Goal: Task Accomplishment & Management: Use online tool/utility

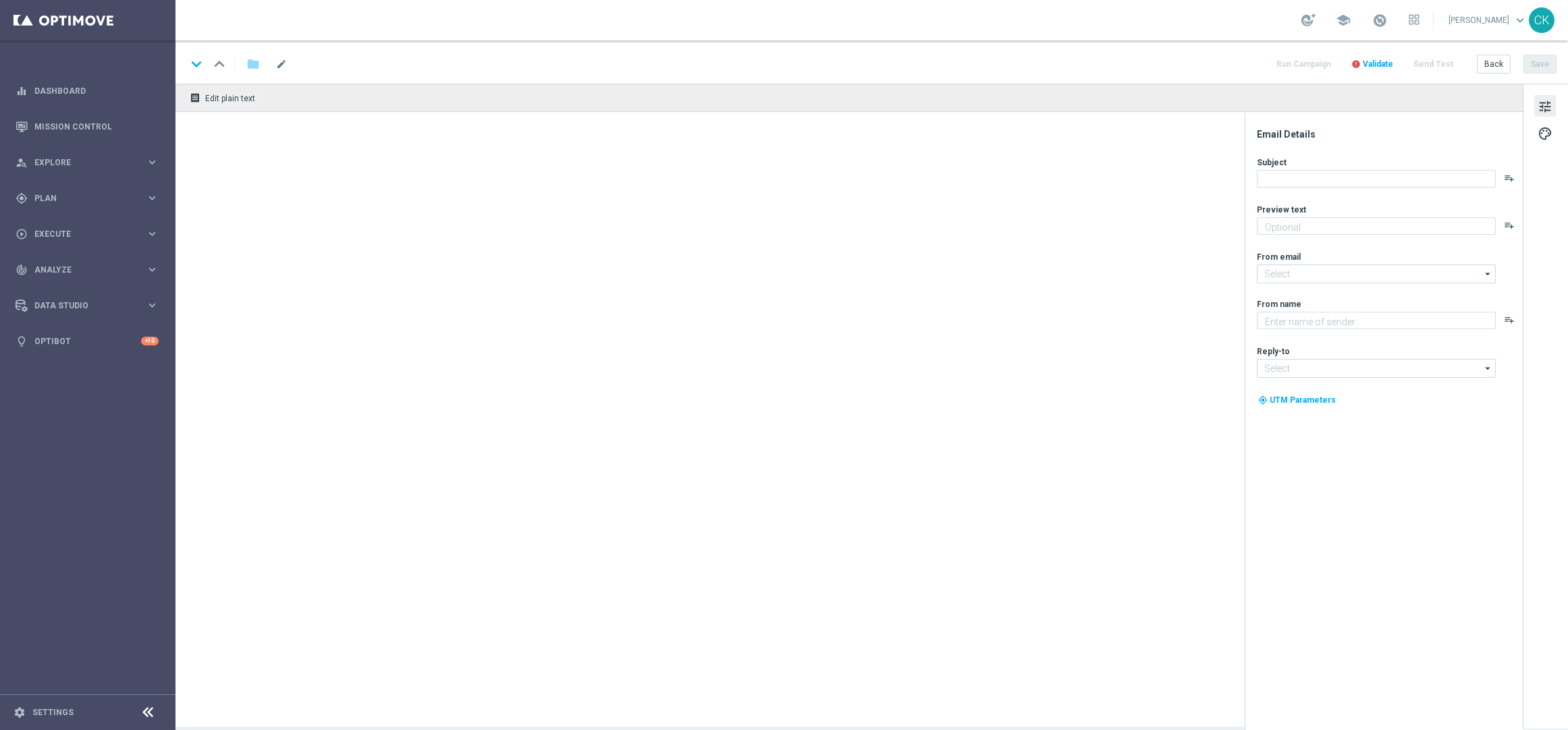
type textarea "Dein Schmankerl am Sonntag."
type input "[EMAIL_ADDRESS][DOMAIN_NAME]"
type textarea "Lottoland"
type input "[EMAIL_ADDRESS][DOMAIN_NAME]"
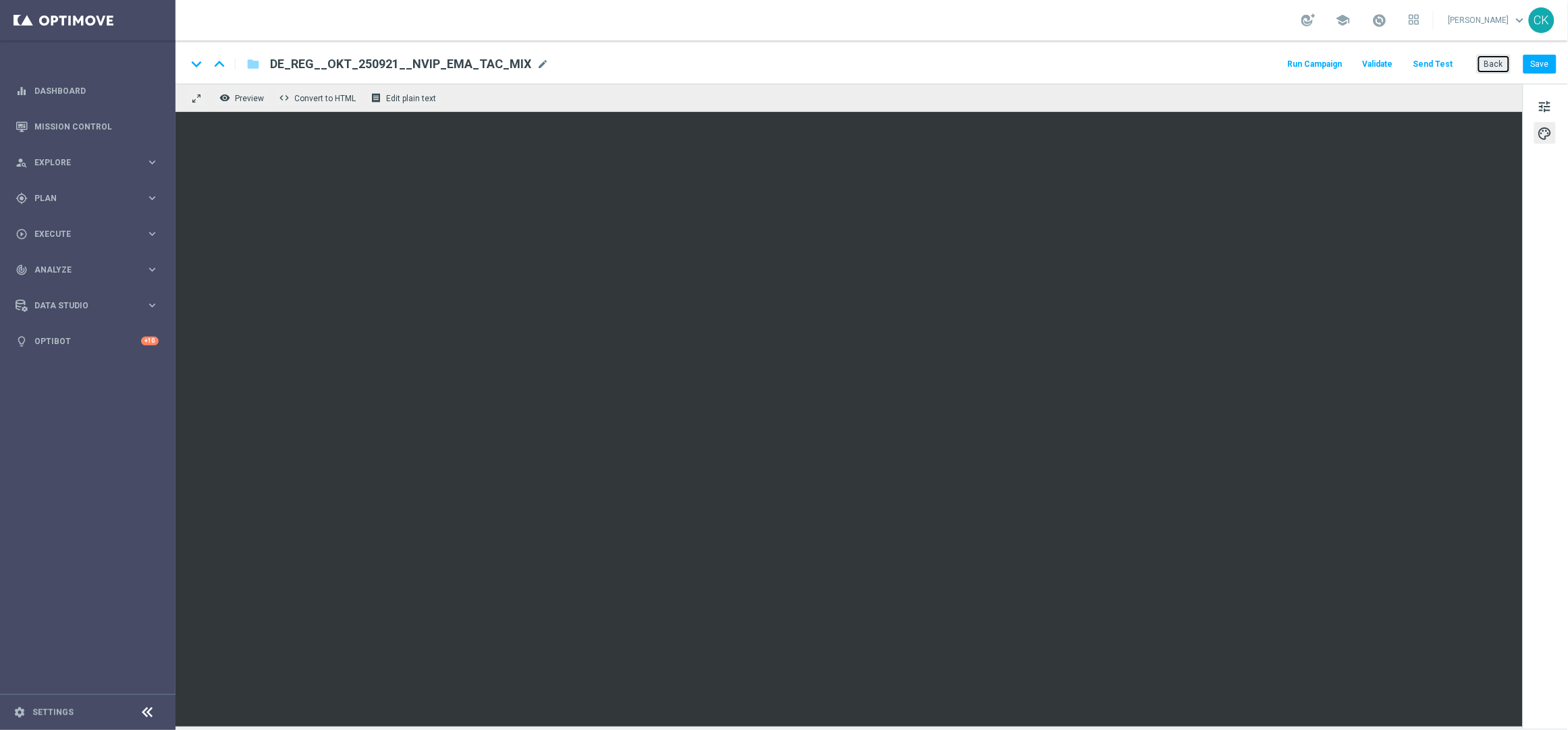
click at [1492, 60] on button "Back" at bounding box center [1494, 64] width 34 height 19
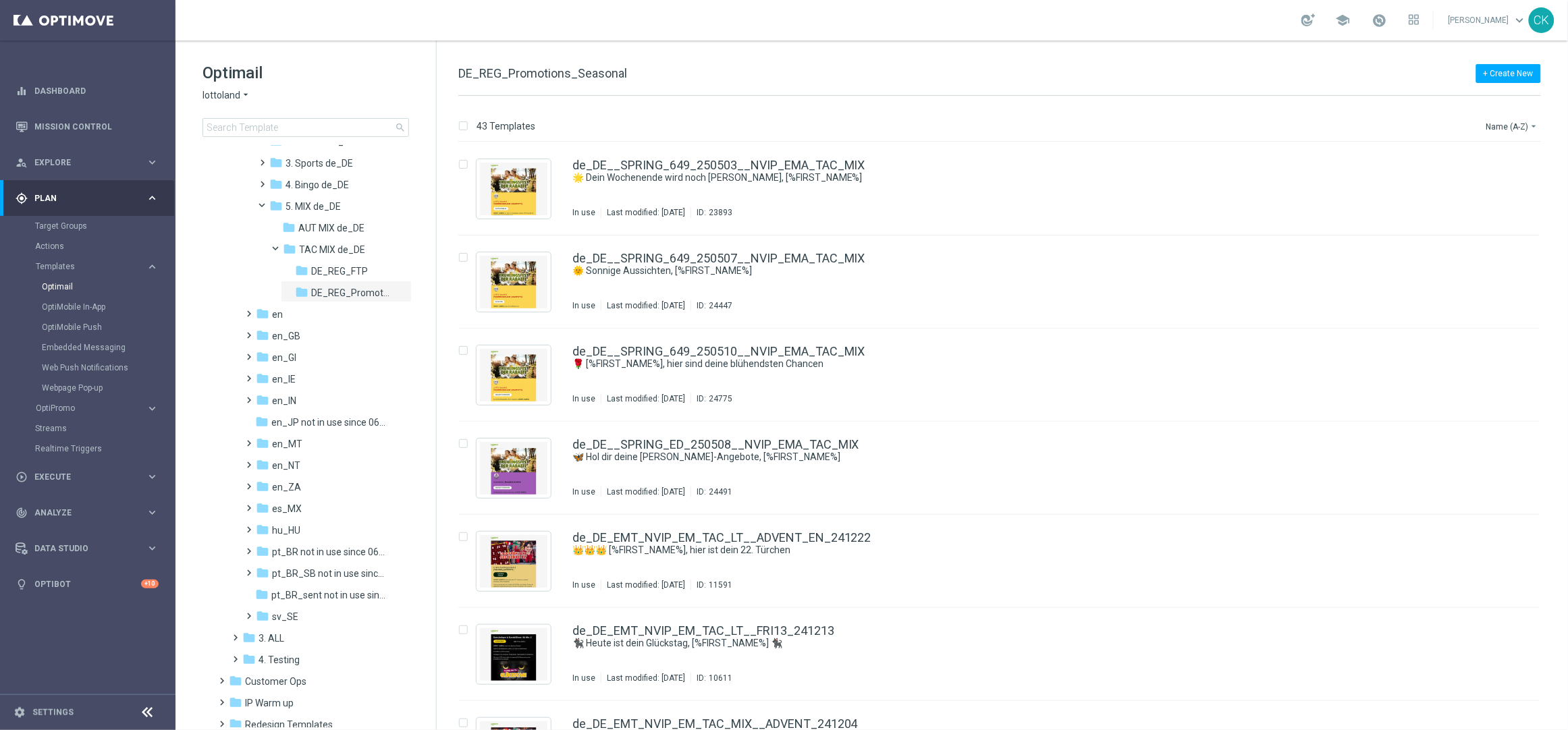
scroll to position [274, 0]
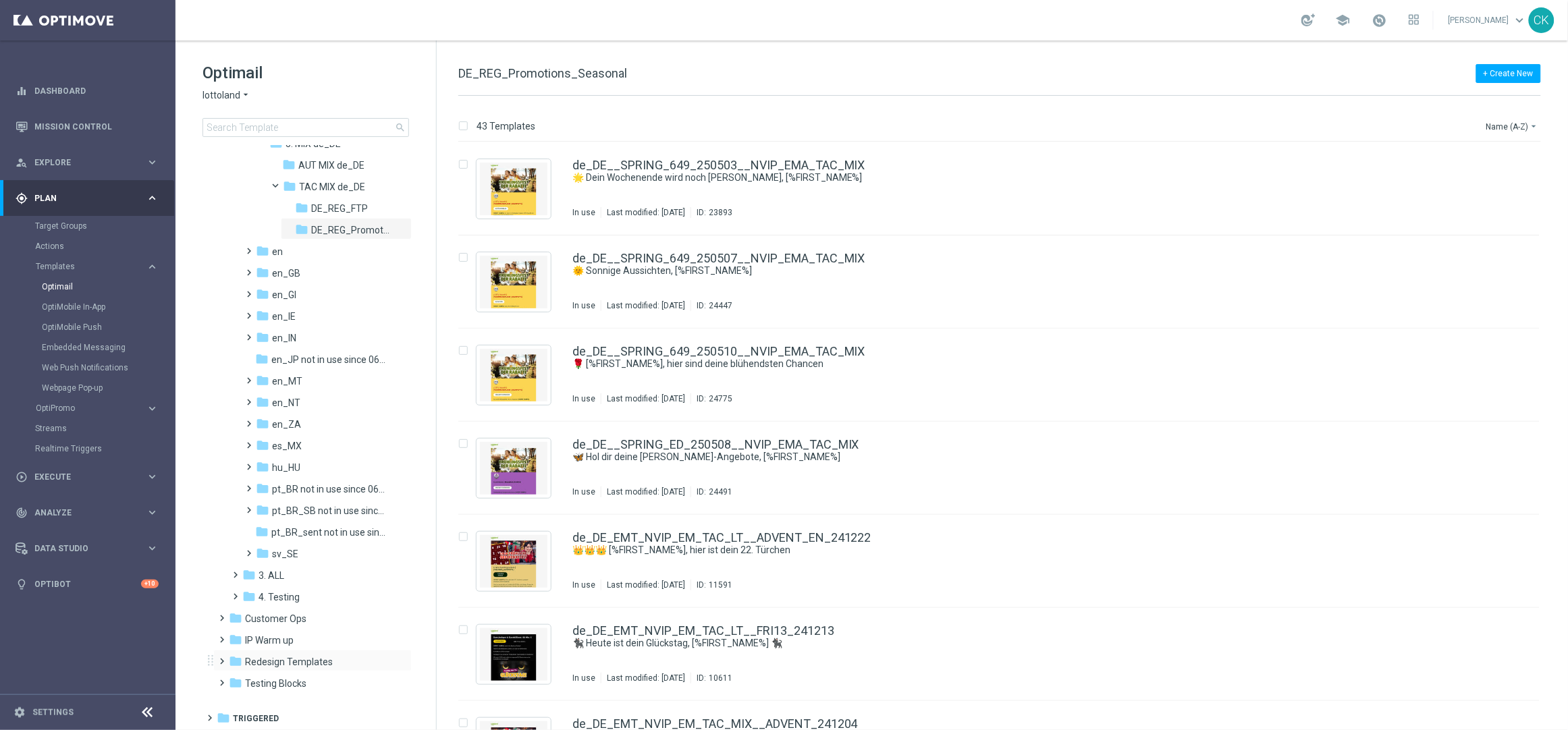
click at [222, 658] on span at bounding box center [219, 655] width 6 height 5
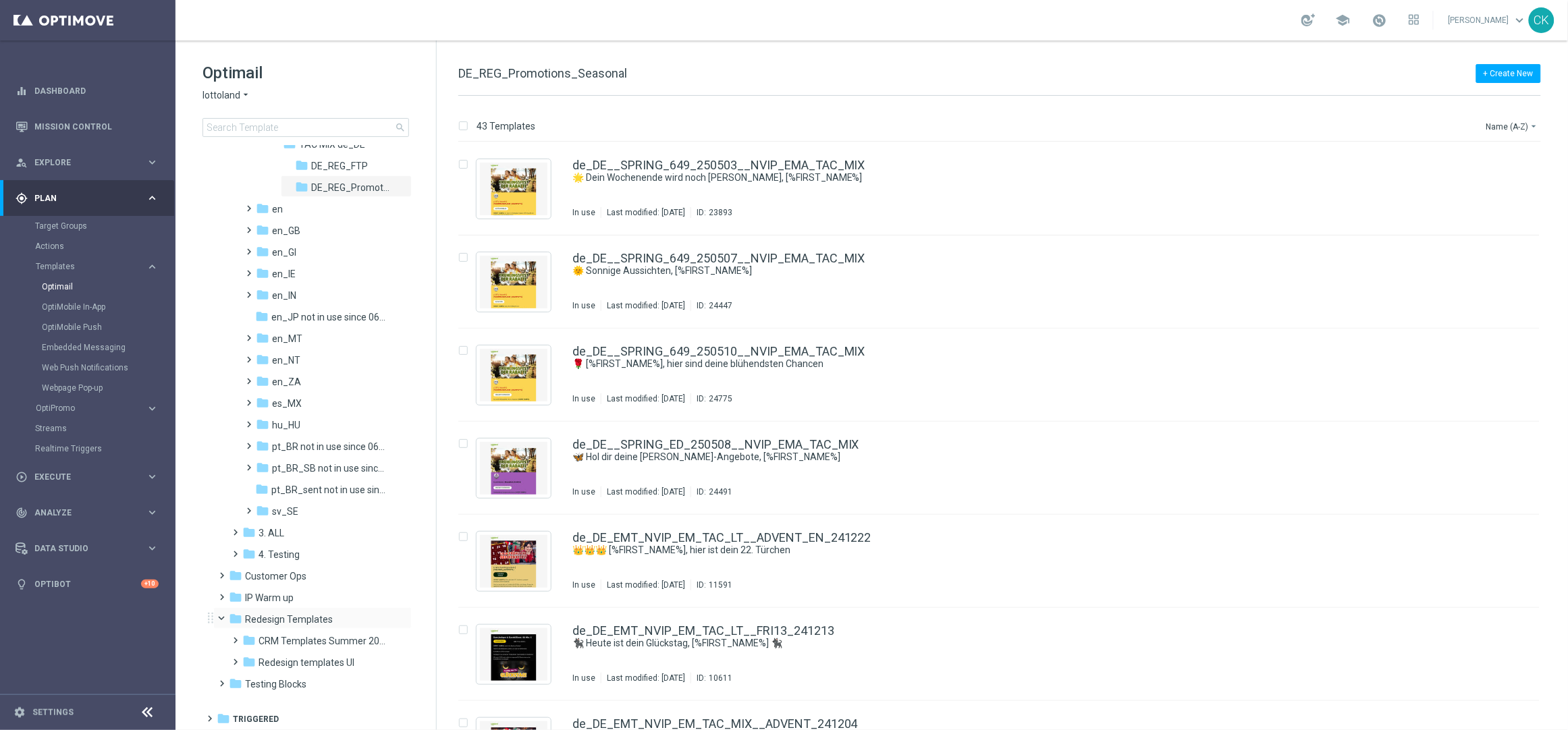
scroll to position [315, 0]
click at [305, 635] on span "CRM Templates Summer 2025" at bounding box center [322, 641] width 128 height 12
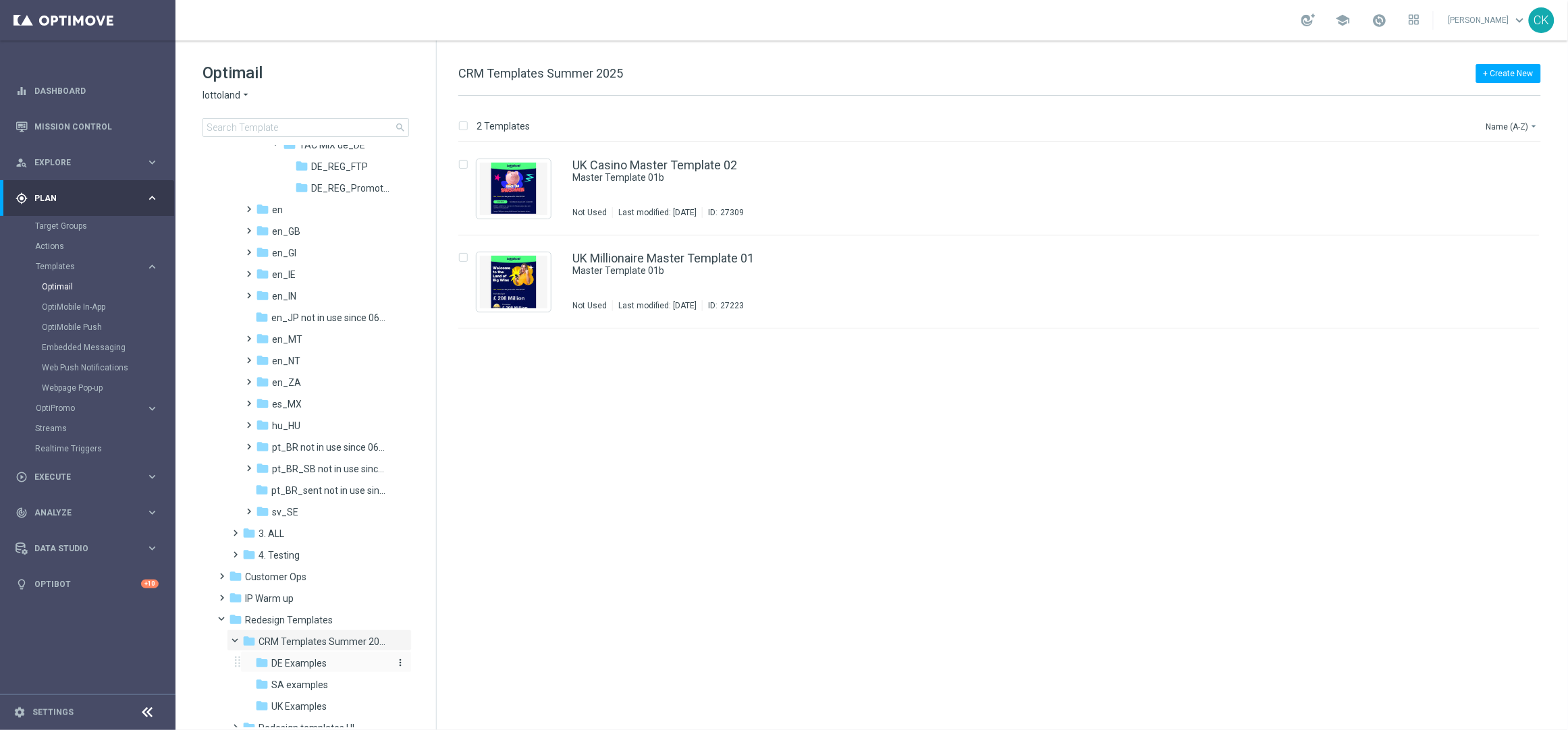
click at [295, 666] on span "DE Examples" at bounding box center [299, 663] width 55 height 12
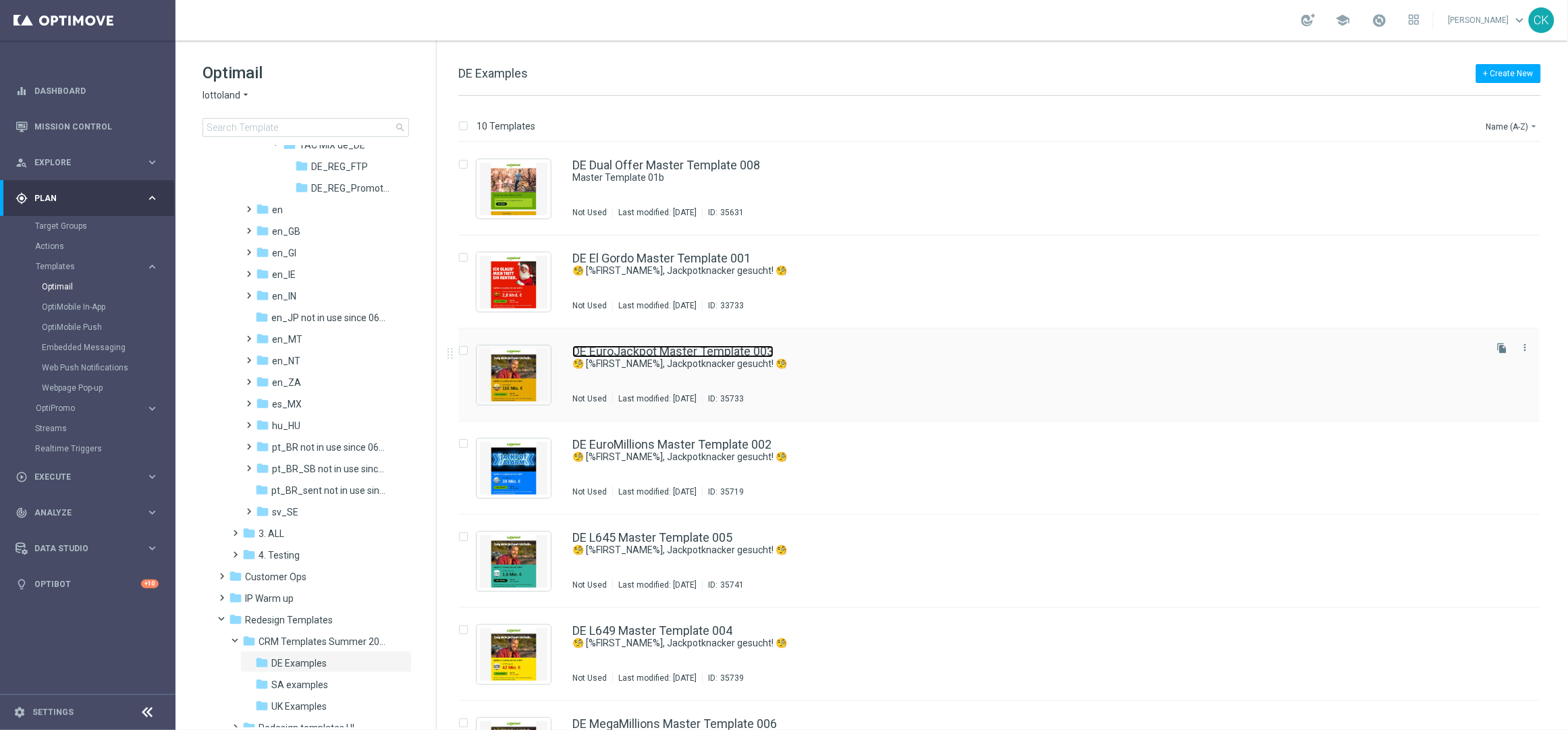
click at [661, 345] on link "DE EuroJackpot Master Template 003" at bounding box center [673, 351] width 201 height 12
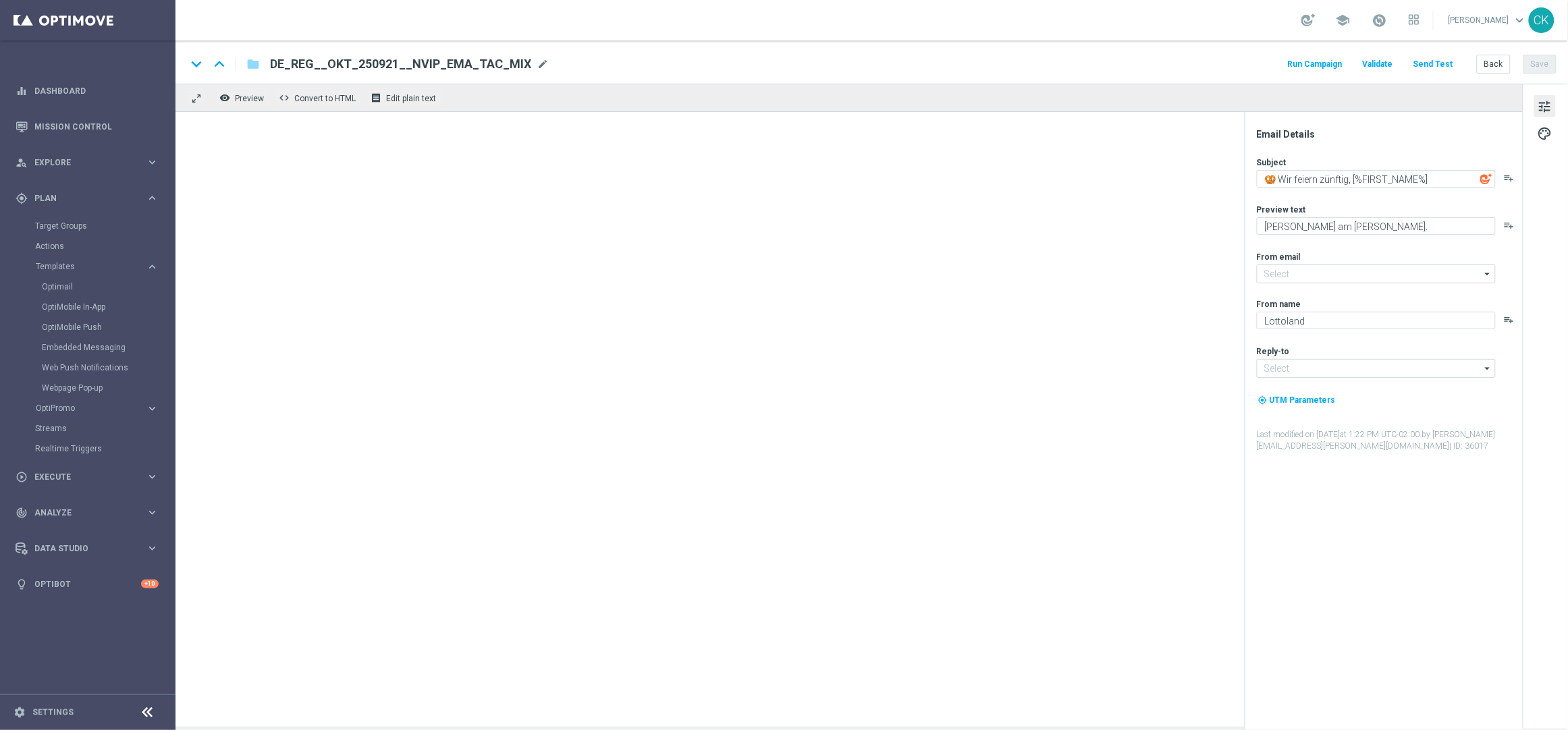
type input "[EMAIL_ADDRESS][DOMAIN_NAME]"
type textarea "🧐 [%FIRST_NAME%], Jackpotknacker gesucht! 🧐"
type textarea "Heute 30 % [DEMOGRAPHIC_DATA] auf dein Los"
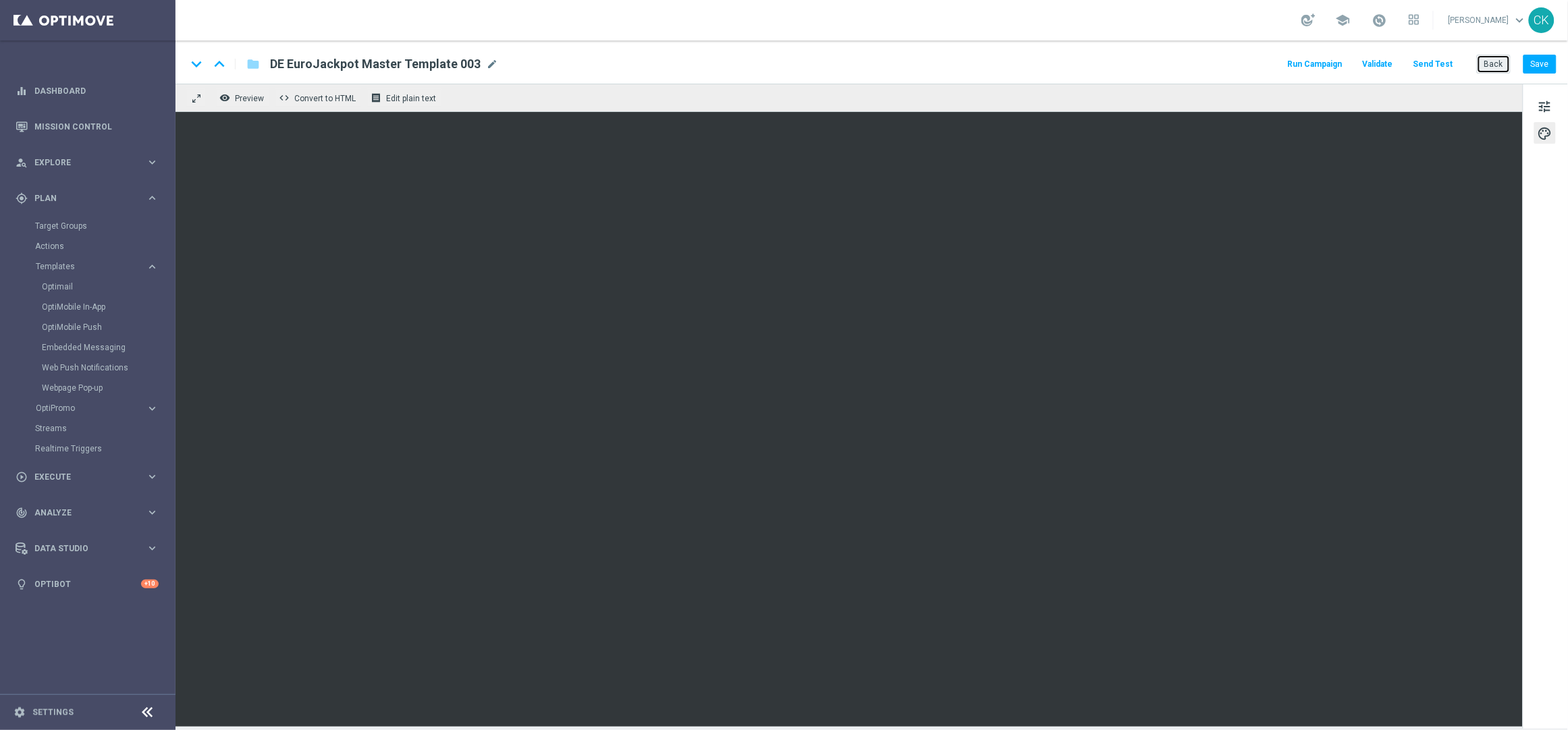
click at [1499, 63] on button "Back" at bounding box center [1494, 64] width 34 height 19
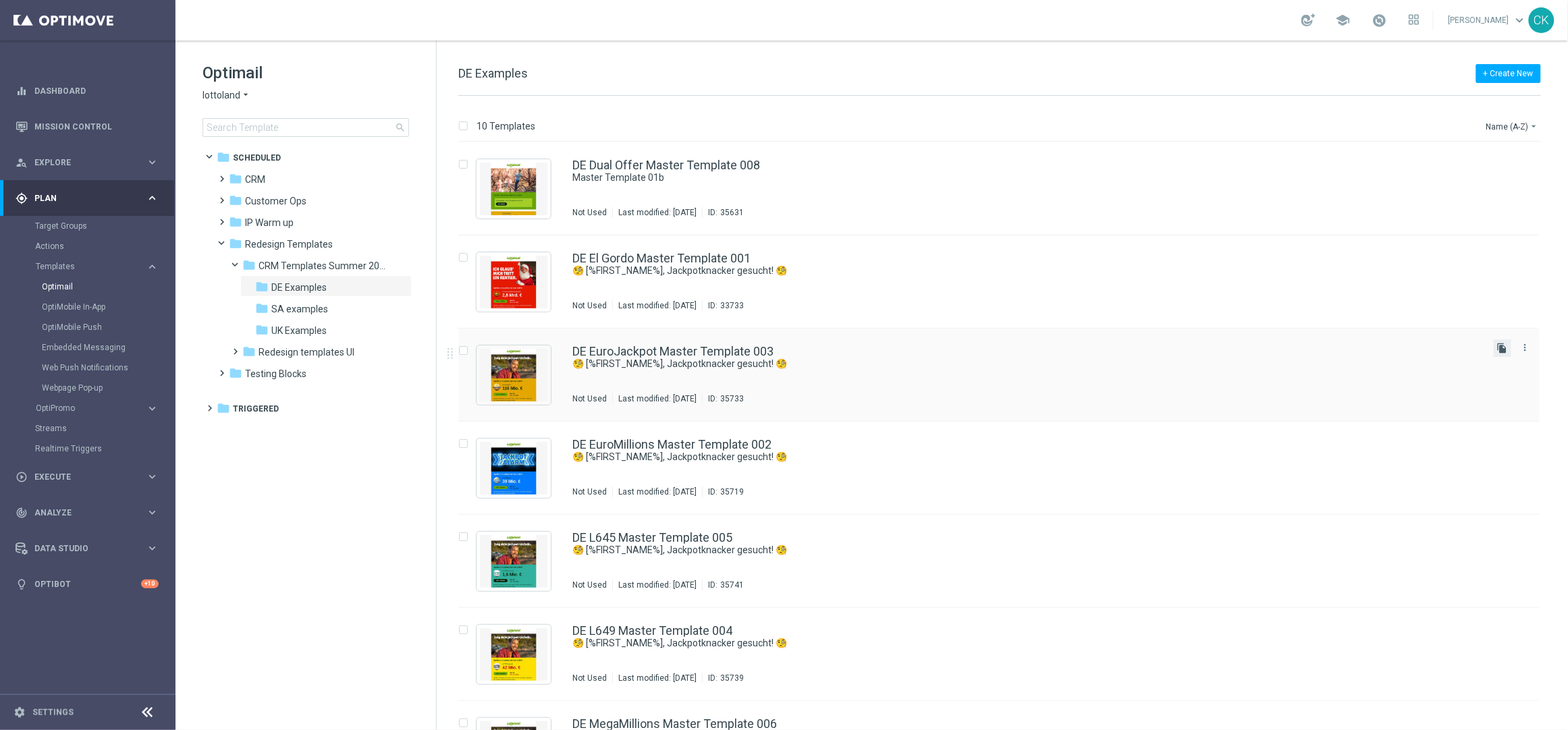
click at [1502, 343] on icon "file_copy" at bounding box center [1502, 348] width 11 height 11
click at [464, 444] on input "Press SPACE to select this row." at bounding box center [463, 445] width 9 height 9
checkbox input "true"
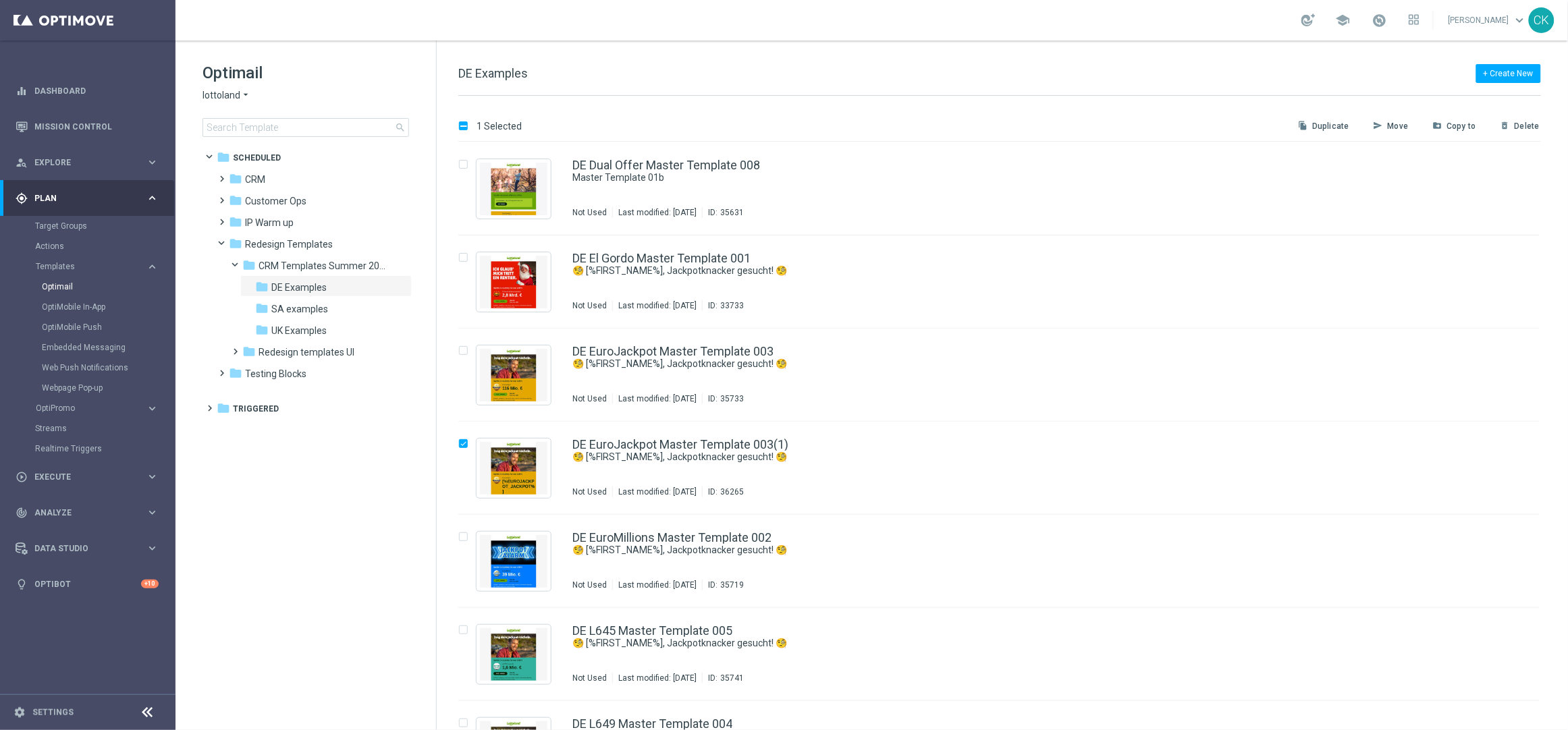
click at [1402, 122] on p "Move" at bounding box center [1398, 126] width 21 height 11
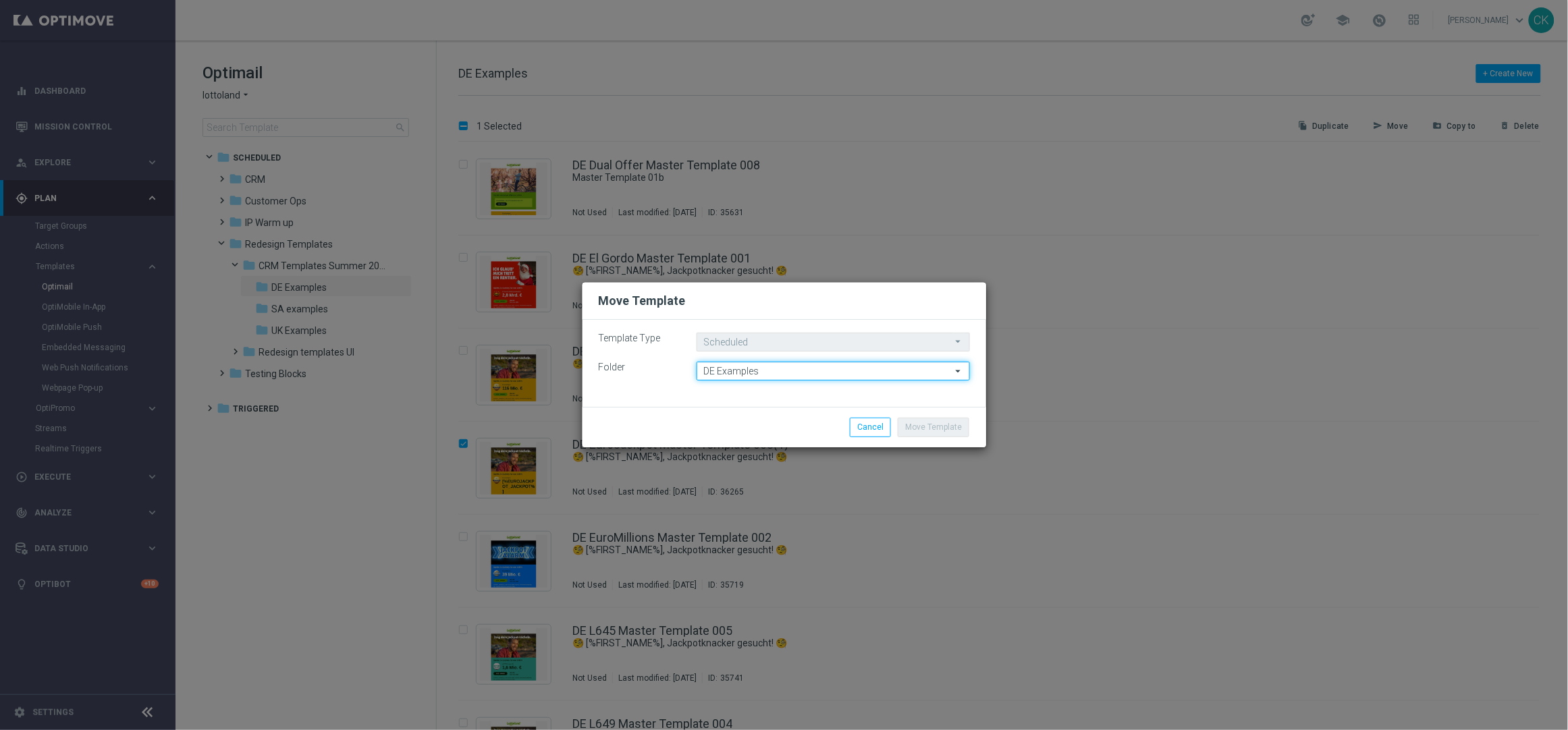
click at [771, 369] on input "DE Examples" at bounding box center [833, 371] width 274 height 19
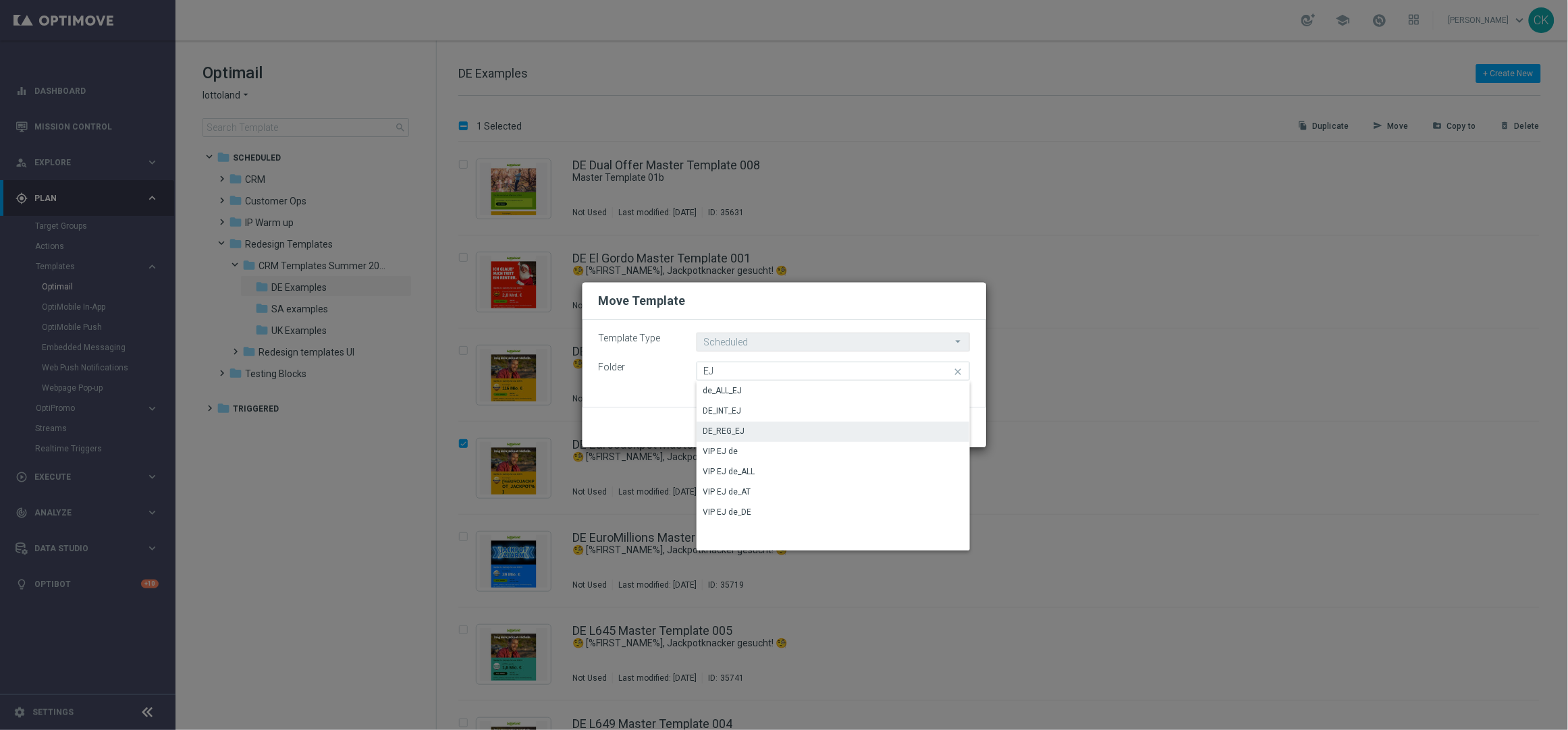
click at [750, 431] on div "DE_REG_EJ" at bounding box center [833, 431] width 274 height 19
type input "DE_REG_EJ"
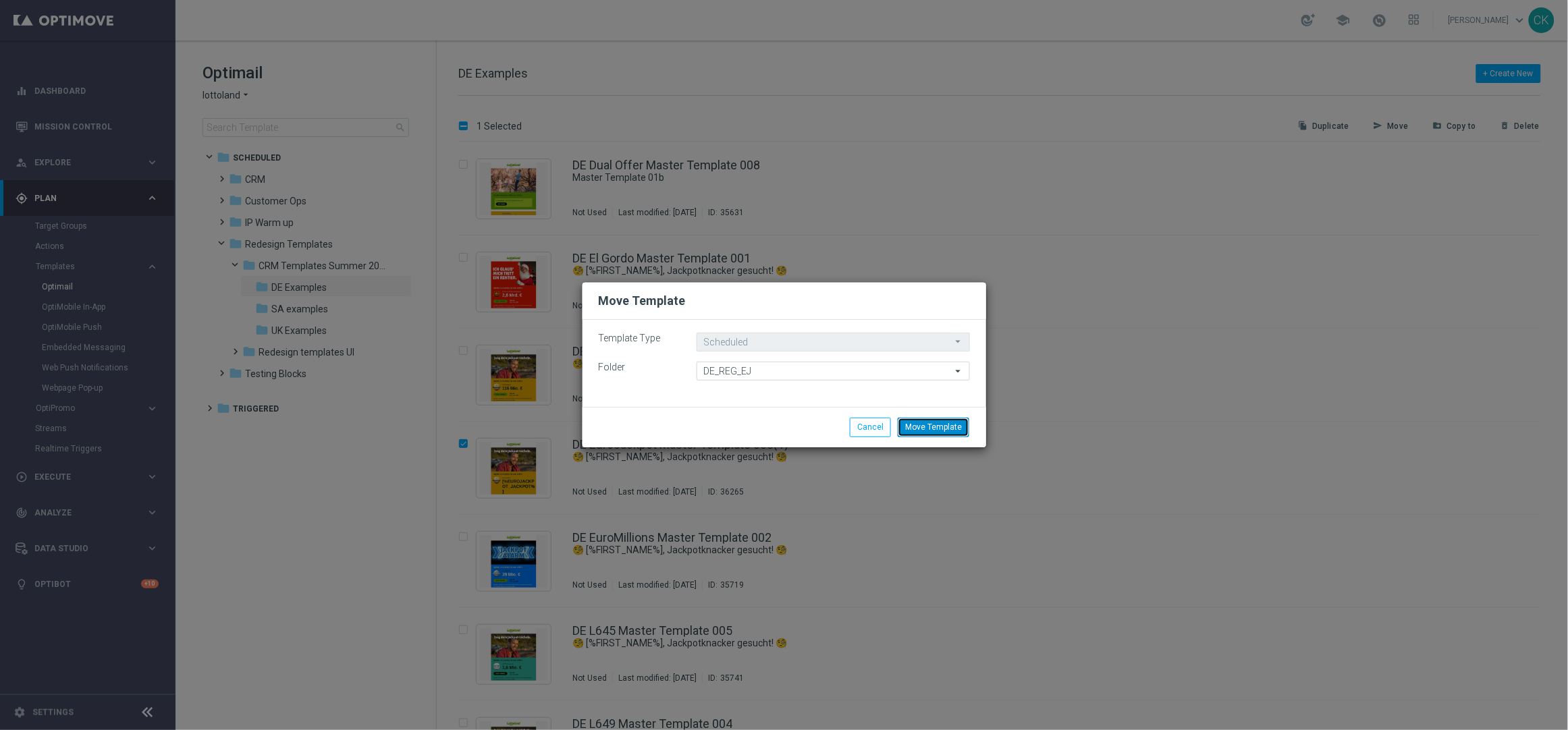
click at [945, 430] on button "Move Template" at bounding box center [933, 427] width 72 height 19
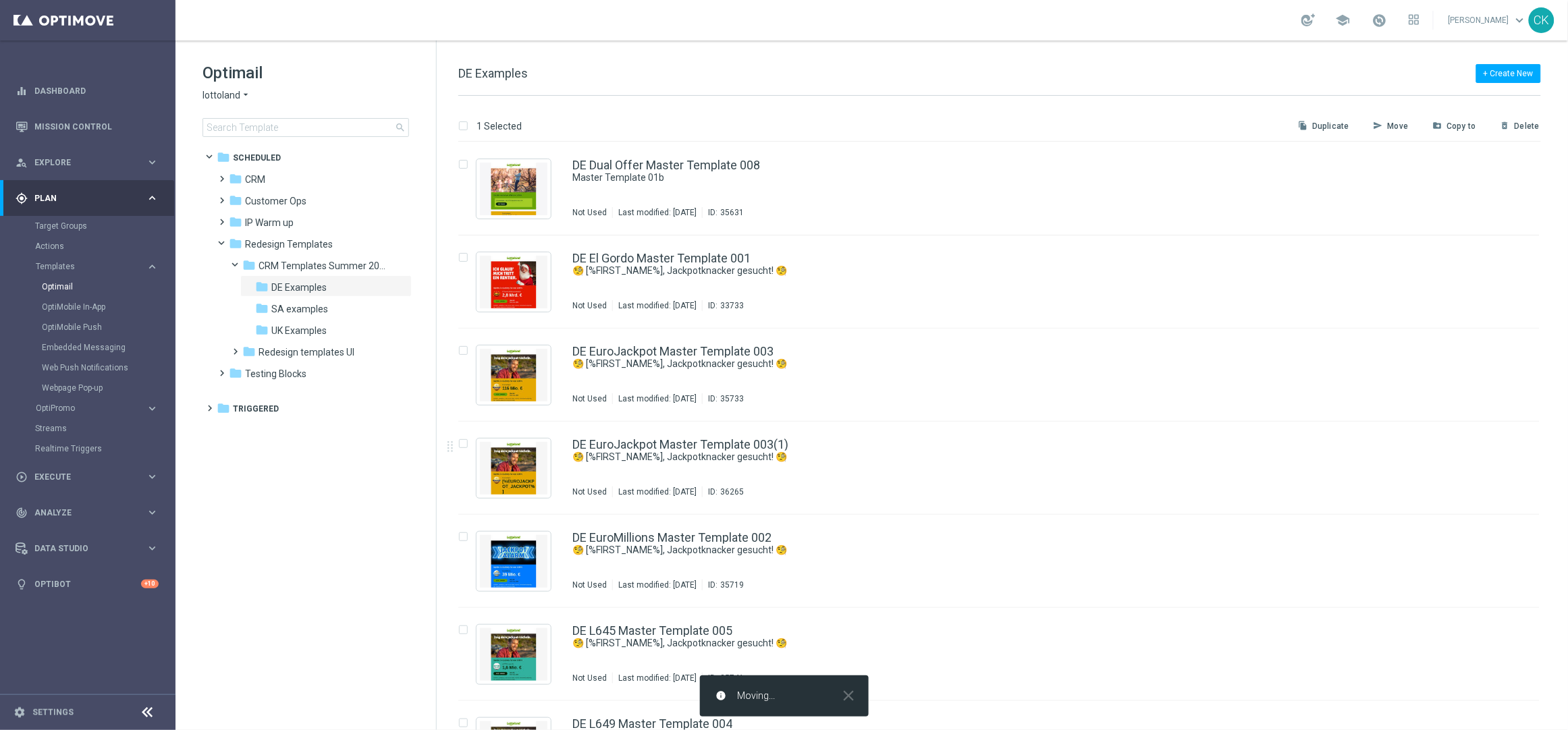
checkbox input "false"
click at [220, 174] on span at bounding box center [219, 173] width 6 height 5
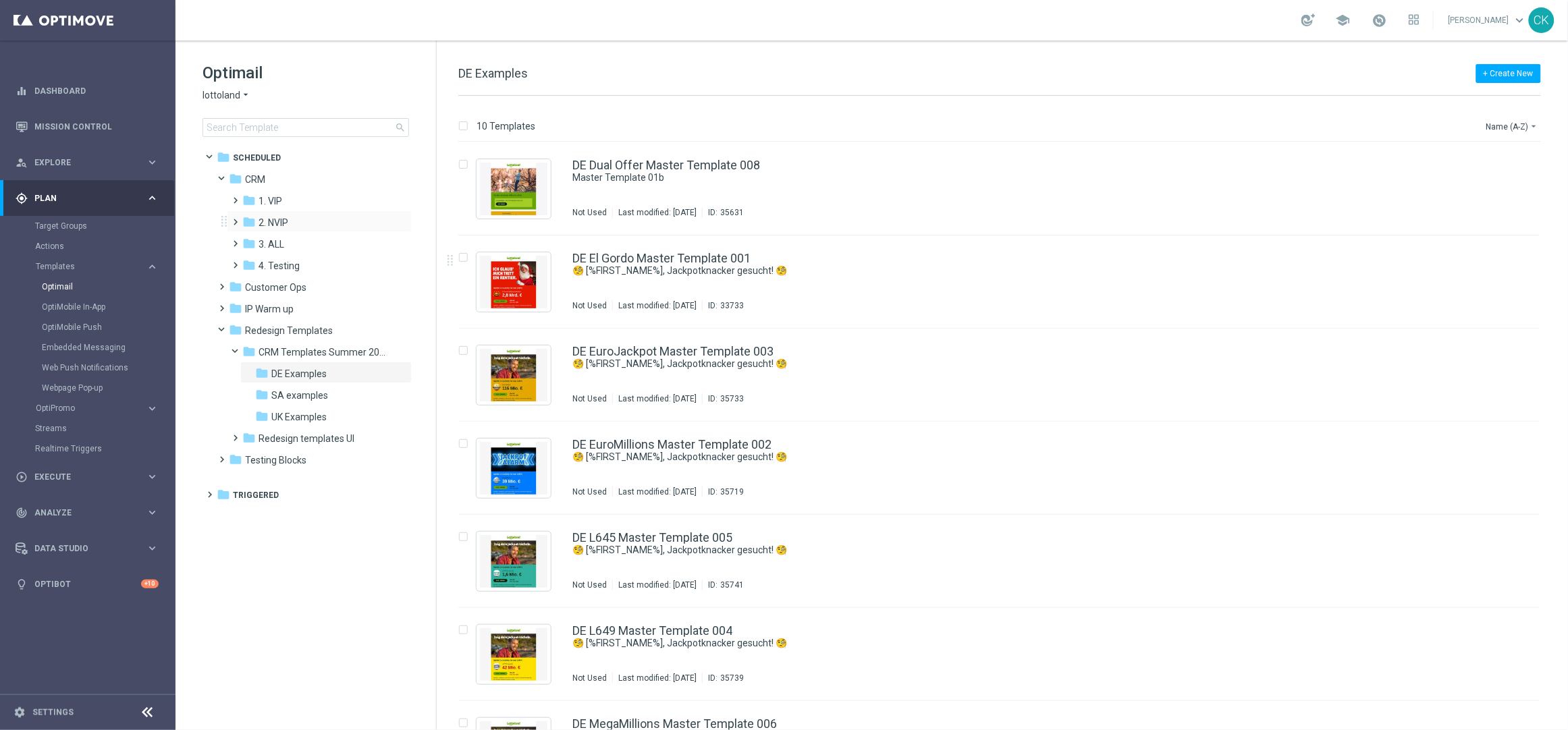
click at [235, 218] on span at bounding box center [233, 216] width 6 height 5
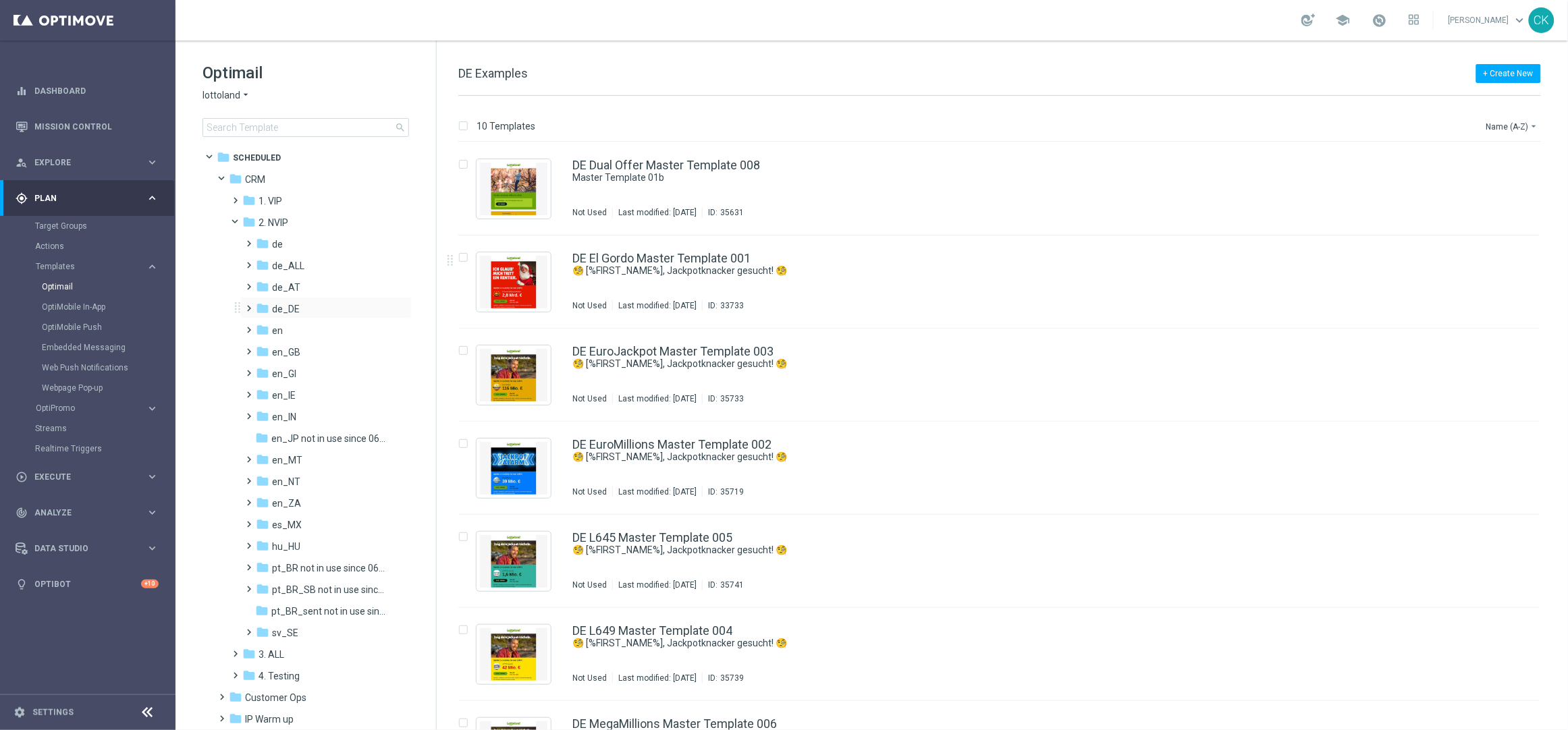
click at [250, 305] on span at bounding box center [246, 302] width 6 height 5
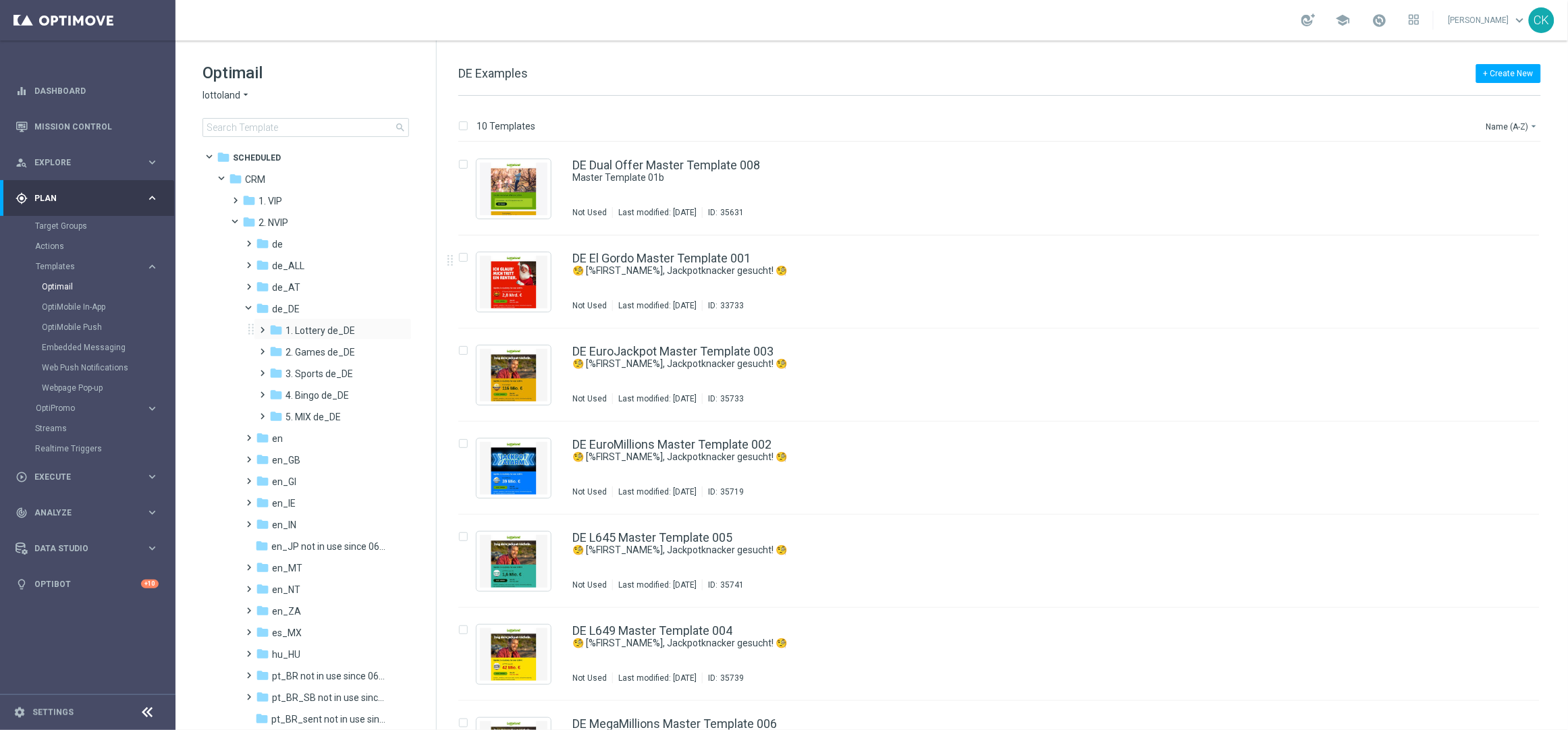
click at [262, 326] on span at bounding box center [260, 324] width 6 height 5
click at [277, 369] on span at bounding box center [273, 367] width 6 height 5
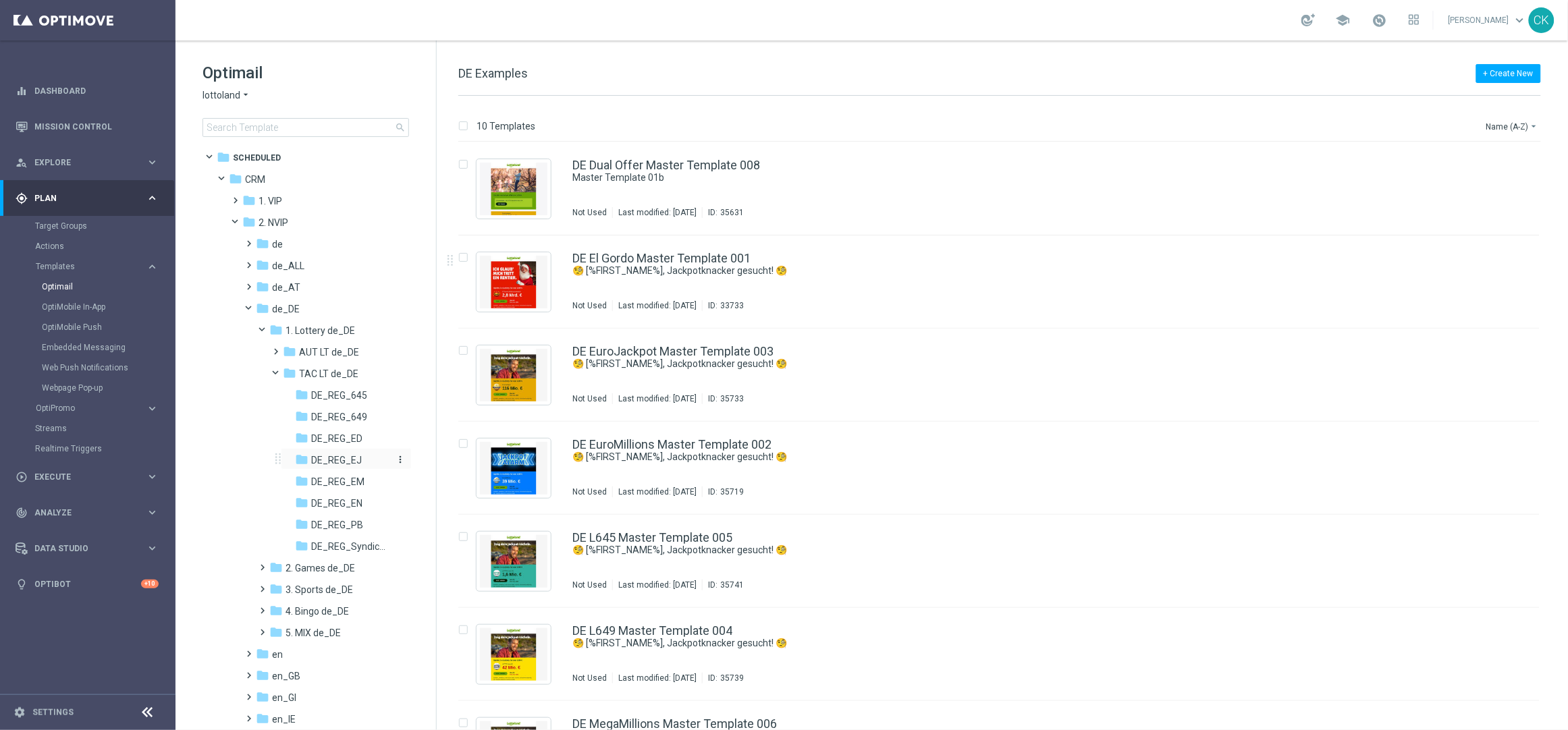
click at [352, 456] on span "DE_REG_EJ" at bounding box center [336, 460] width 51 height 12
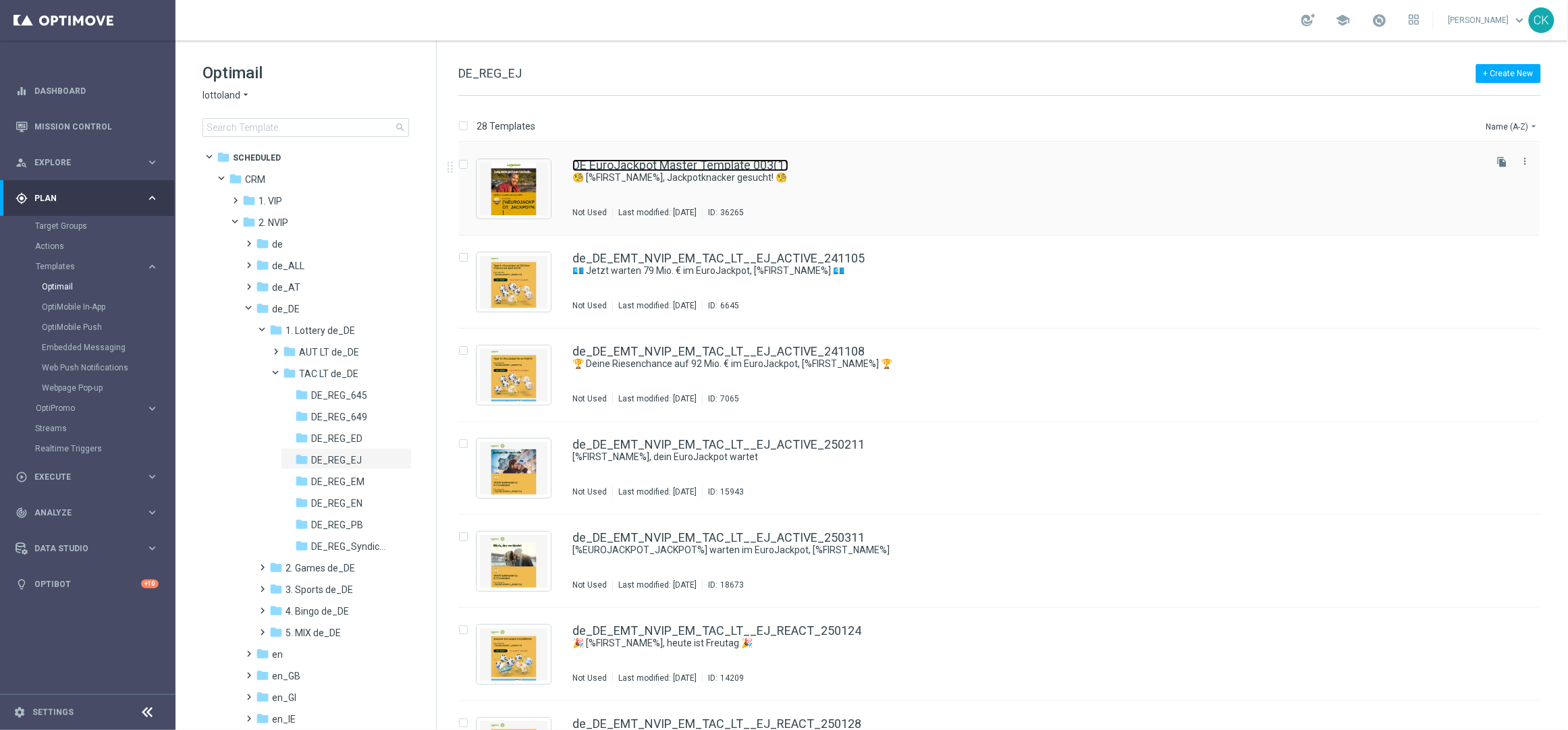
click at [633, 166] on link "DE EuroJackpot Master Template 003(1)" at bounding box center [680, 165] width 216 height 12
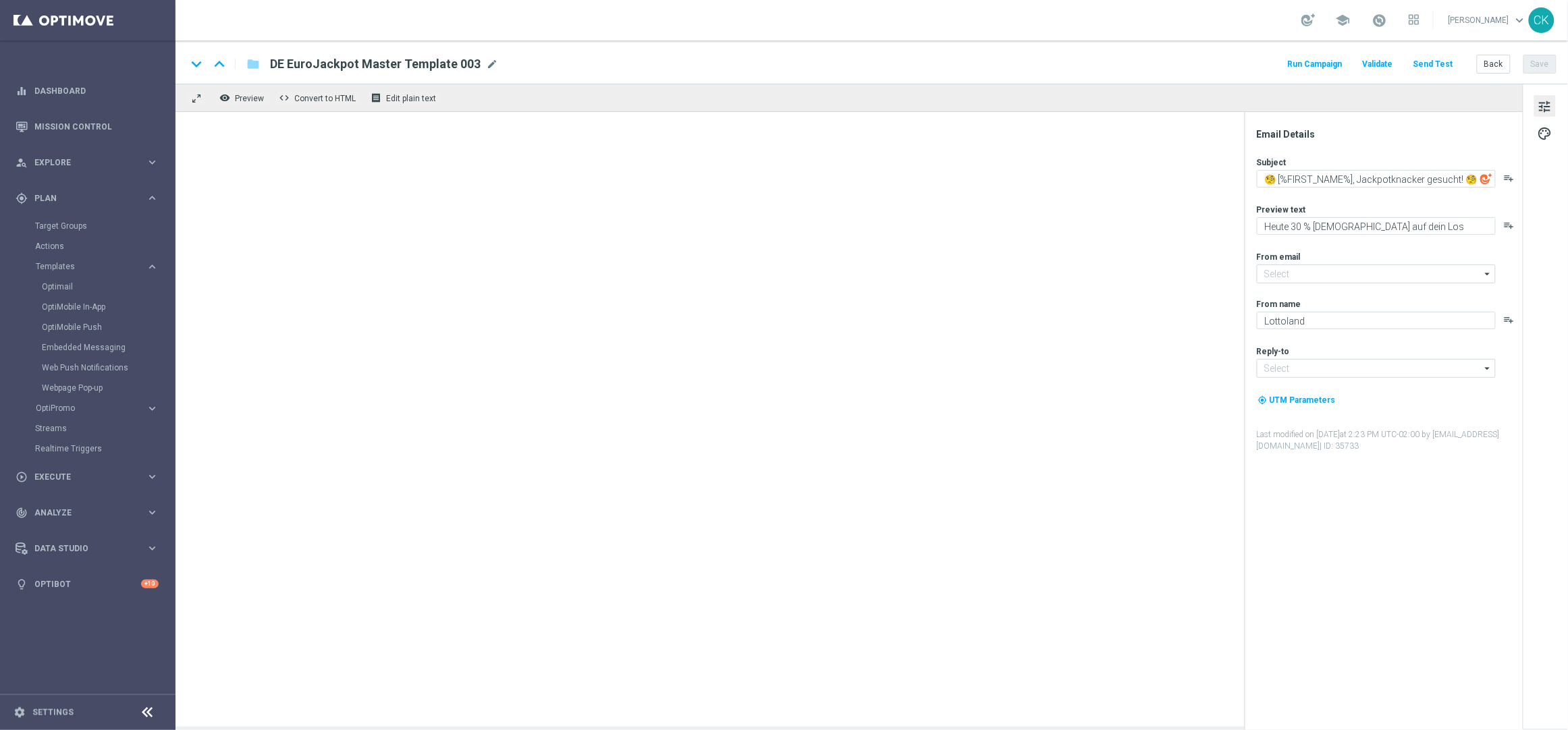
type input "[EMAIL_ADDRESS][DOMAIN_NAME]"
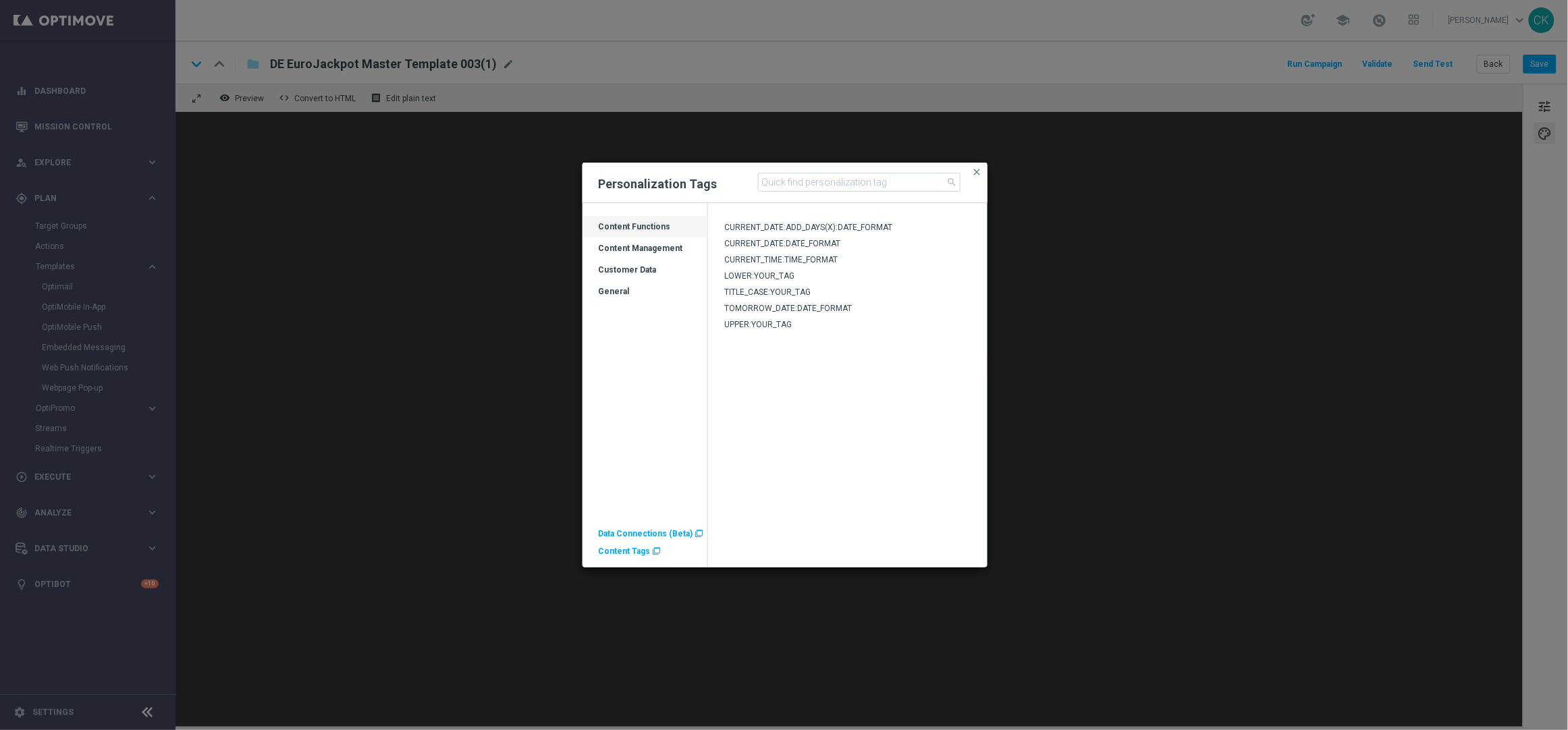
click at [637, 269] on div "Customer Data" at bounding box center [645, 274] width 125 height 22
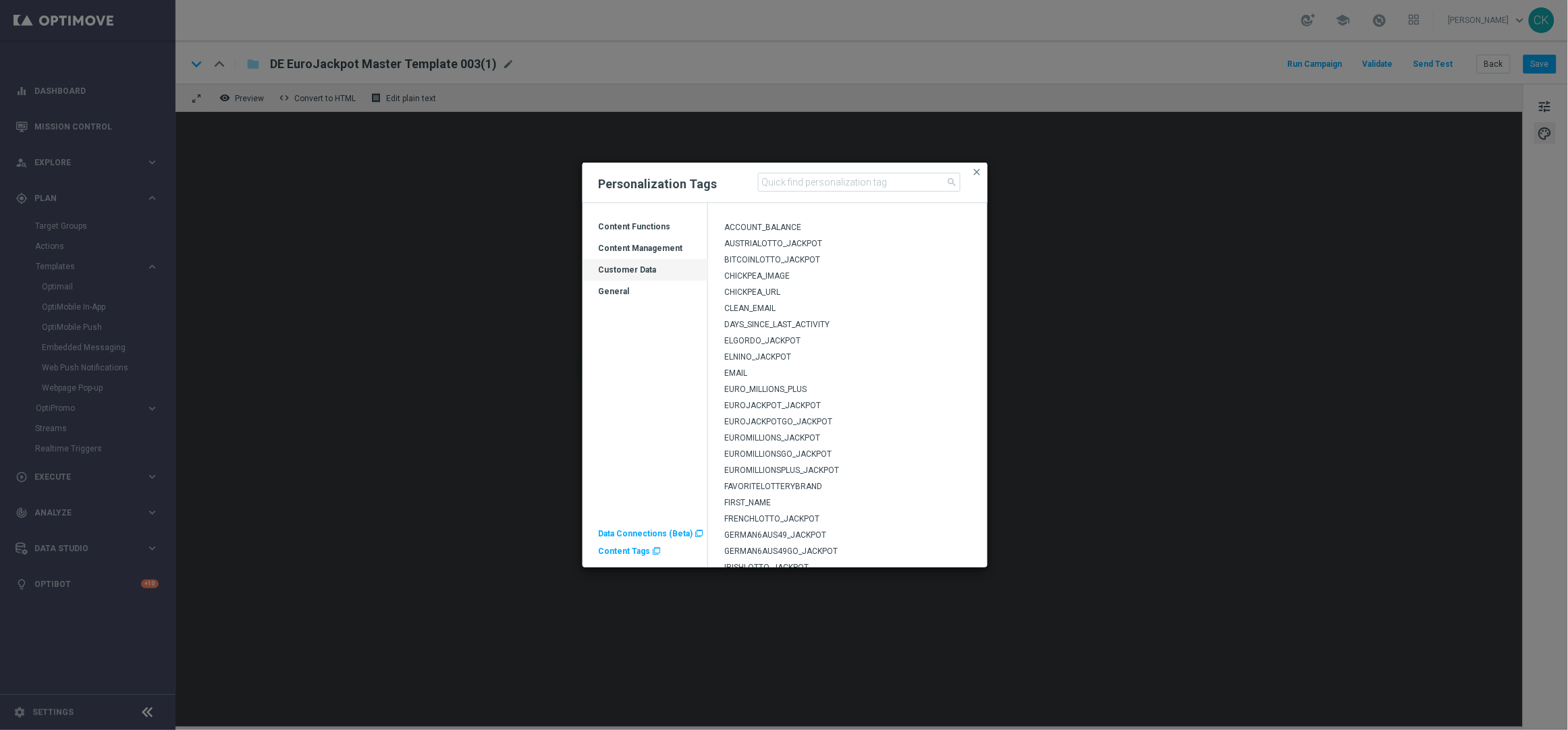
click at [769, 404] on span "EUROJACKPOT_JACKPOT" at bounding box center [773, 405] width 97 height 9
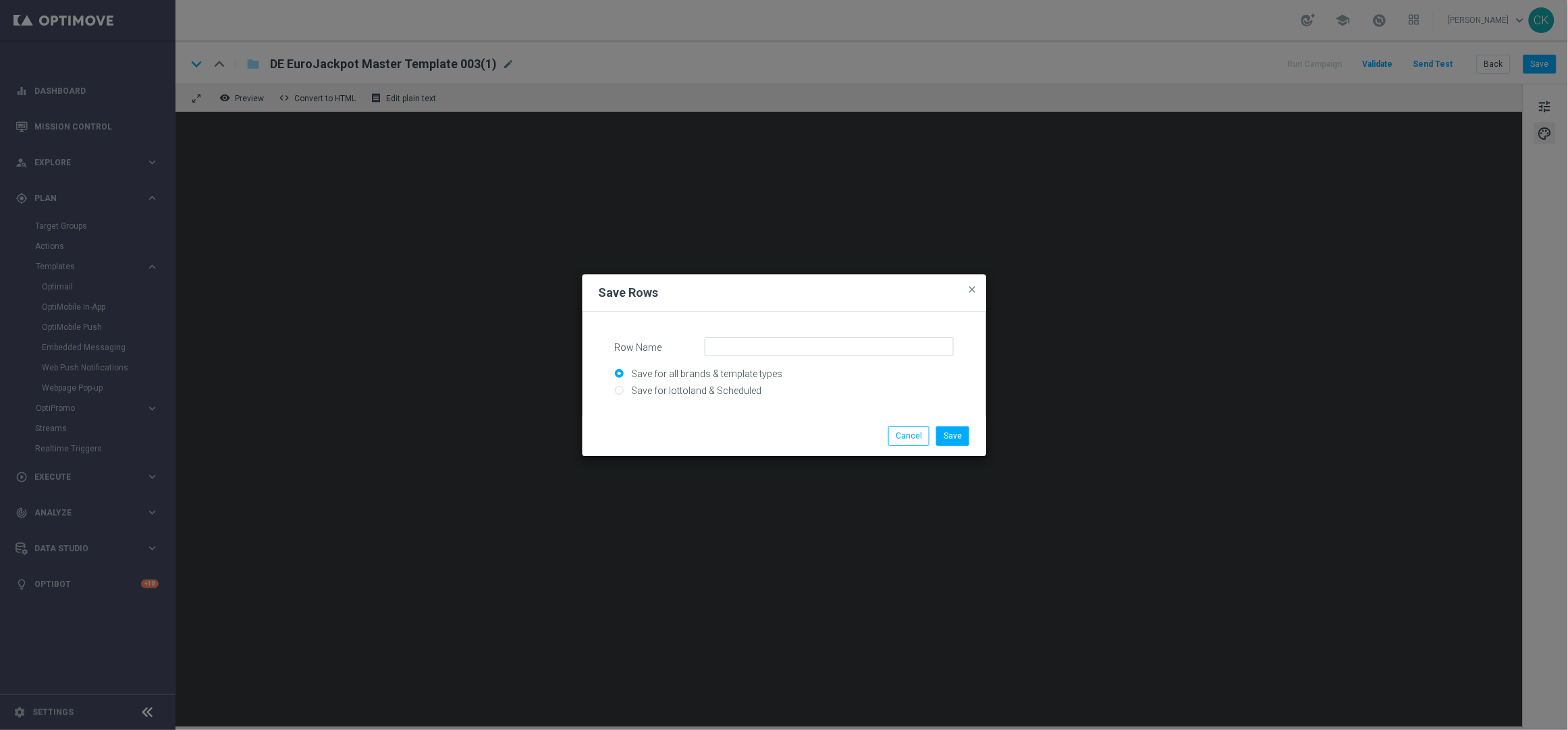
click at [663, 388] on input "Save for lottoland & Scheduled" at bounding box center [784, 397] width 338 height 19
radio input "true"
click at [795, 349] on input "Row Name" at bounding box center [829, 347] width 249 height 19
type input "DE_CONTENT_EJ_JP"
click at [958, 437] on button "Save" at bounding box center [952, 436] width 33 height 19
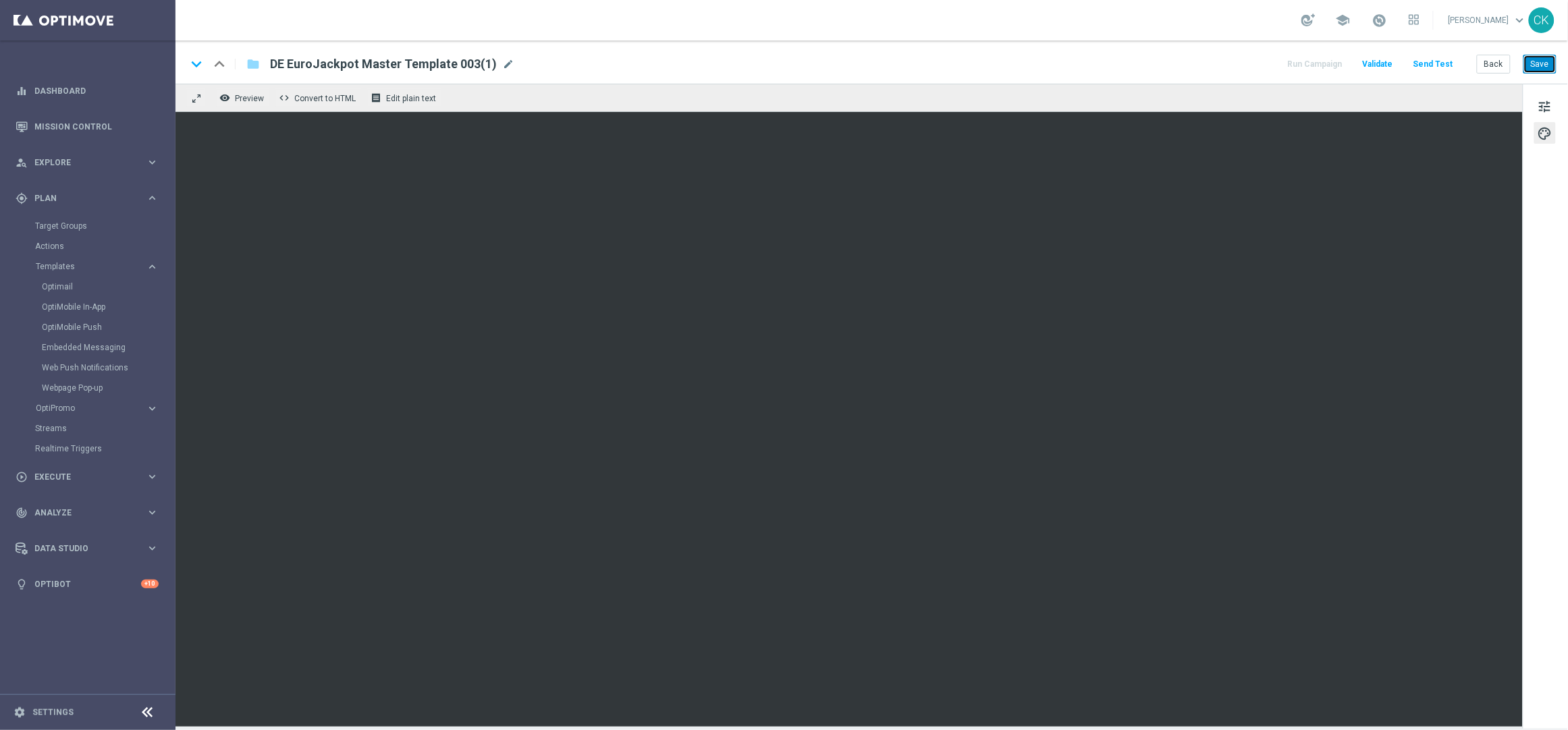
click at [1540, 66] on button "Save" at bounding box center [1540, 64] width 33 height 19
click at [1491, 62] on button "Back" at bounding box center [1494, 64] width 34 height 19
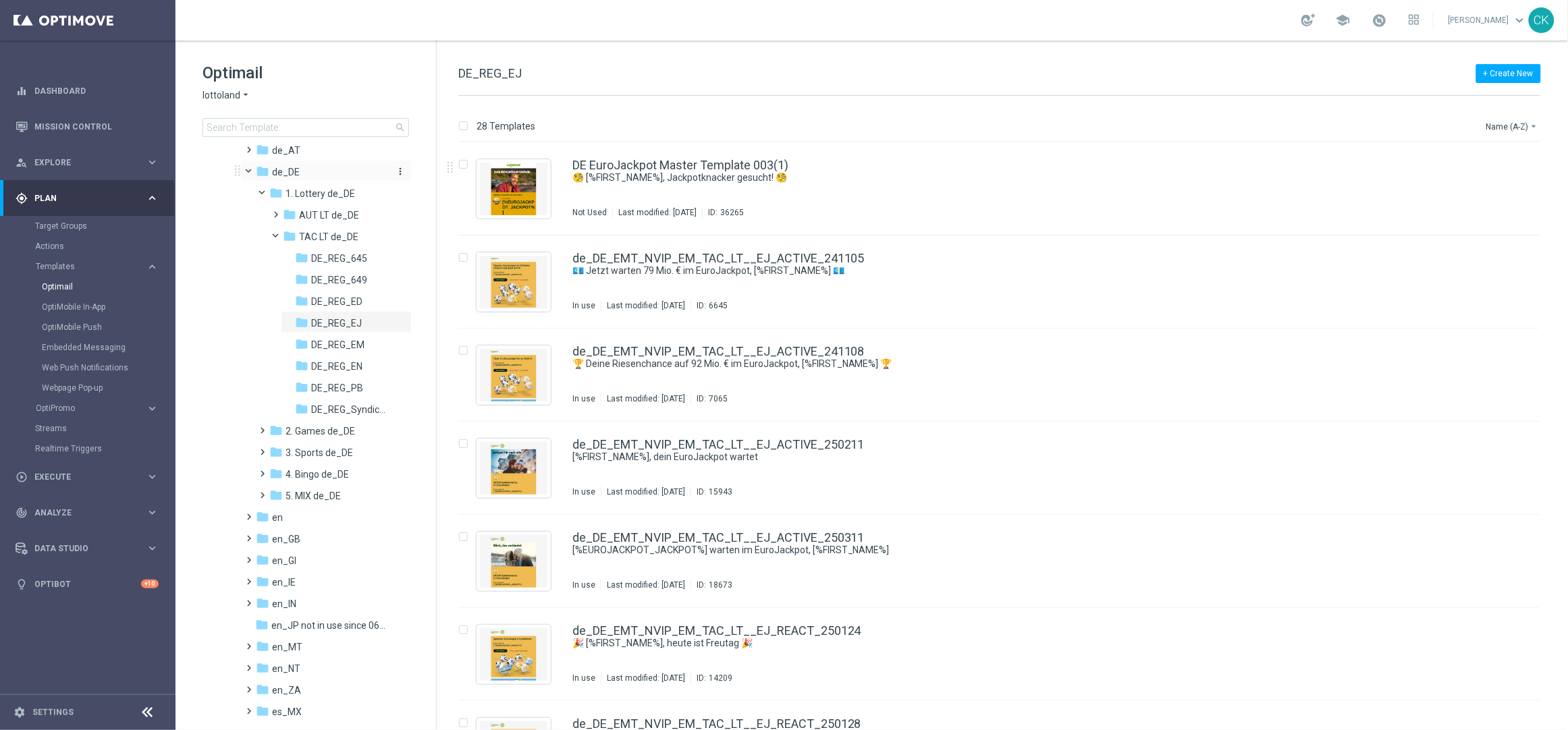
scroll to position [159, 0]
click at [261, 469] on span at bounding box center [260, 467] width 6 height 5
click at [275, 512] on span at bounding box center [273, 510] width 6 height 5
click at [341, 557] on span "DE_REG_Promotions_Seasonal" at bounding box center [350, 560] width 79 height 12
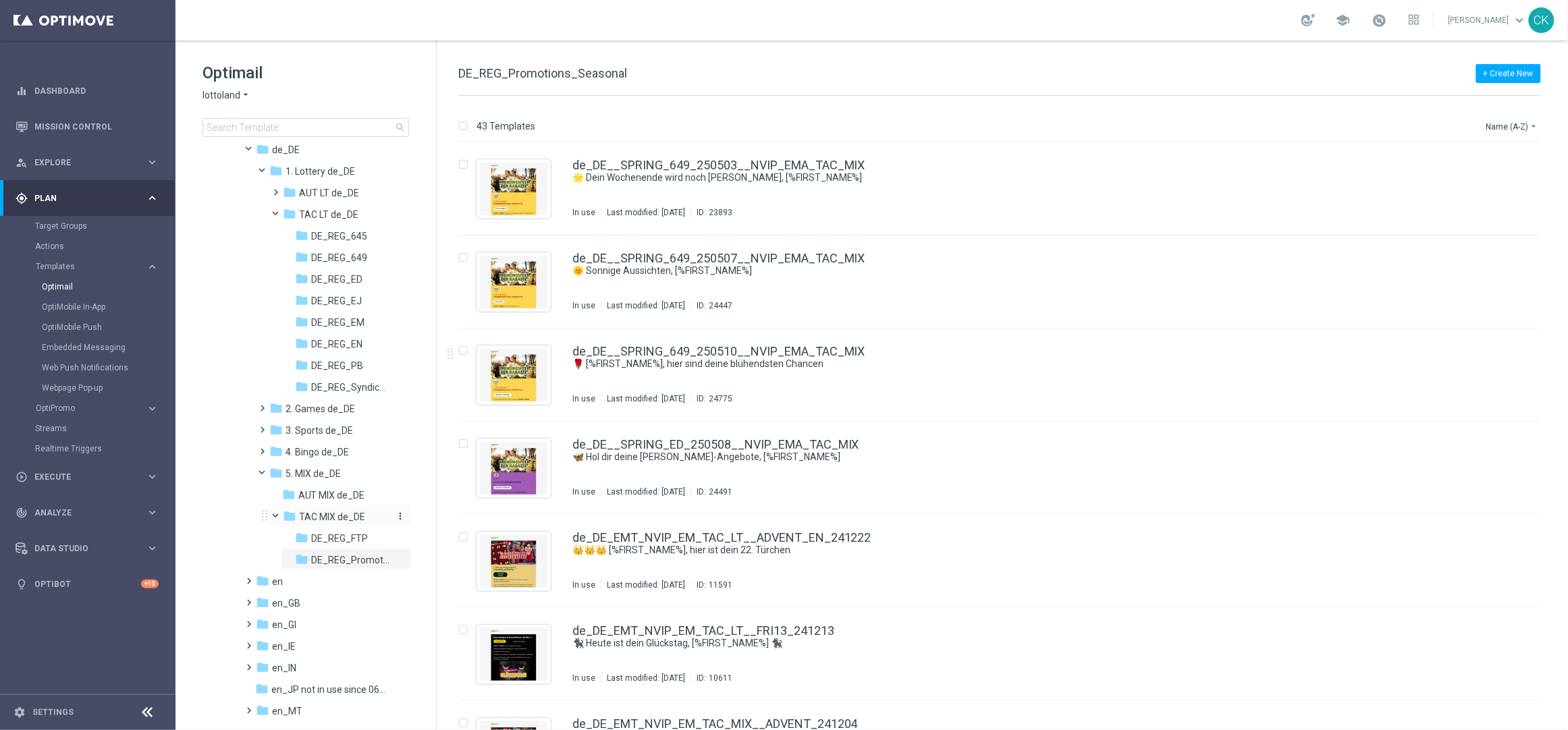
scroll to position [489, 0]
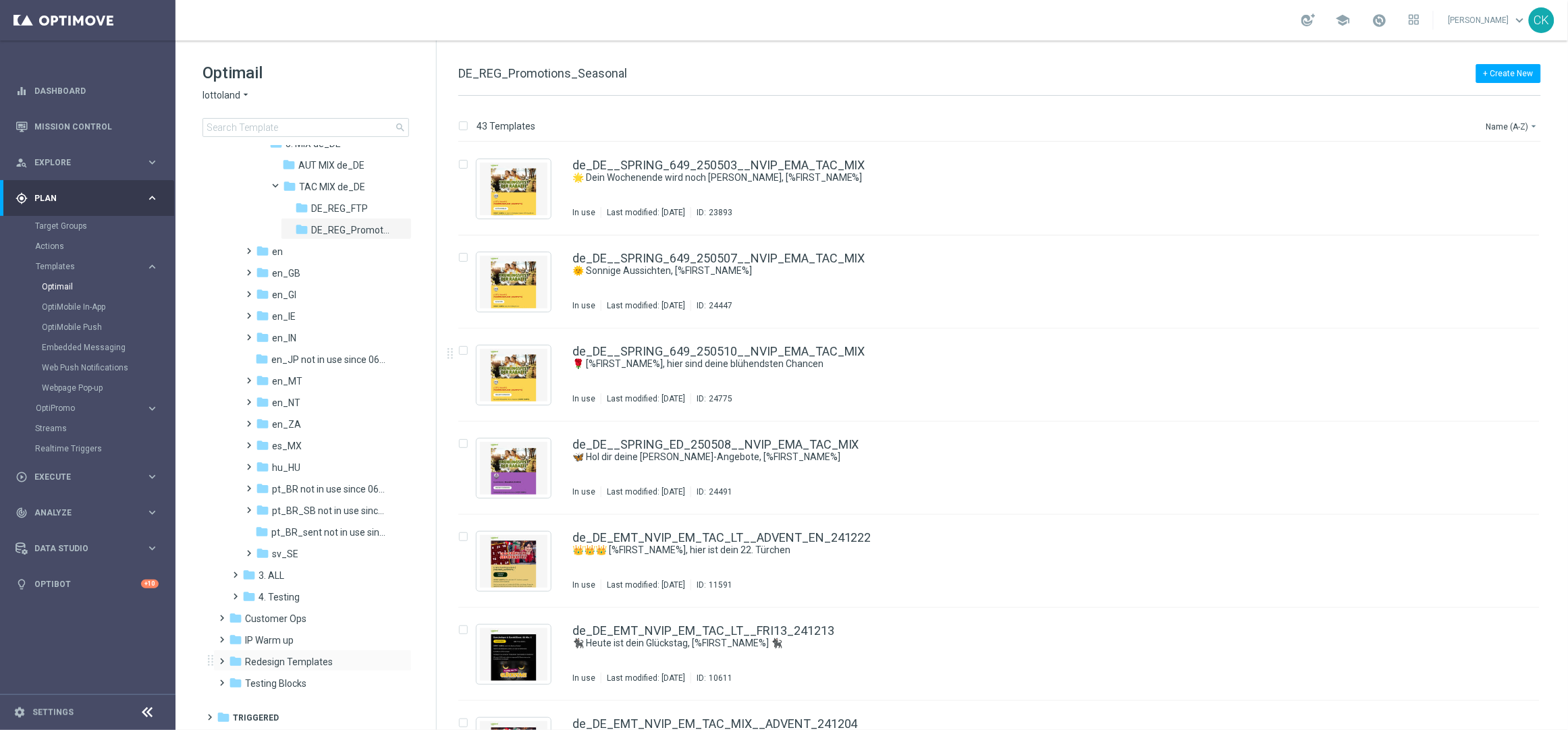
click at [219, 658] on span at bounding box center [219, 655] width 6 height 5
click at [234, 679] on span at bounding box center [233, 677] width 6 height 5
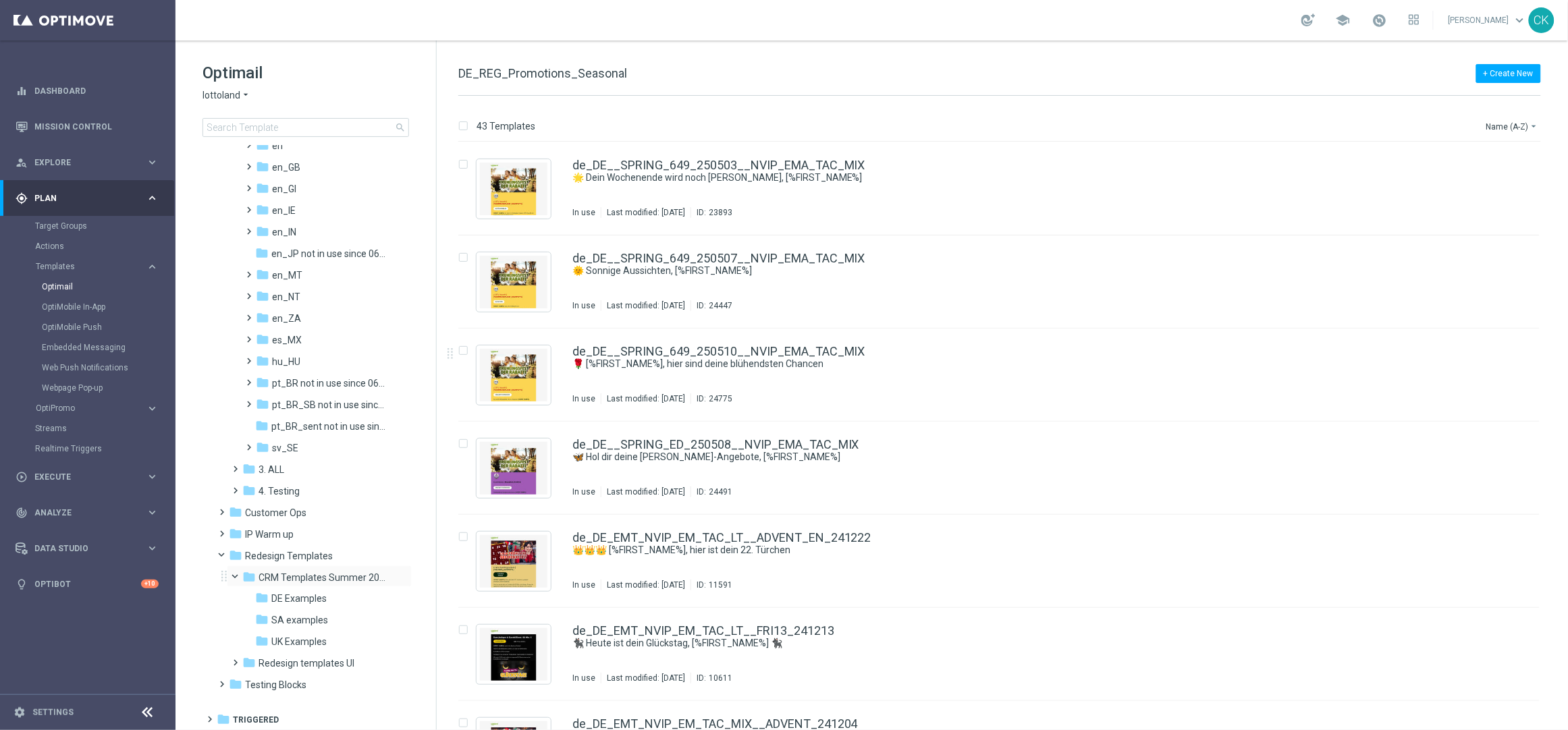
scroll to position [597, 0]
click at [283, 594] on span "DE Examples" at bounding box center [299, 597] width 55 height 12
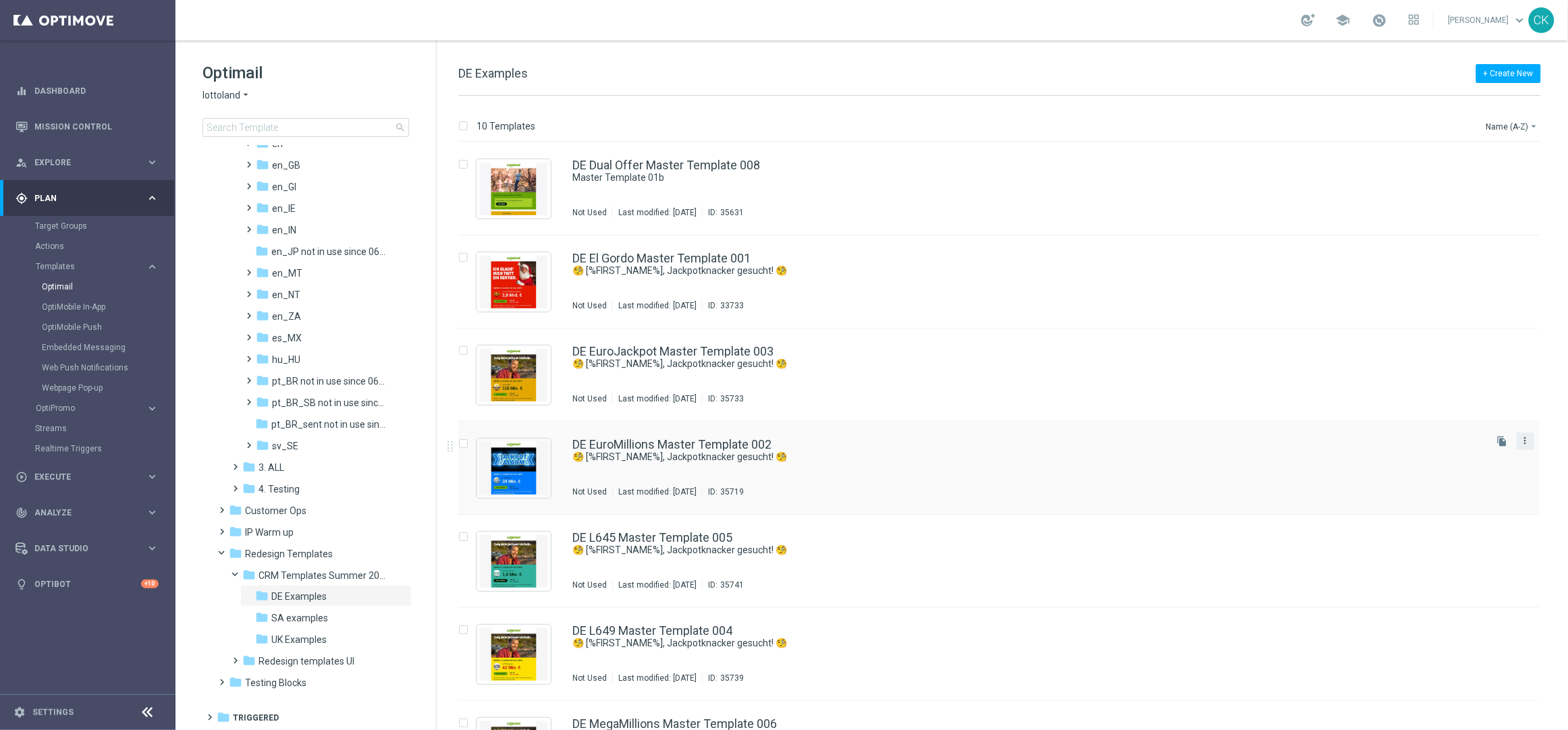
click at [1525, 443] on icon "more_vert" at bounding box center [1526, 440] width 11 height 11
click at [1449, 471] on span "Copy To" at bounding box center [1444, 474] width 29 height 9
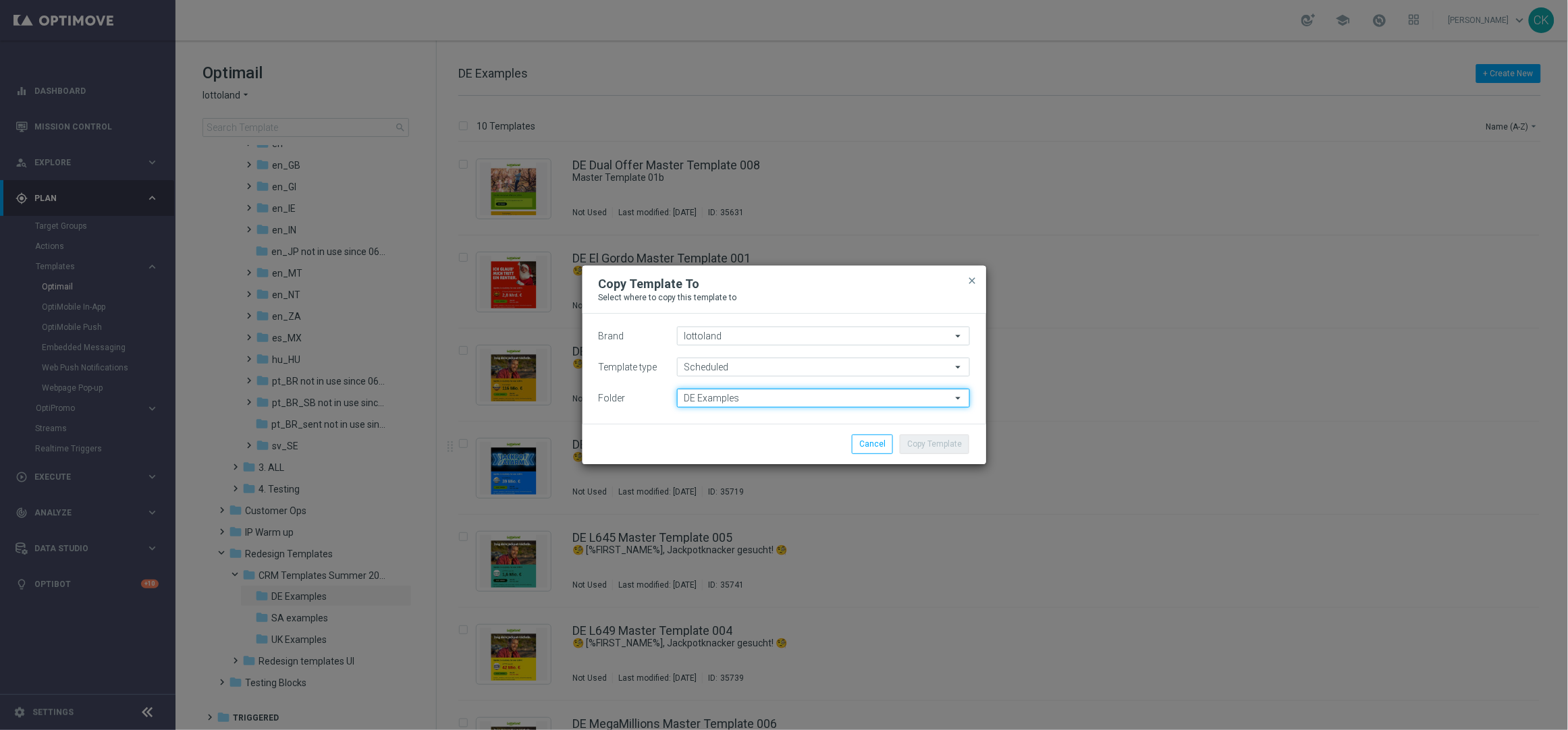
click at [750, 400] on input "DE Examples" at bounding box center [823, 398] width 293 height 19
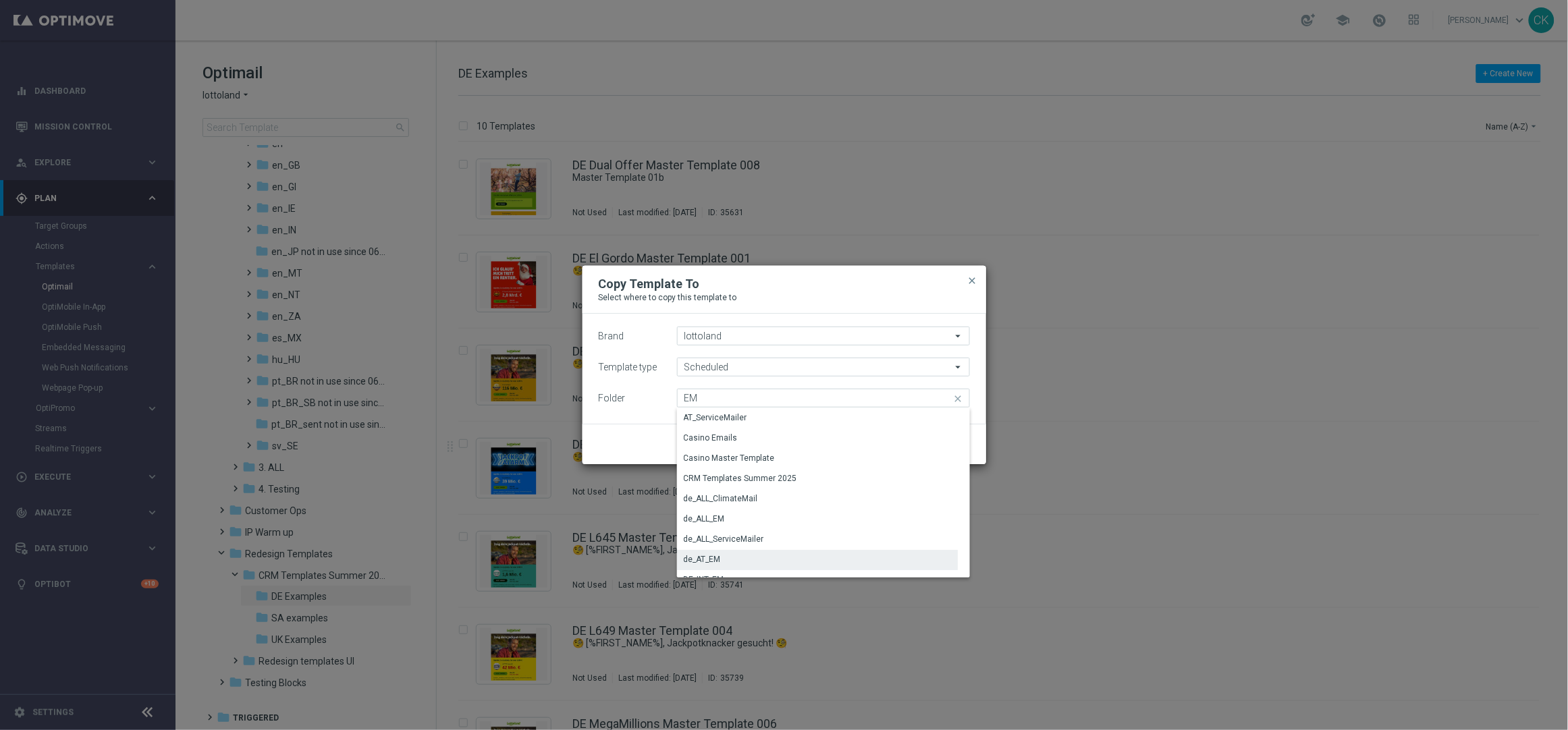
click at [707, 557] on div "de_AT_EM" at bounding box center [702, 559] width 37 height 12
type input "de_AT_EM"
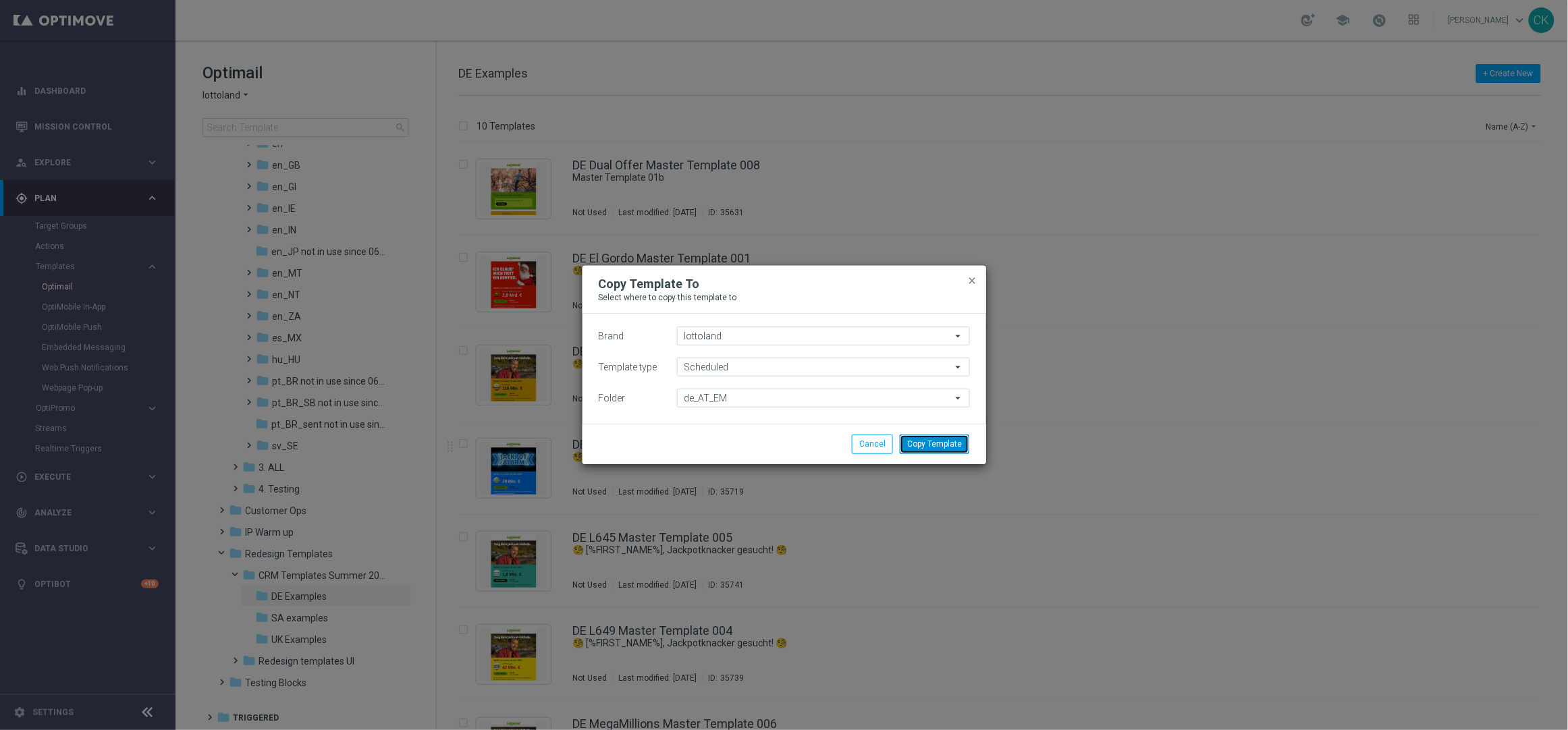
click at [943, 442] on button "Copy Template" at bounding box center [934, 444] width 70 height 19
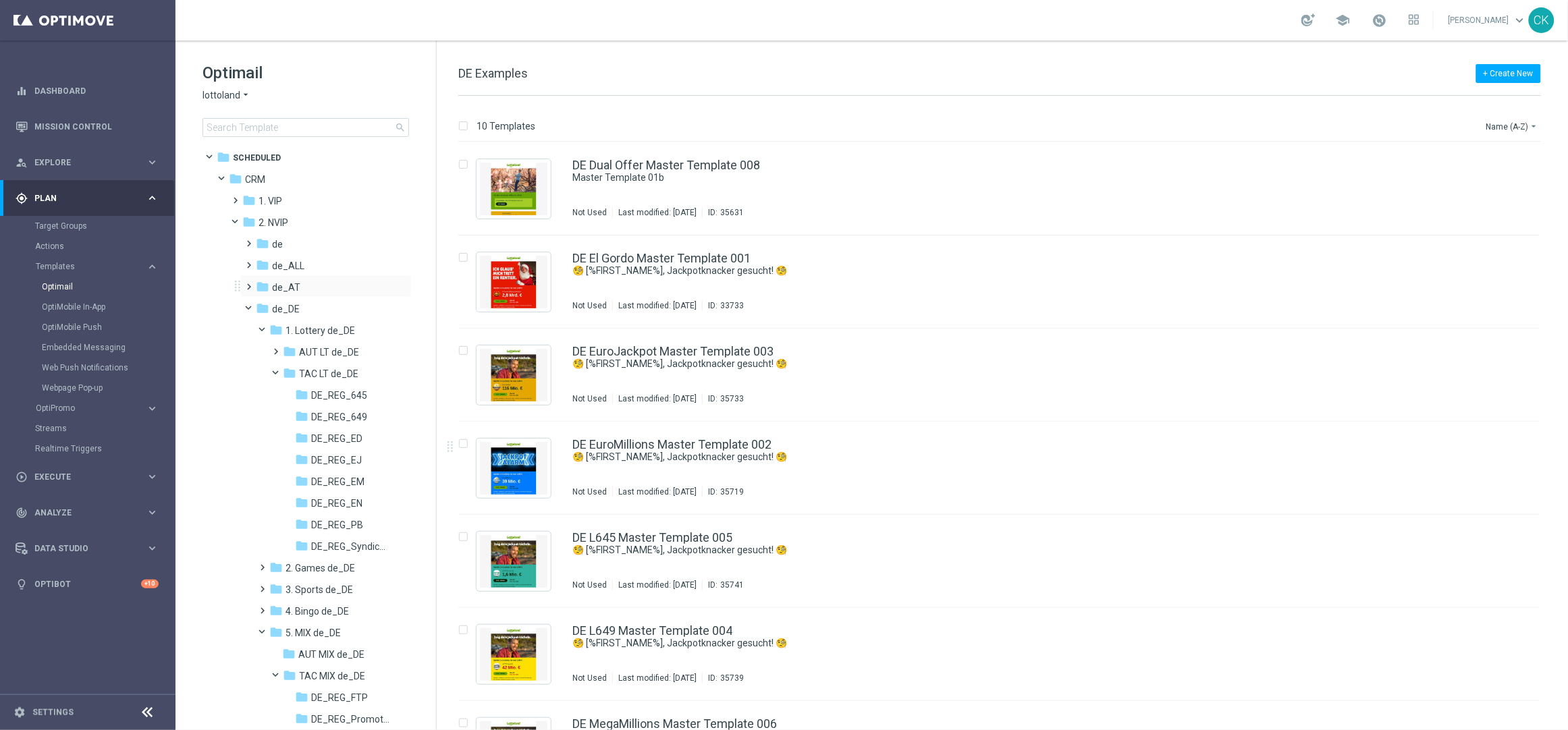
click at [250, 283] on span at bounding box center [246, 280] width 6 height 5
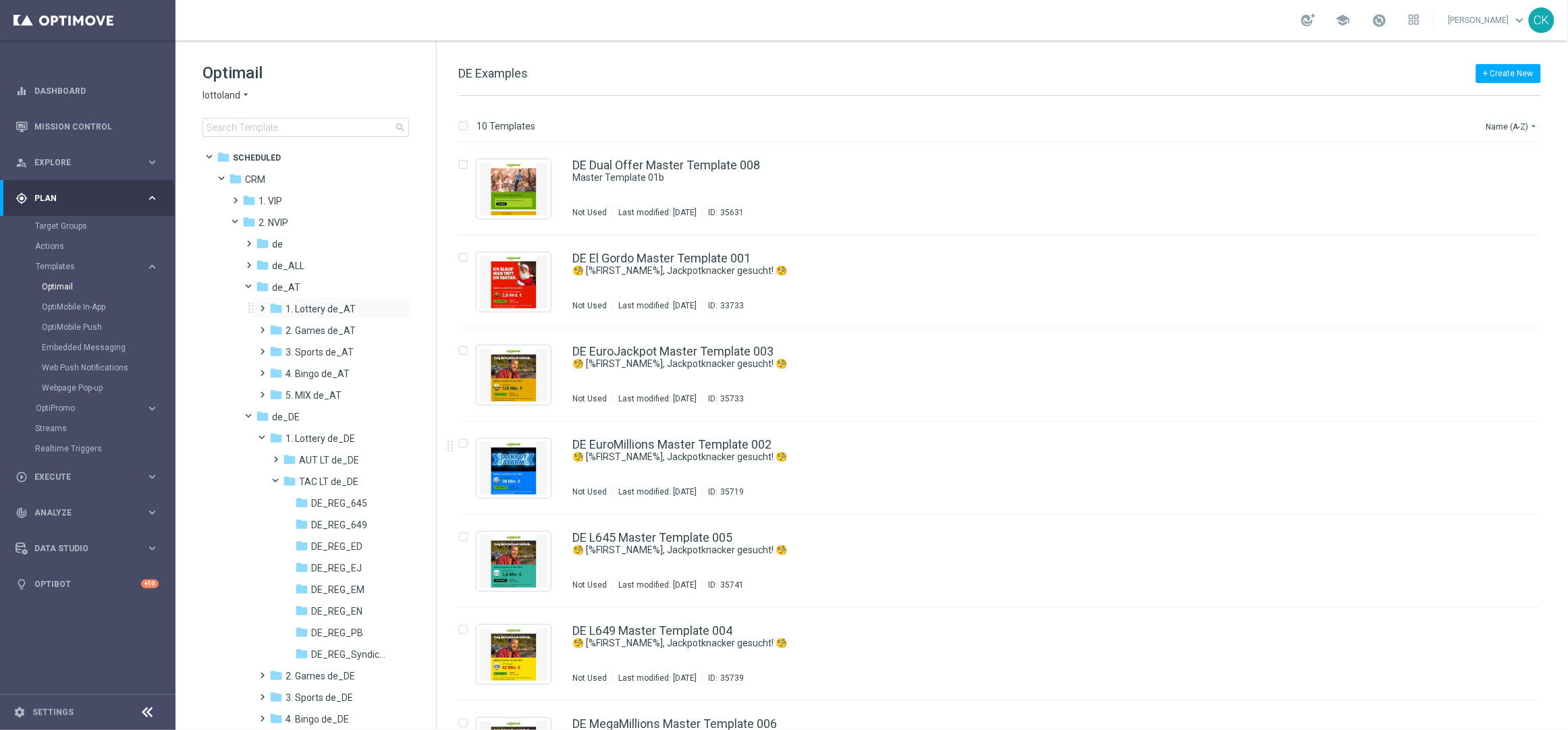
click at [262, 305] on span at bounding box center [260, 302] width 6 height 5
click at [273, 348] on span at bounding box center [273, 345] width 6 height 5
click at [342, 457] on span "de_AT_EM" at bounding box center [334, 460] width 47 height 12
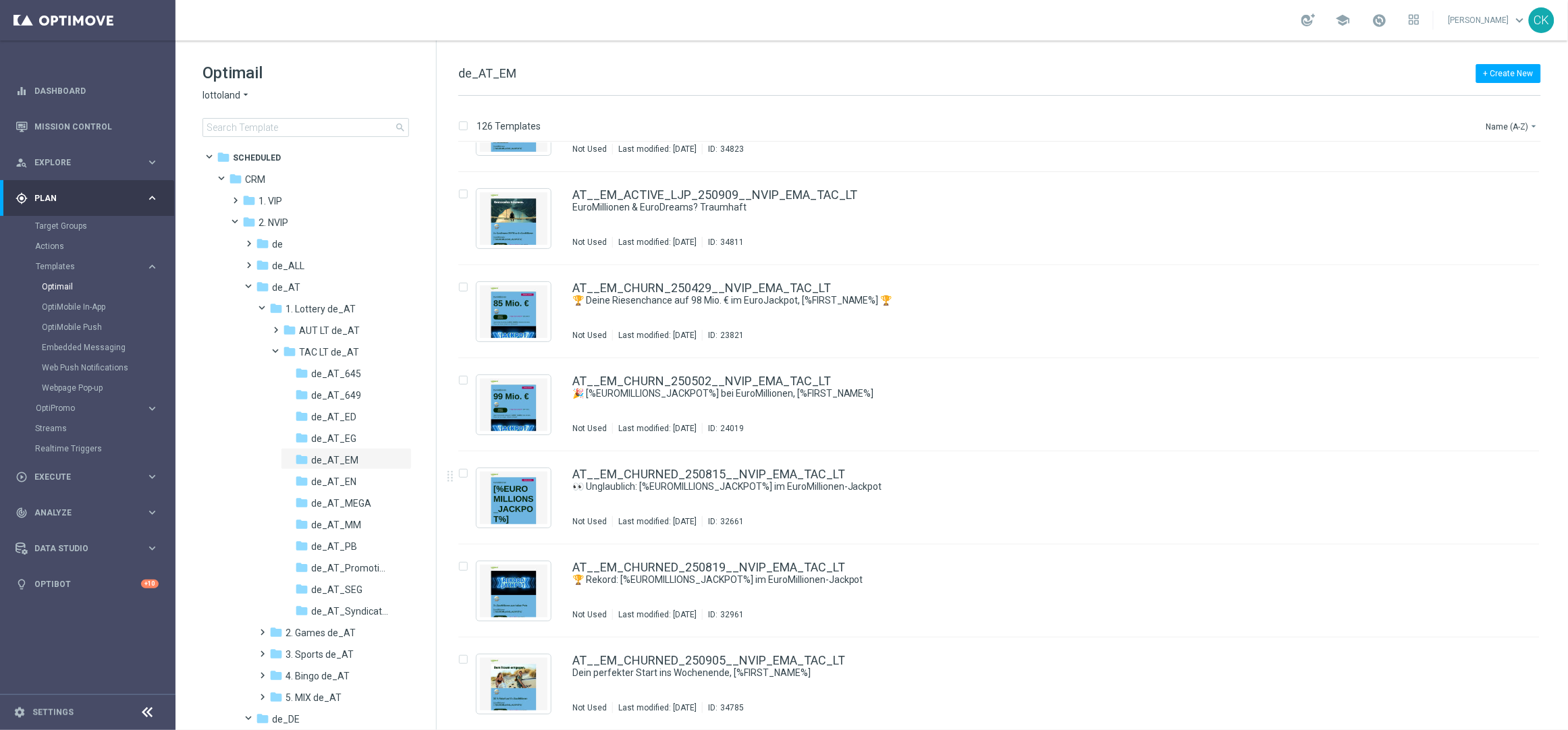
scroll to position [3222, 0]
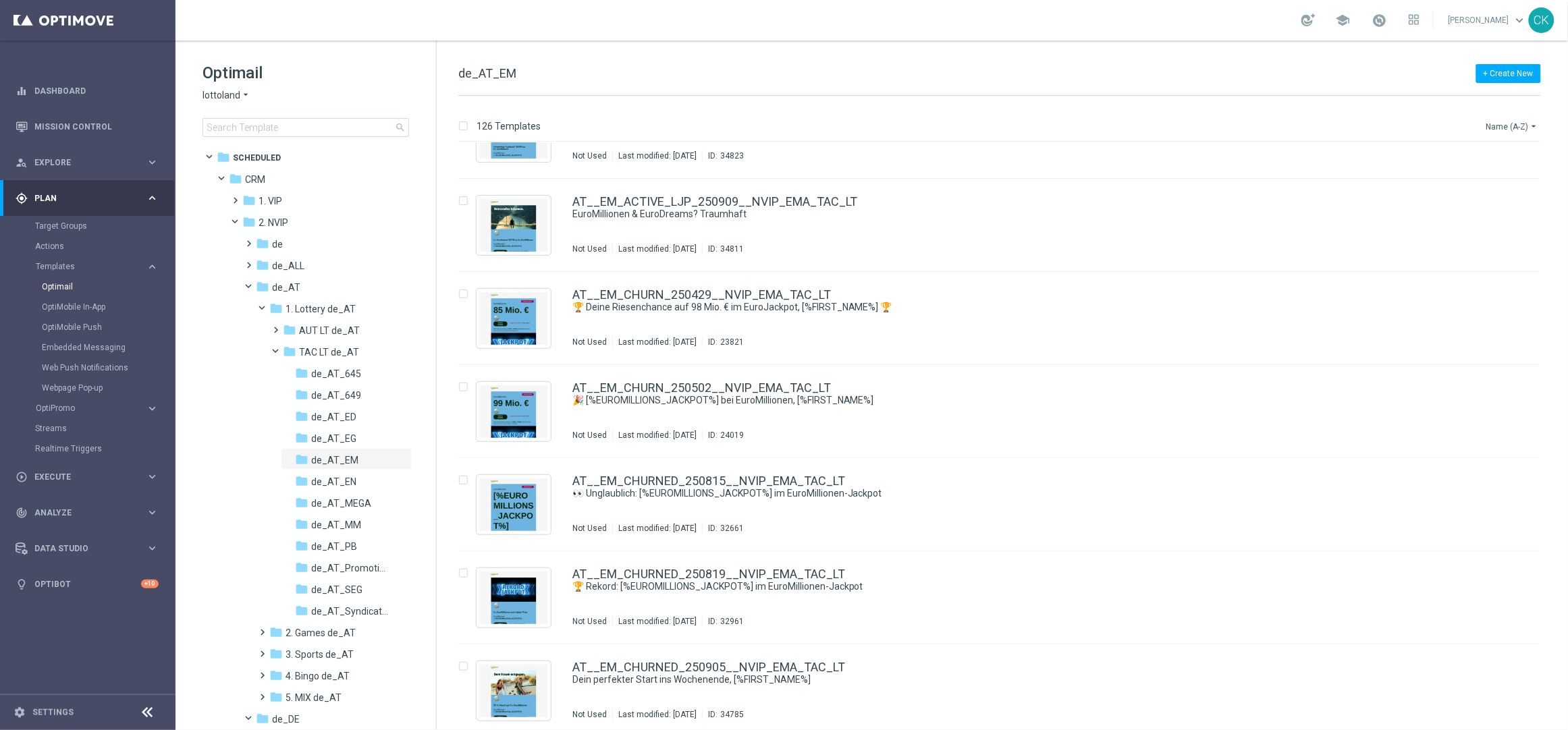
click at [1529, 121] on icon "arrow_drop_down" at bounding box center [1534, 126] width 11 height 11
click at [1489, 187] on span "Date Modified (Newest)" at bounding box center [1489, 186] width 91 height 9
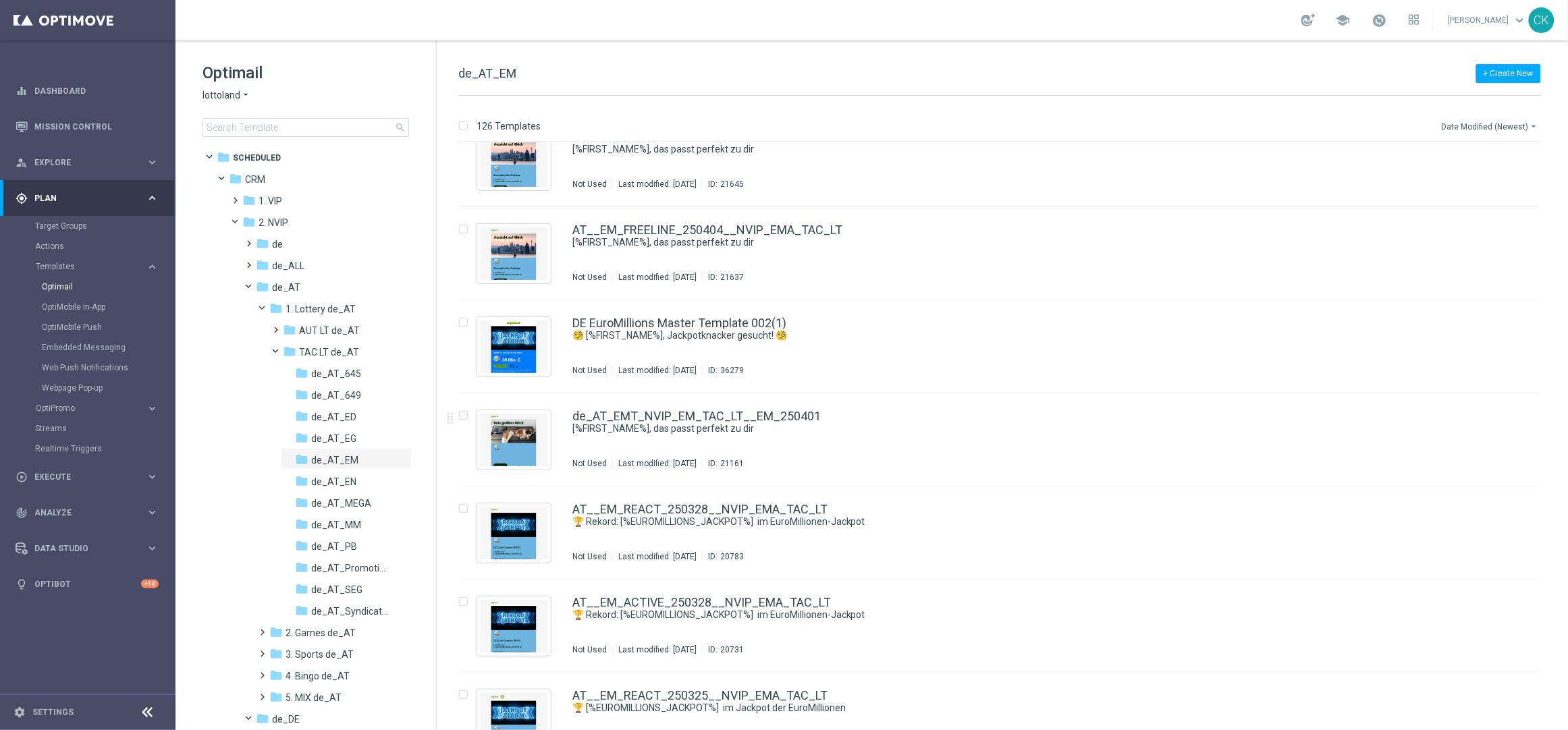
scroll to position [6388, 0]
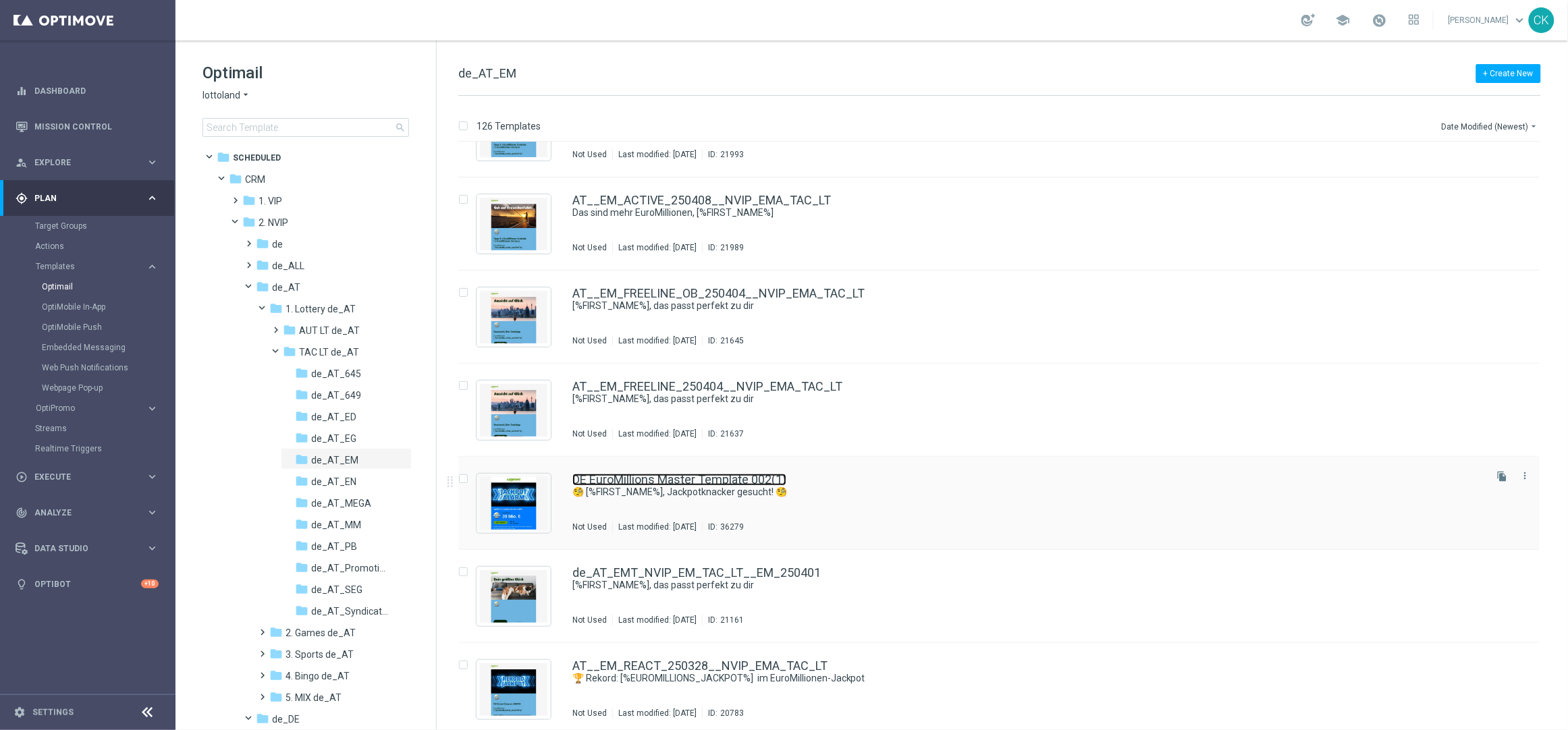
click at [635, 476] on link "DE EuroMillions Master Template 002(1)" at bounding box center [680, 480] width 214 height 12
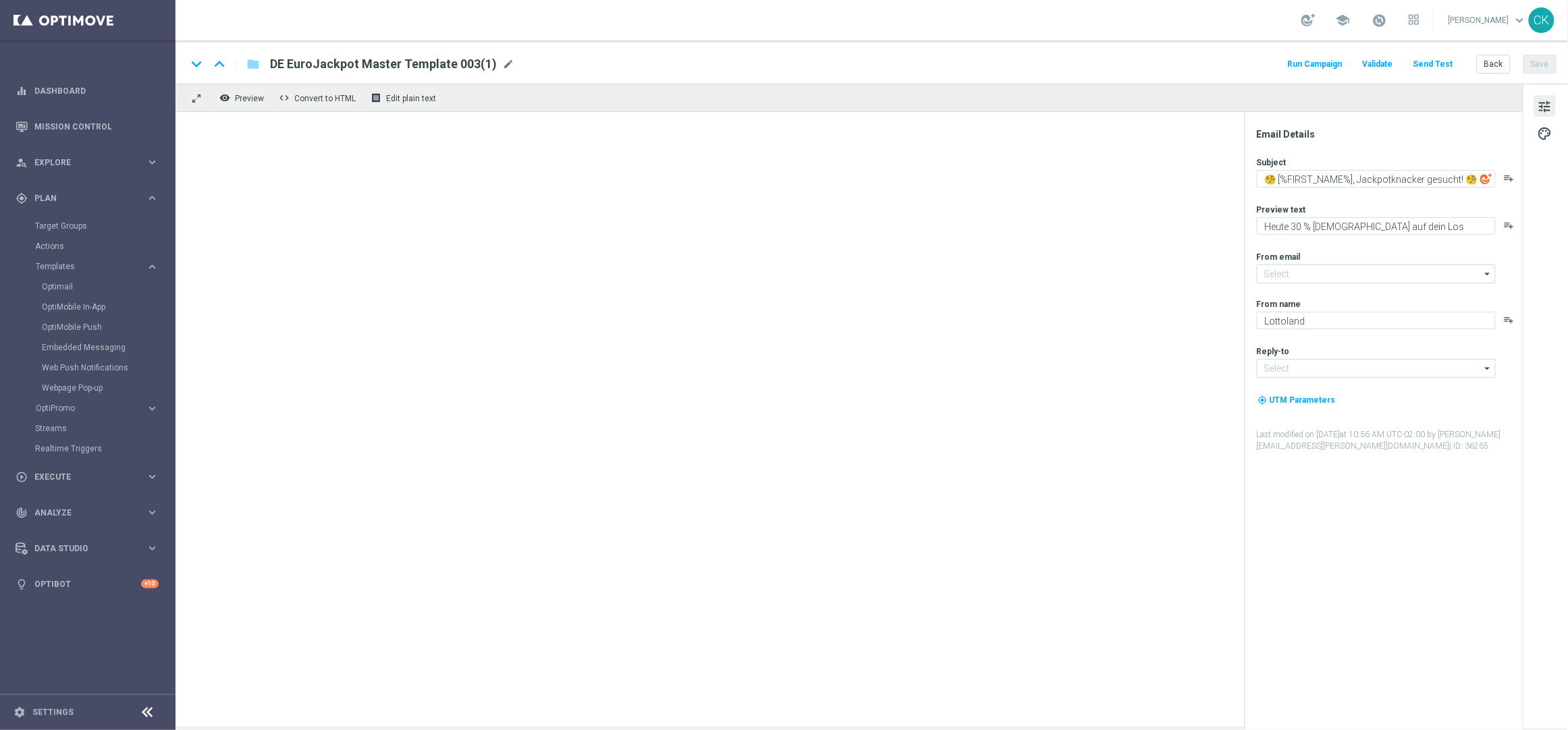
type input "[EMAIL_ADDRESS][DOMAIN_NAME]"
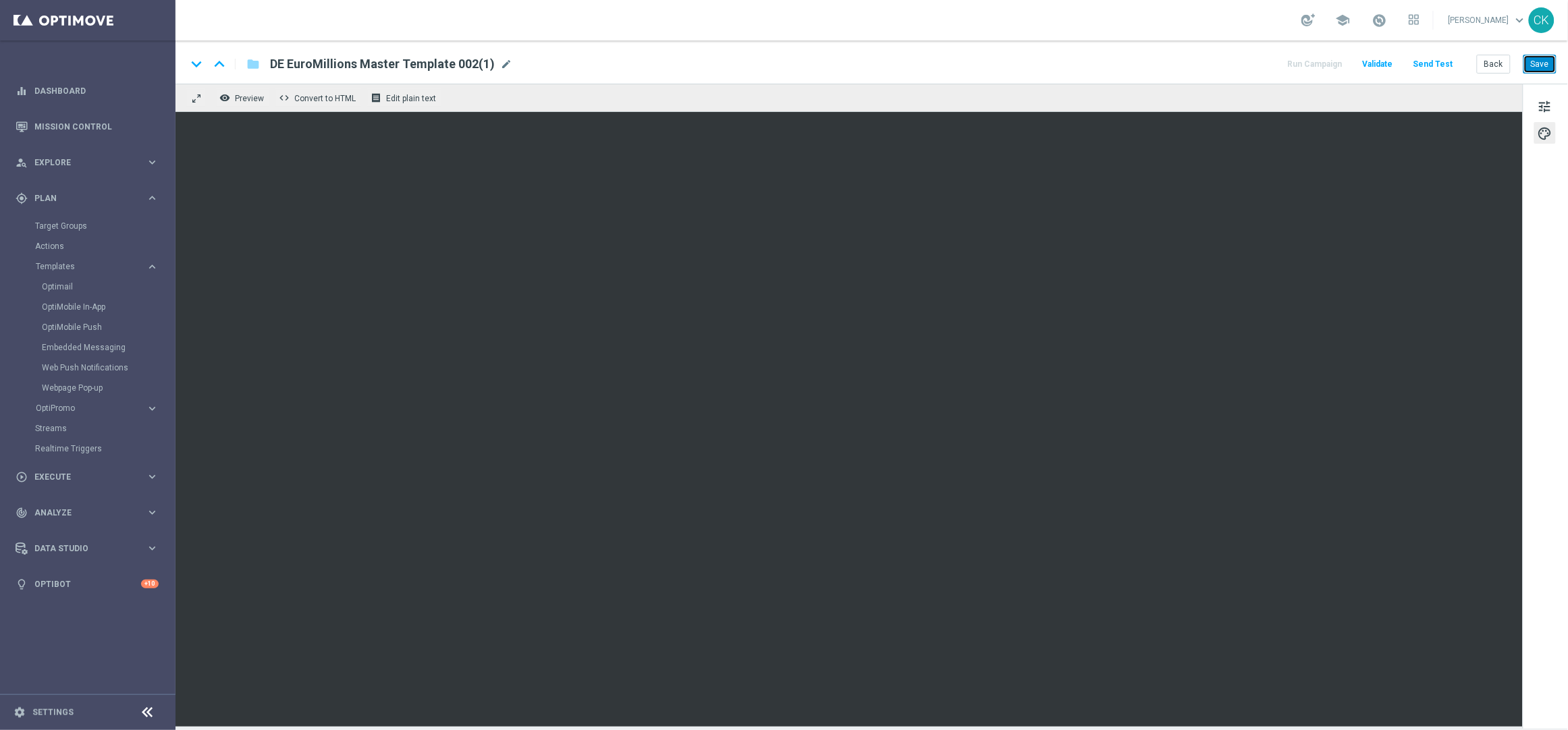
click at [1541, 65] on button "Save" at bounding box center [1540, 64] width 33 height 19
click at [1493, 66] on button "Back" at bounding box center [1494, 64] width 34 height 19
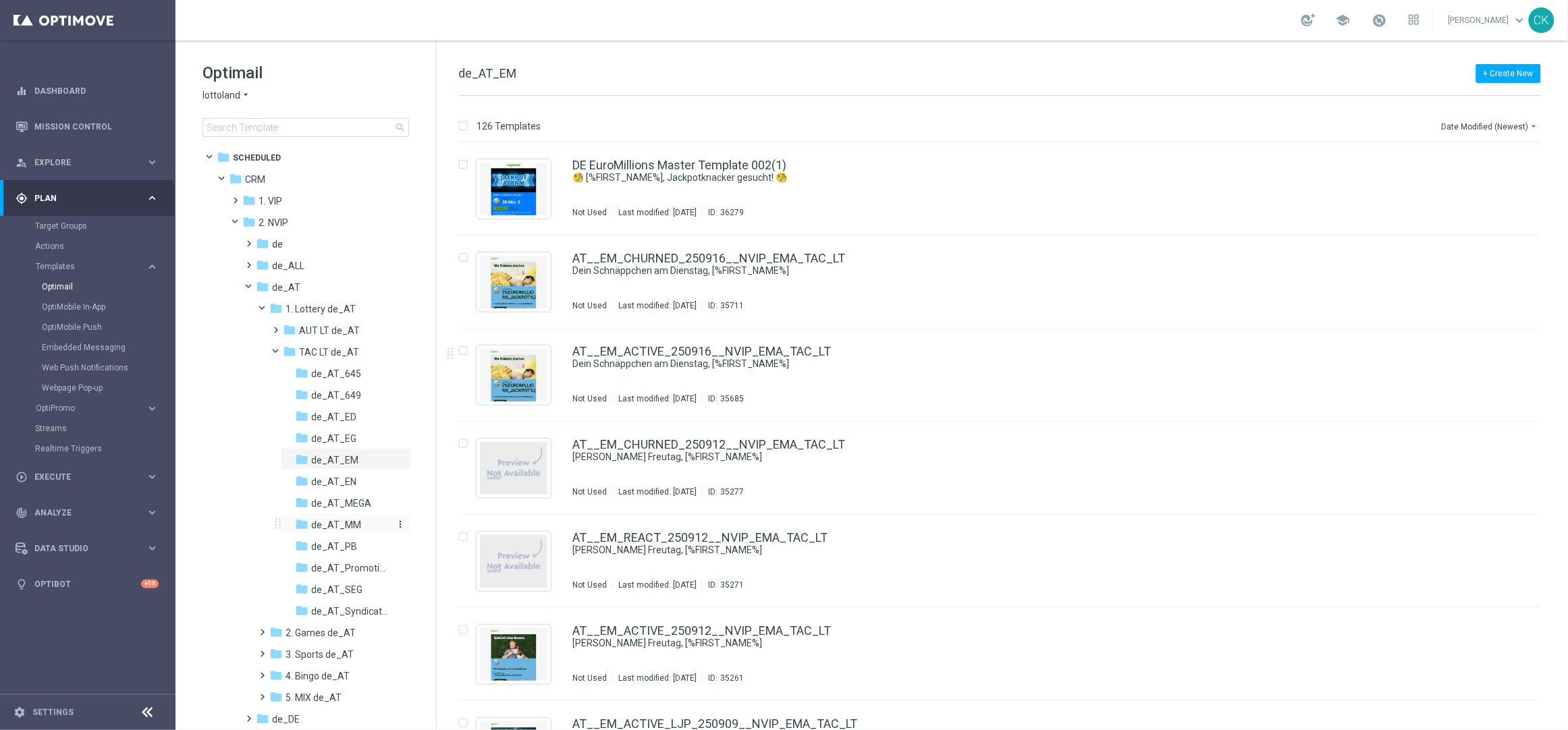
scroll to position [489, 0]
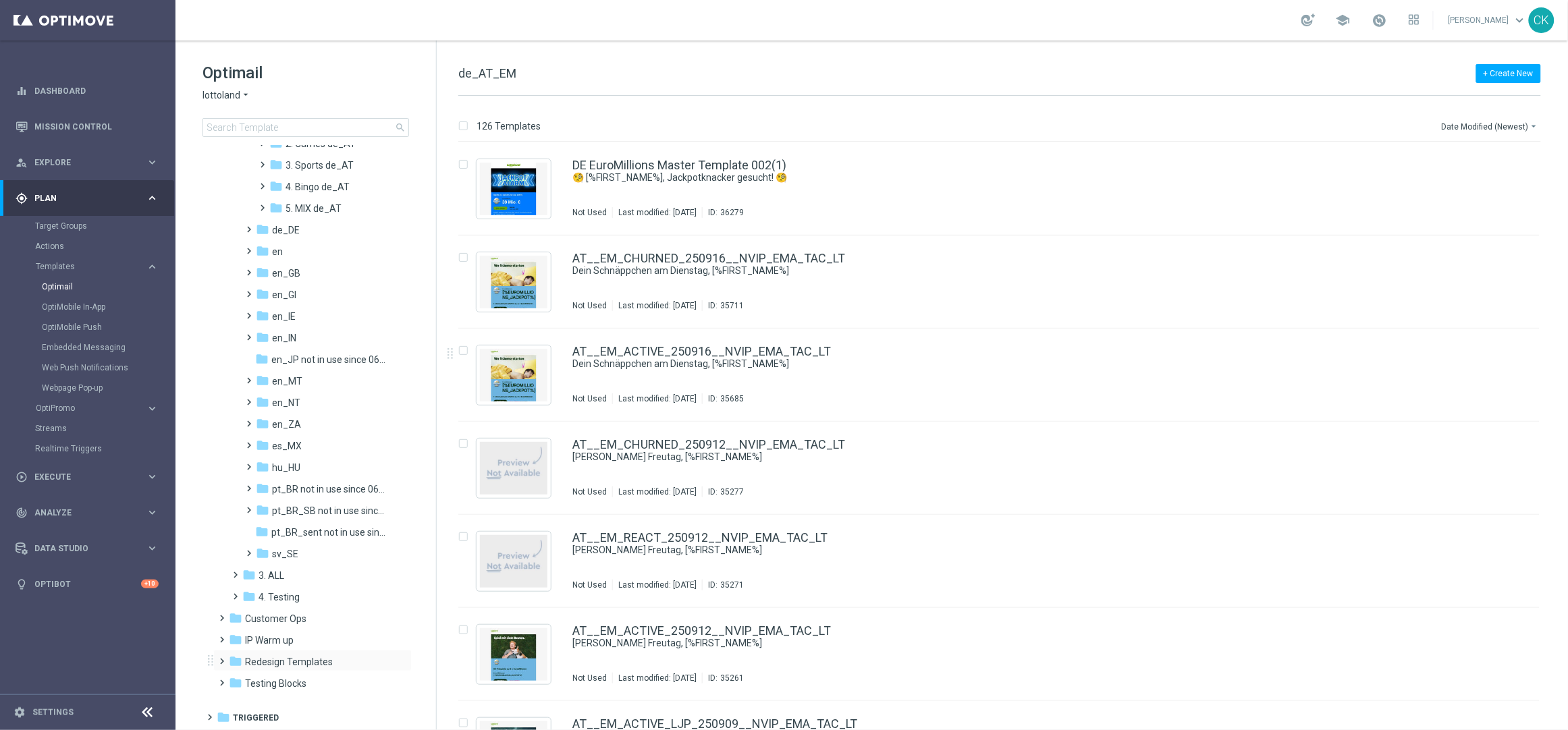
click at [223, 656] on span at bounding box center [219, 655] width 6 height 5
click at [235, 679] on span at bounding box center [233, 677] width 6 height 5
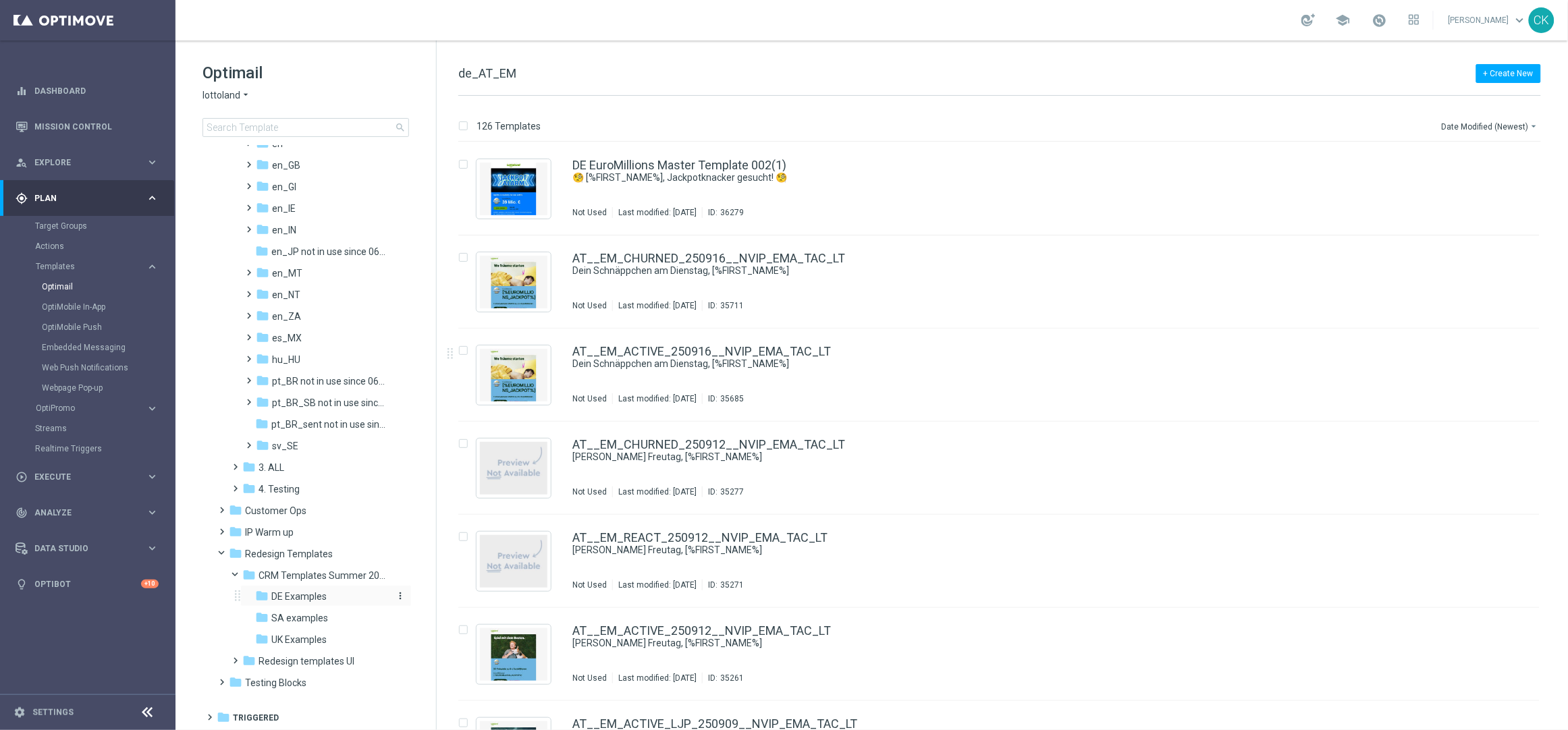
click at [287, 591] on span "DE Examples" at bounding box center [299, 597] width 55 height 12
click at [309, 589] on div "folder DE Examples" at bounding box center [322, 597] width 133 height 16
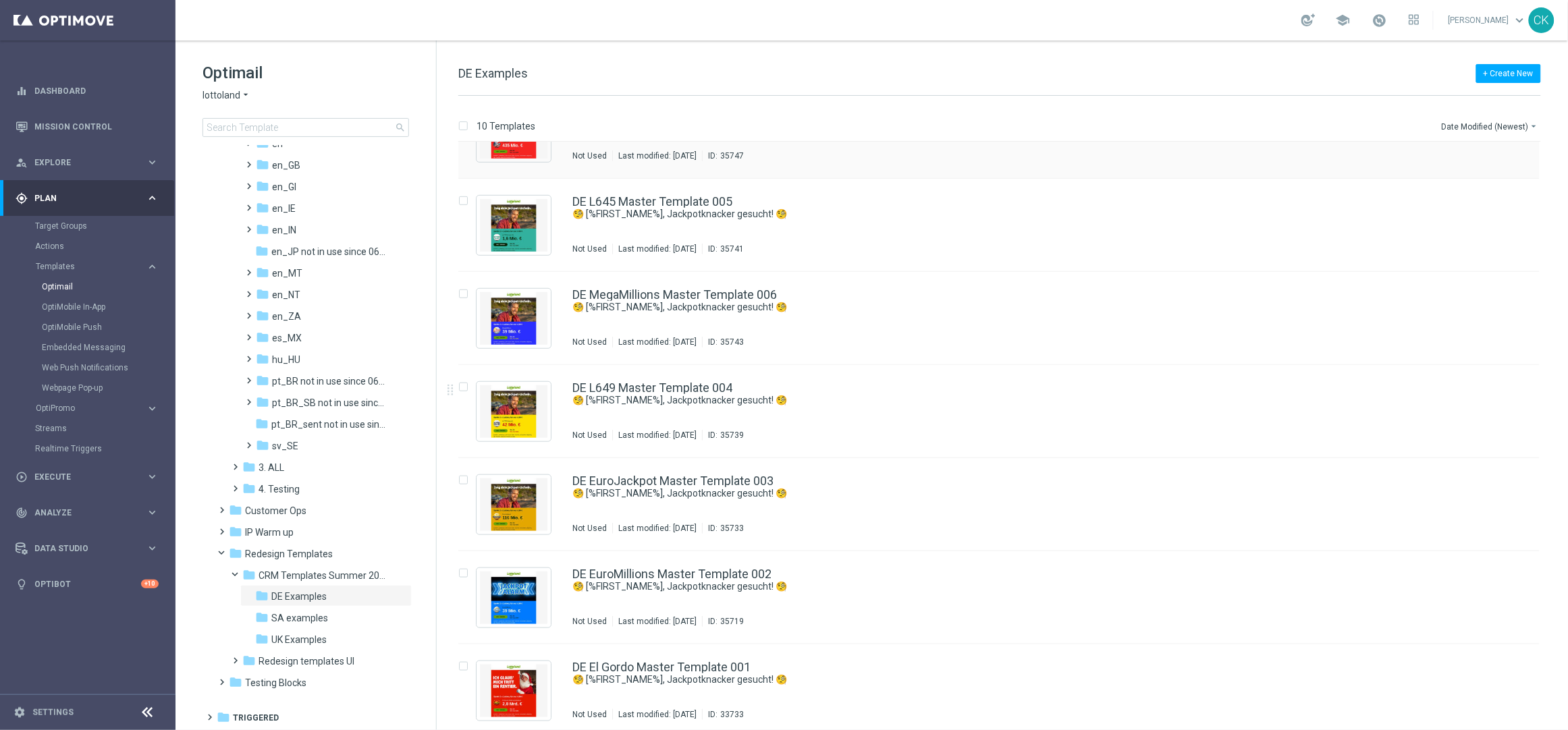
scroll to position [343, 0]
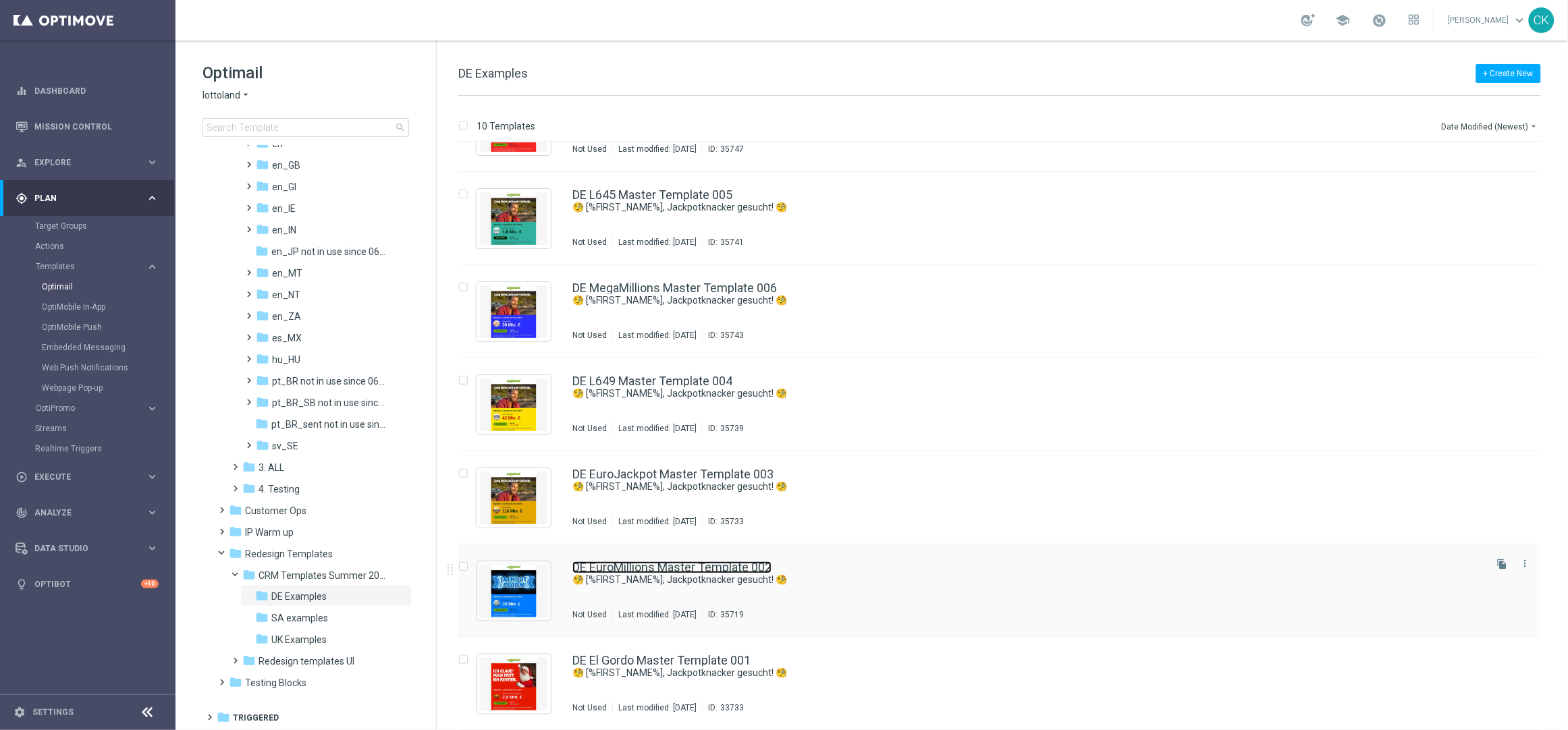
click at [622, 563] on link "DE EuroMillions Master Template 002" at bounding box center [672, 567] width 199 height 12
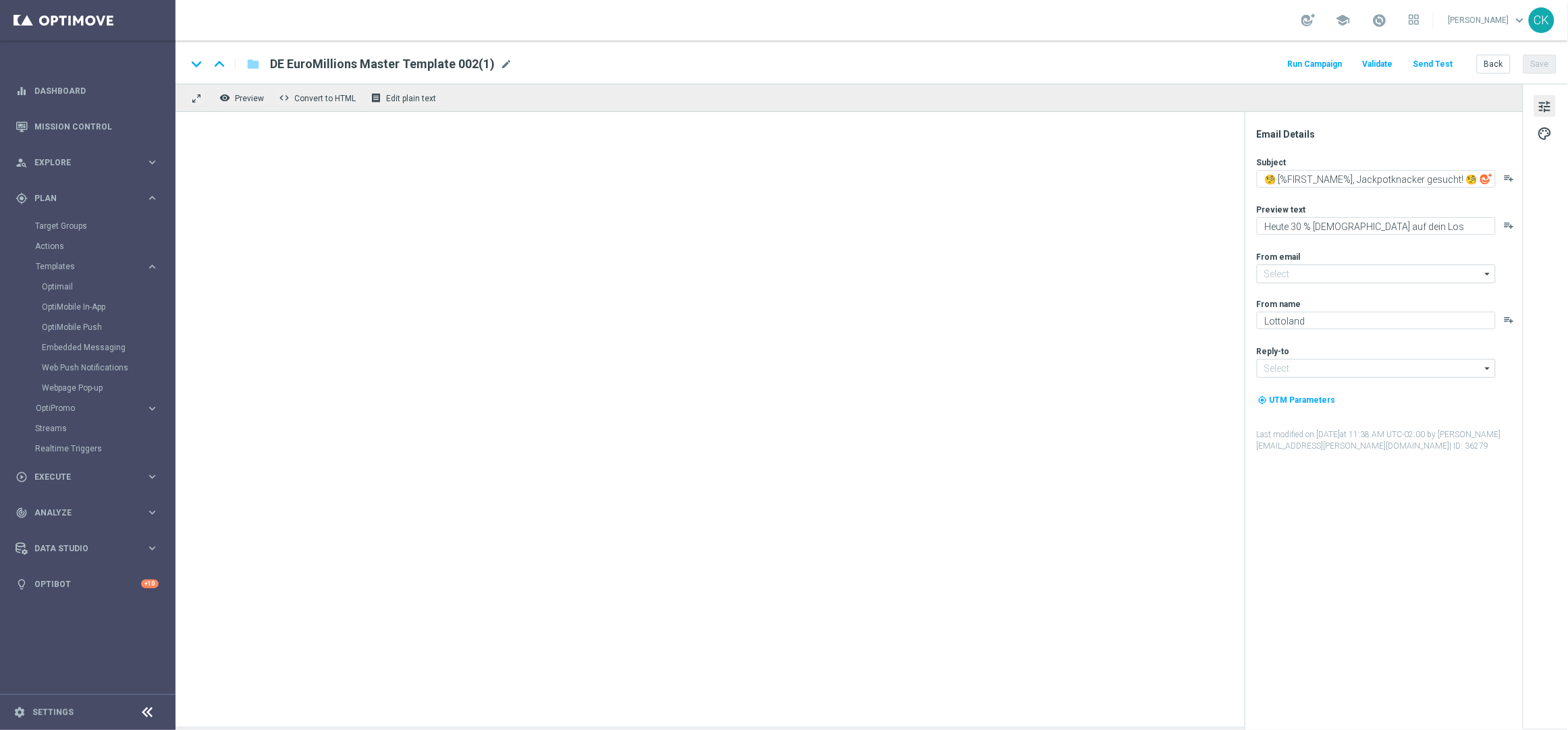
type input "[EMAIL_ADDRESS][DOMAIN_NAME]"
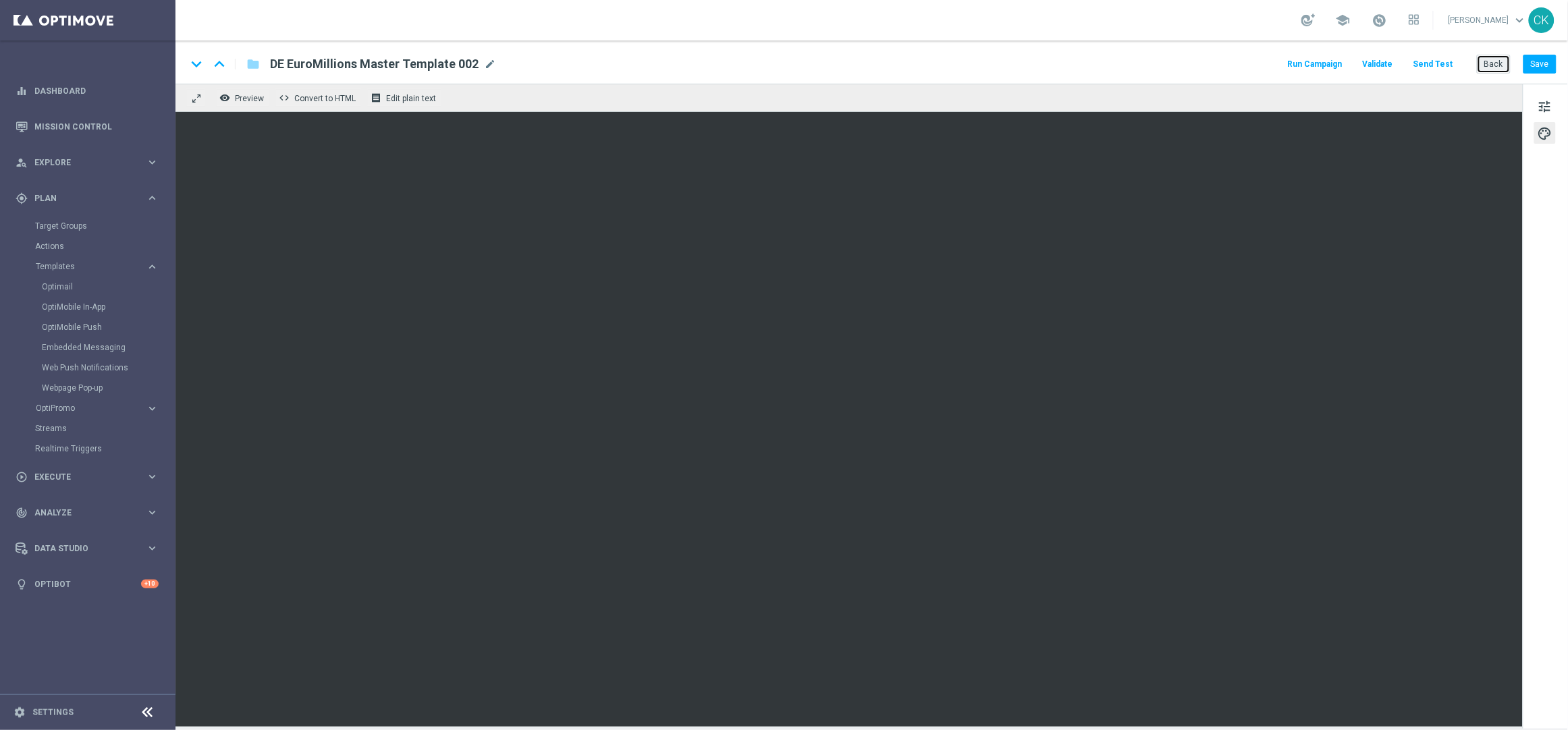
click at [1501, 60] on button "Back" at bounding box center [1494, 64] width 34 height 19
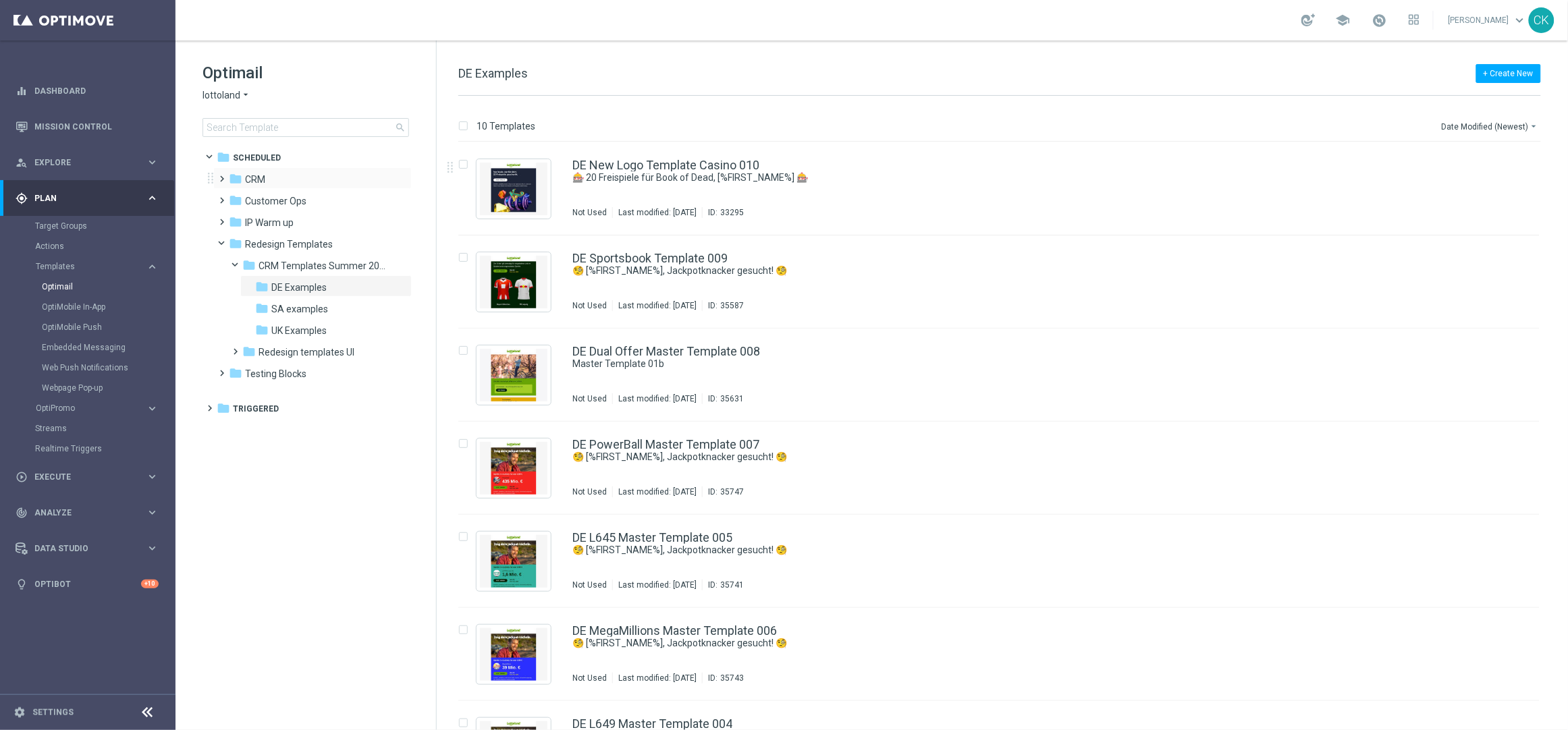
click at [220, 174] on span at bounding box center [219, 173] width 6 height 5
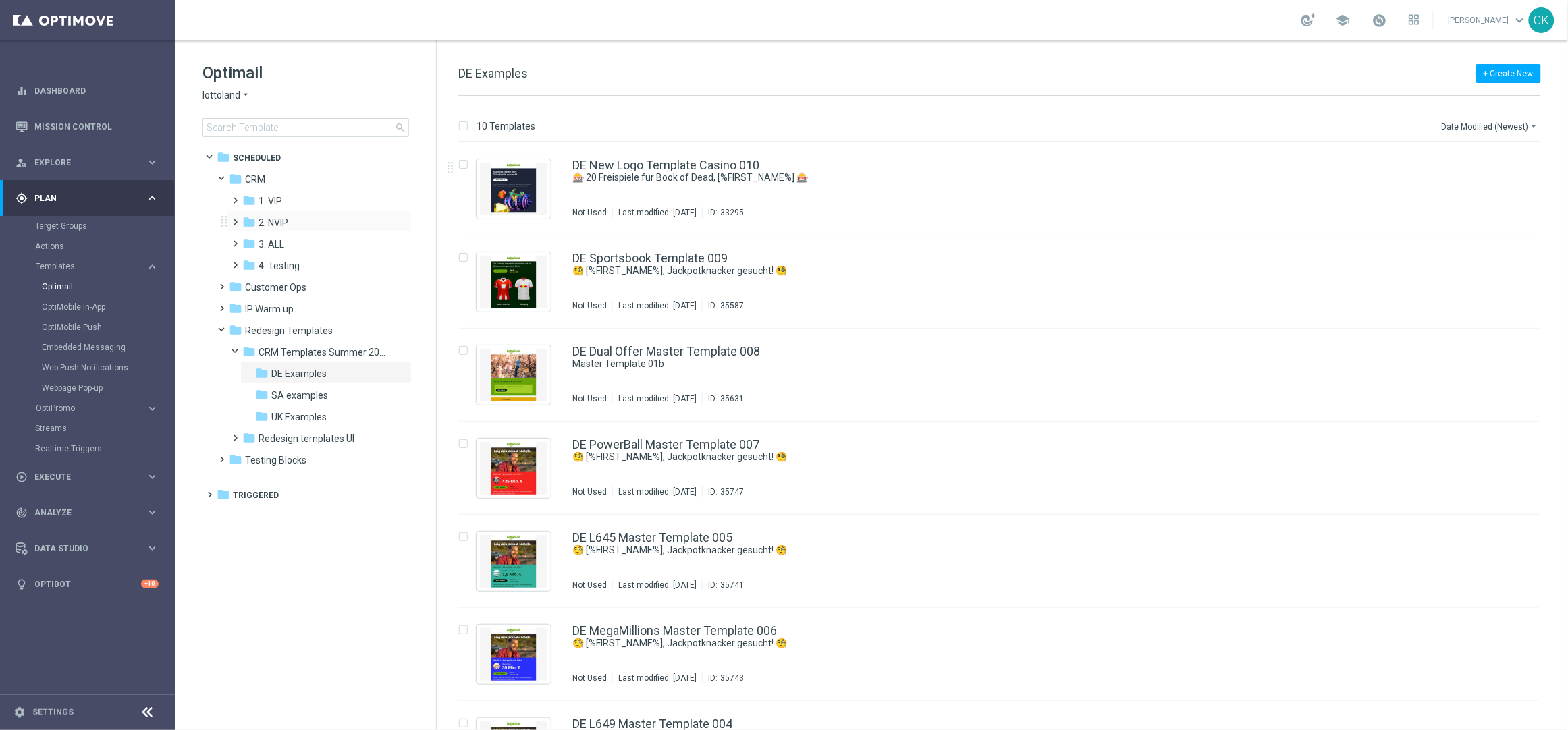
click at [233, 217] on span at bounding box center [233, 216] width 6 height 5
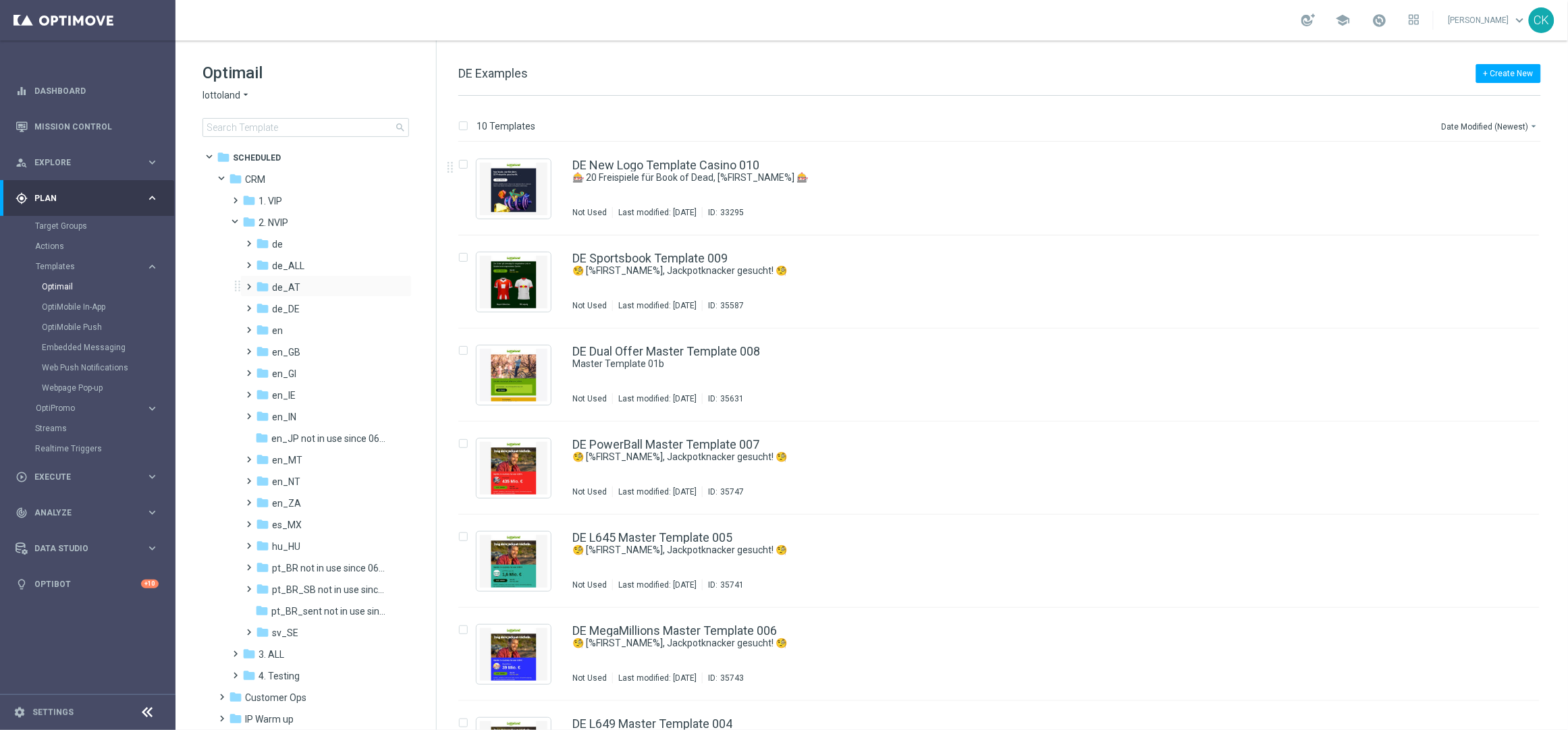
click at [249, 283] on span at bounding box center [246, 280] width 6 height 5
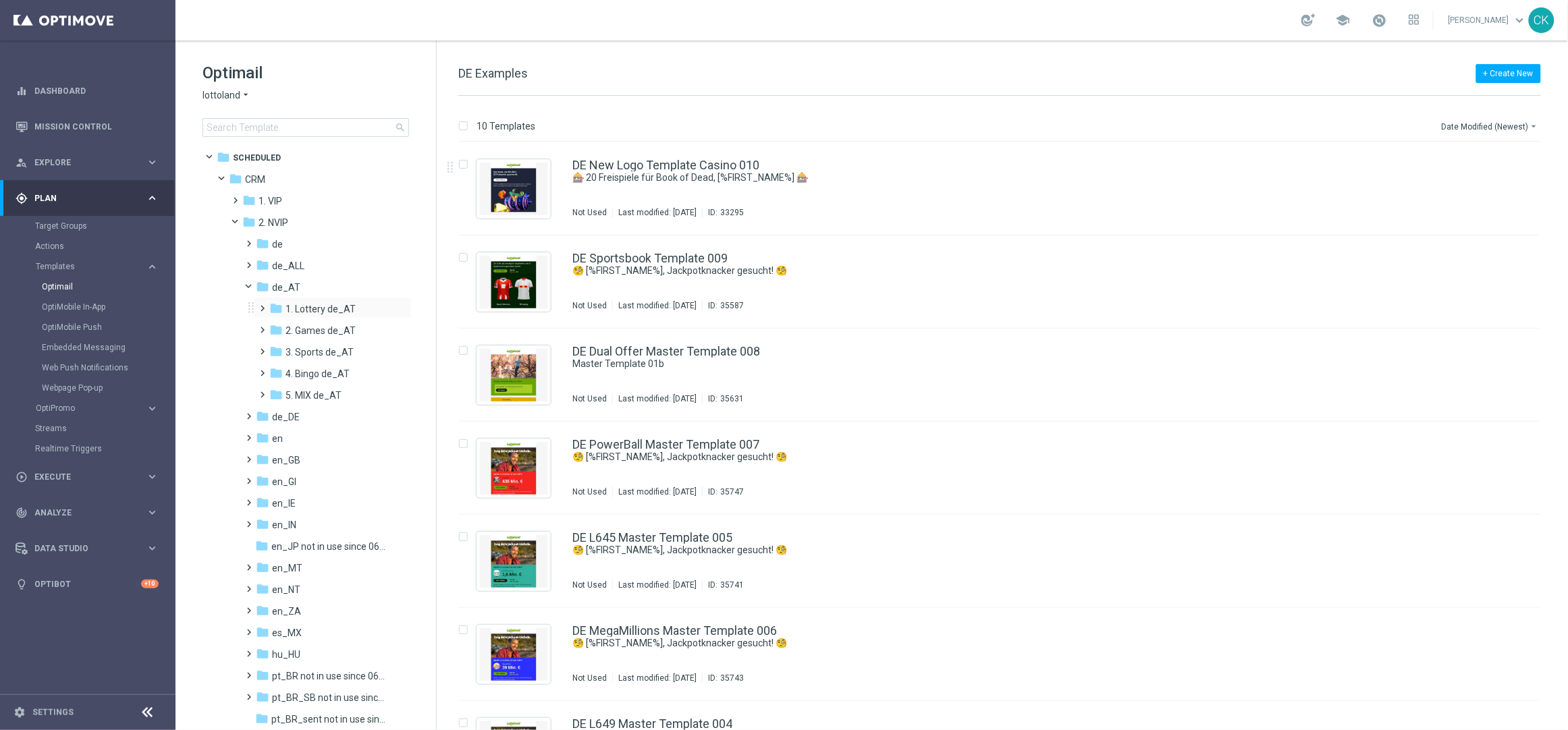
click at [262, 305] on span at bounding box center [260, 302] width 6 height 5
click at [276, 344] on span at bounding box center [273, 345] width 6 height 5
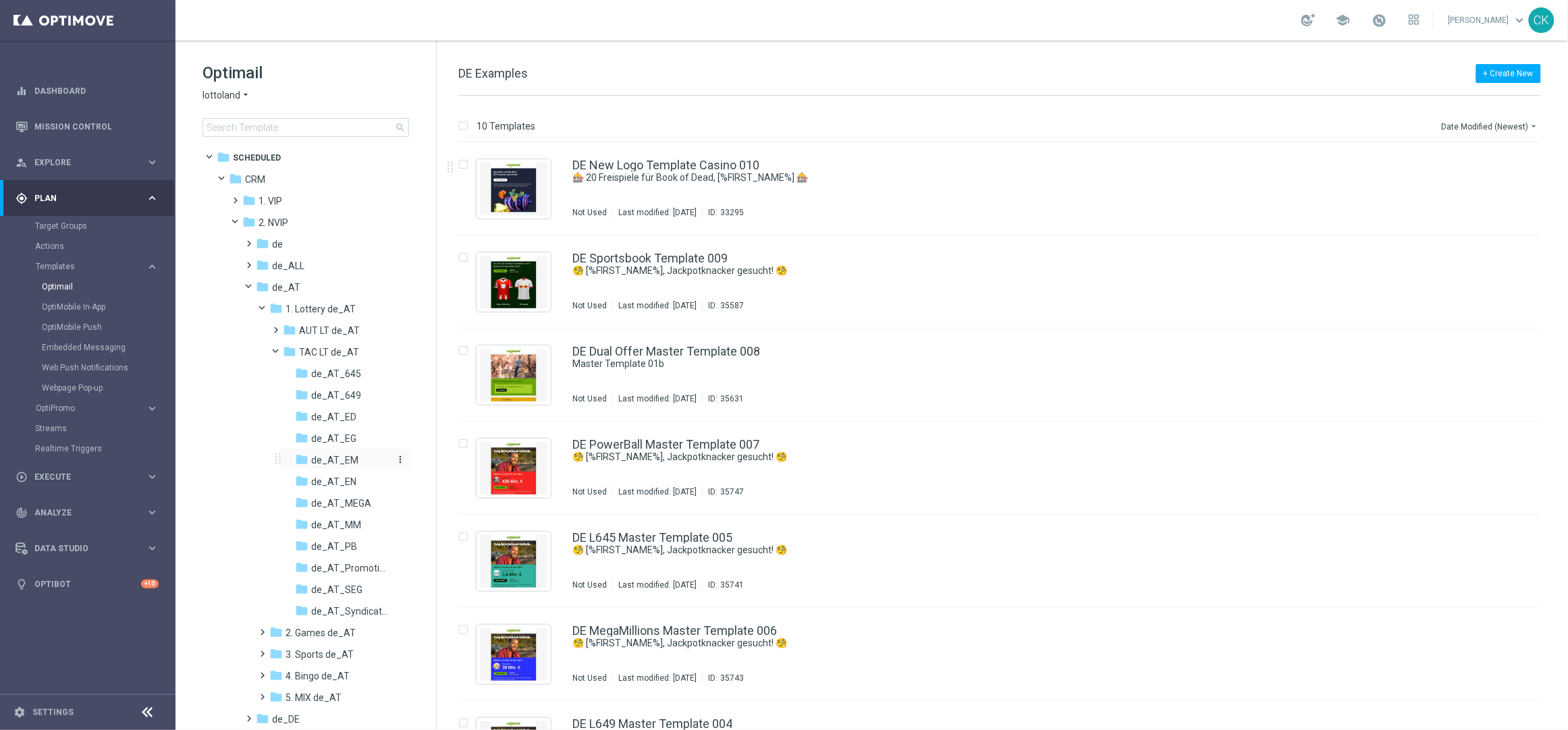
click at [343, 455] on span "de_AT_EM" at bounding box center [334, 460] width 47 height 12
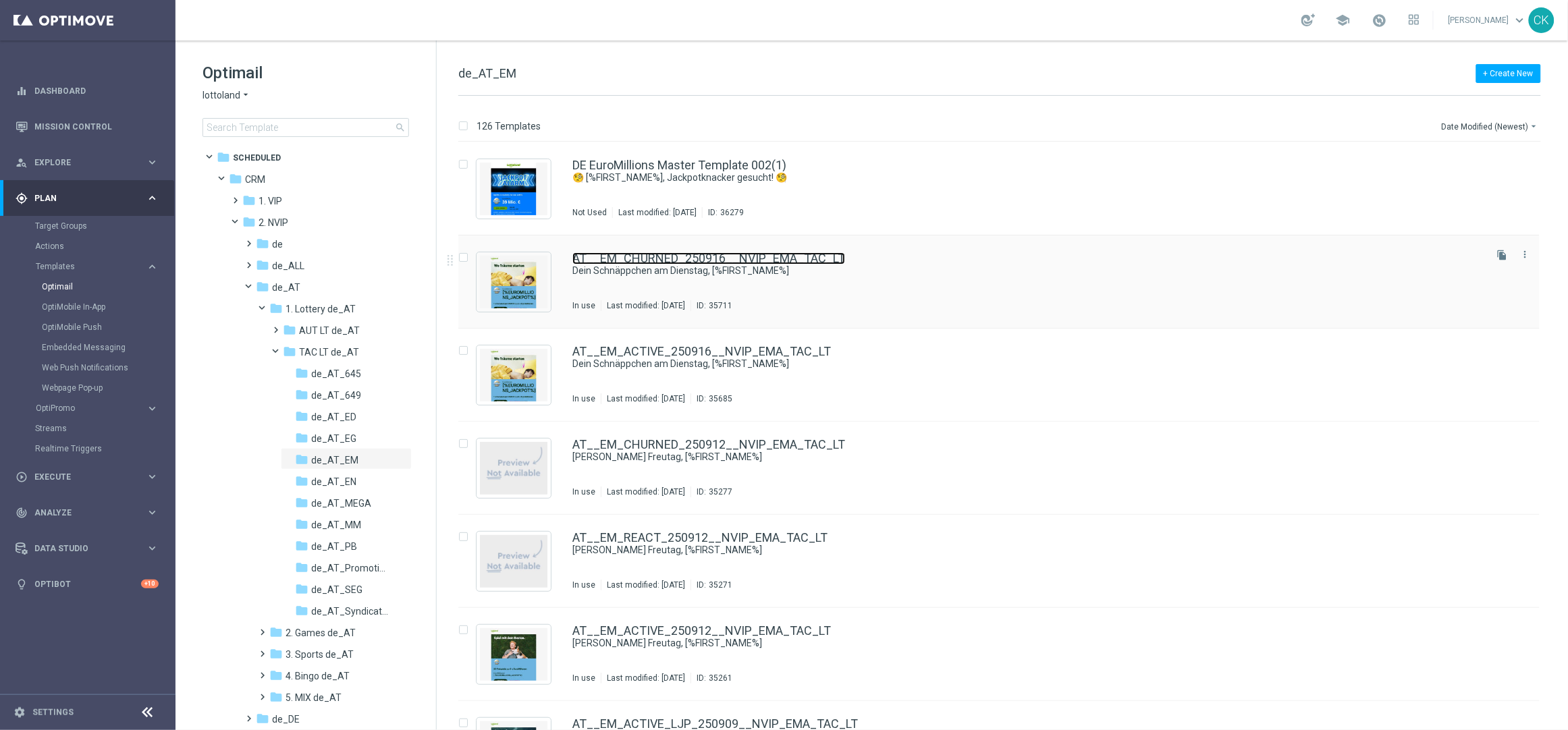
click at [675, 252] on link "AT__EM_CHURNED_250916__NVIP_EMA_TAC_LT" at bounding box center [709, 258] width 273 height 12
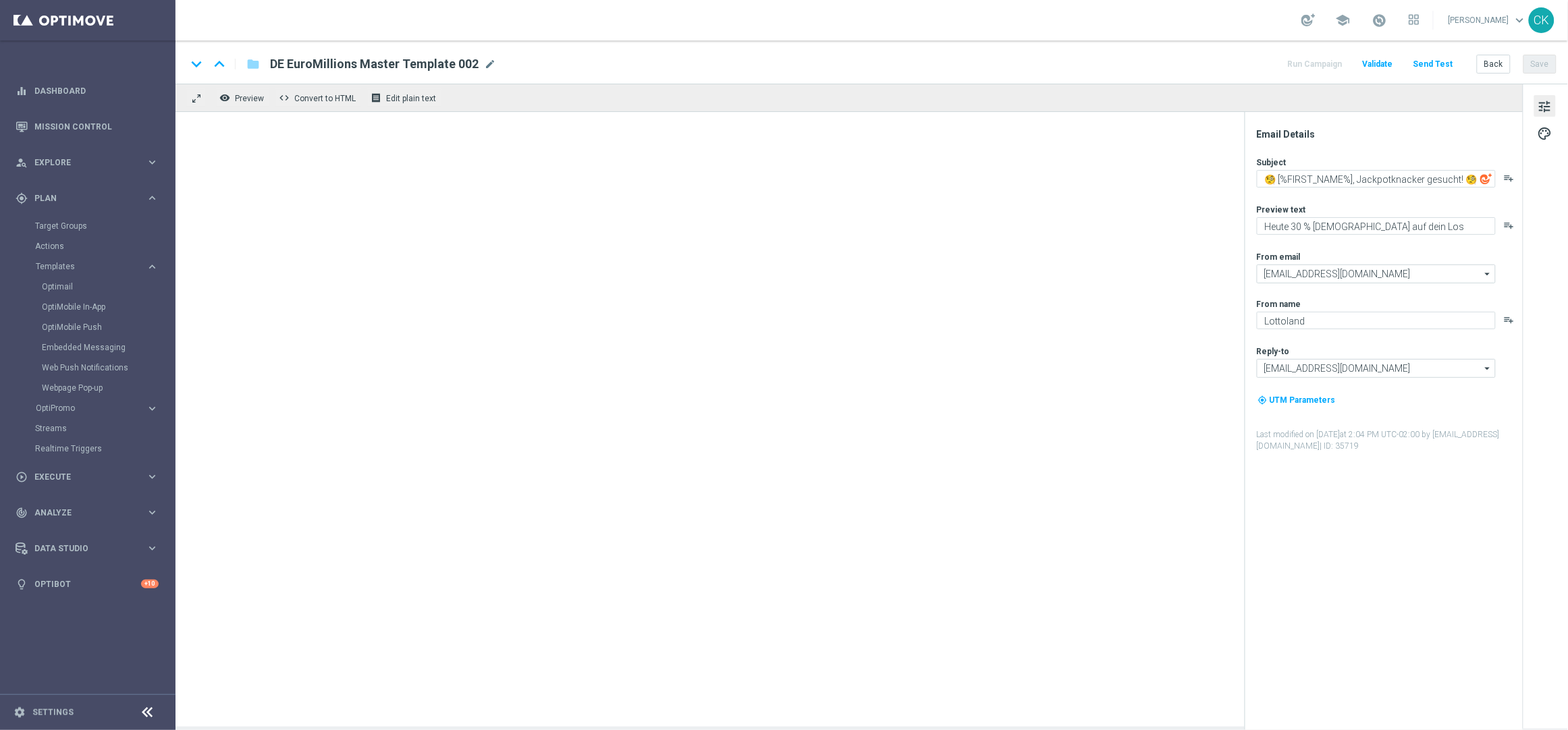
type textarea "Dein Schnäppchen am Dienstag, [%FIRST_NAME%]"
type textarea "Hol dir EuroJackpot GRATIS zu EuroMillionen."
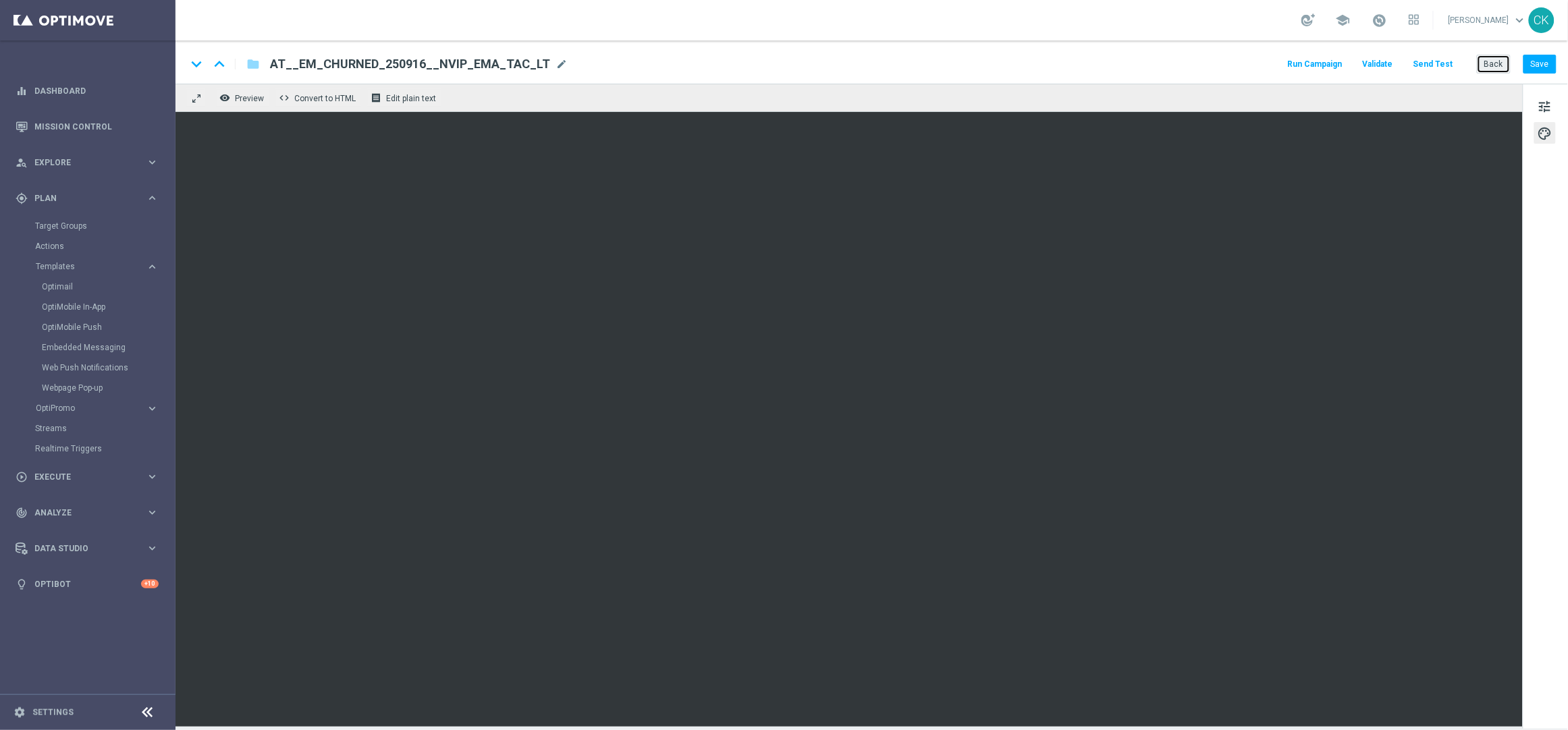
click at [1498, 60] on button "Back" at bounding box center [1494, 64] width 34 height 19
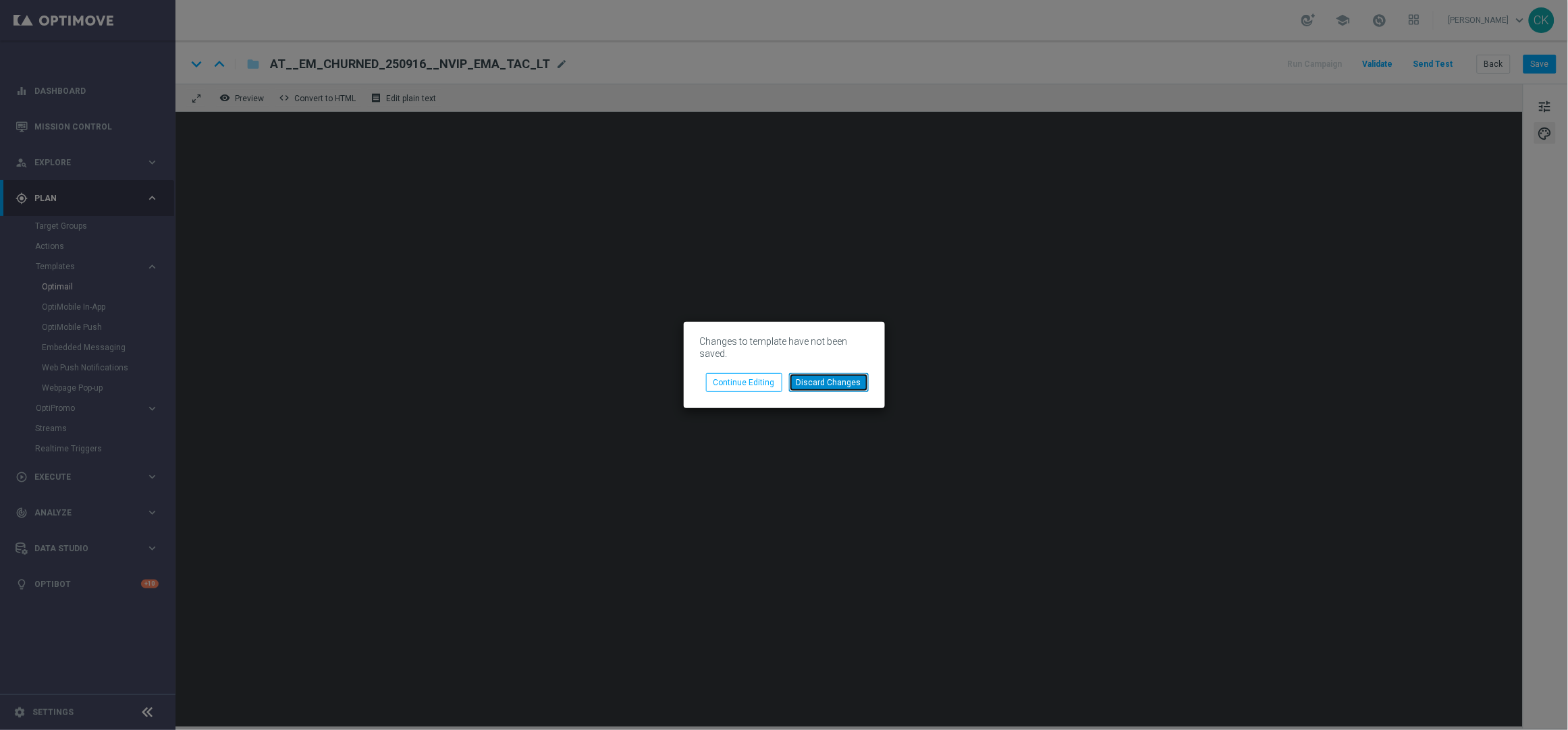
click at [833, 381] on button "Discard Changes" at bounding box center [829, 382] width 79 height 19
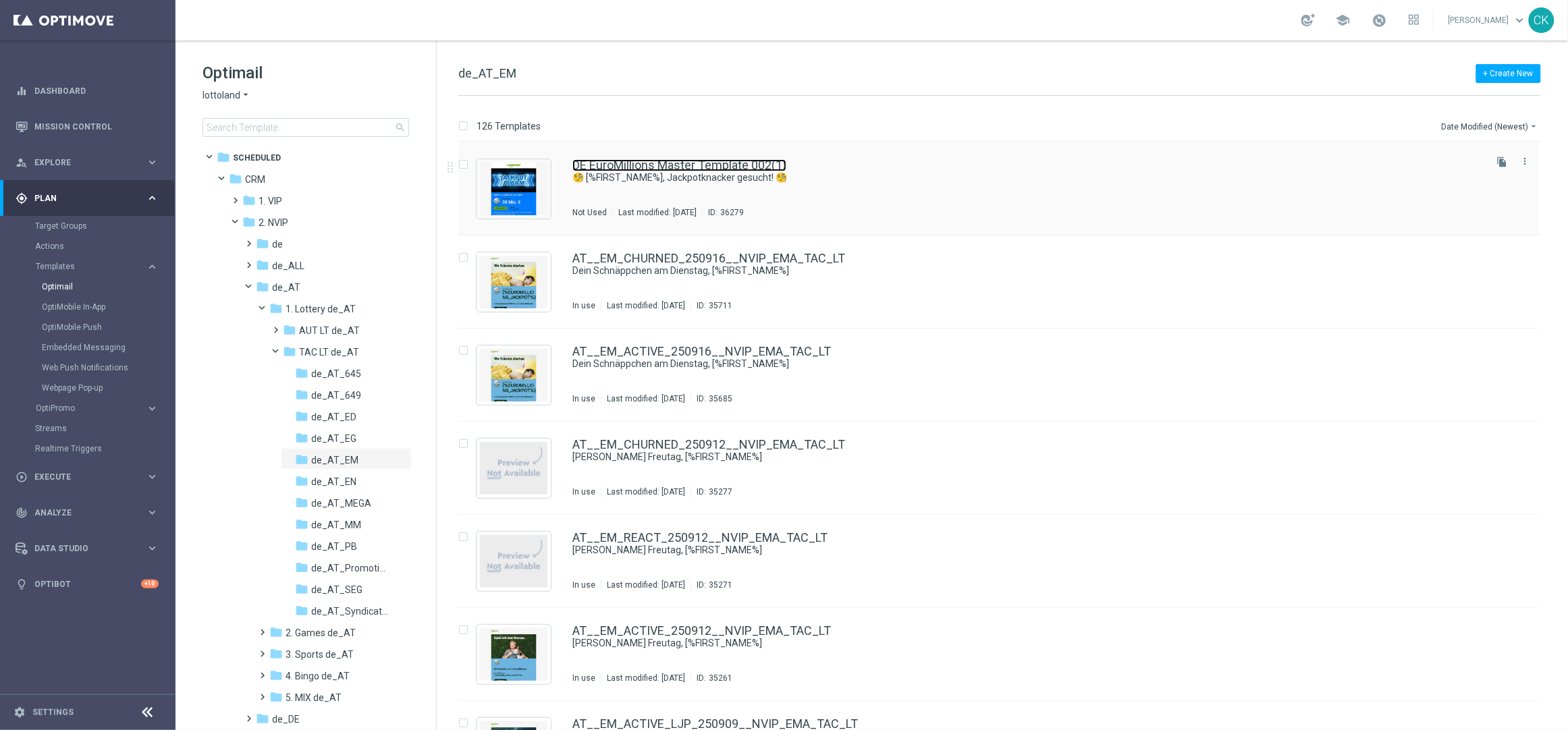
click at [648, 159] on link "DE EuroMillions Master Template 002(1)" at bounding box center [680, 165] width 214 height 12
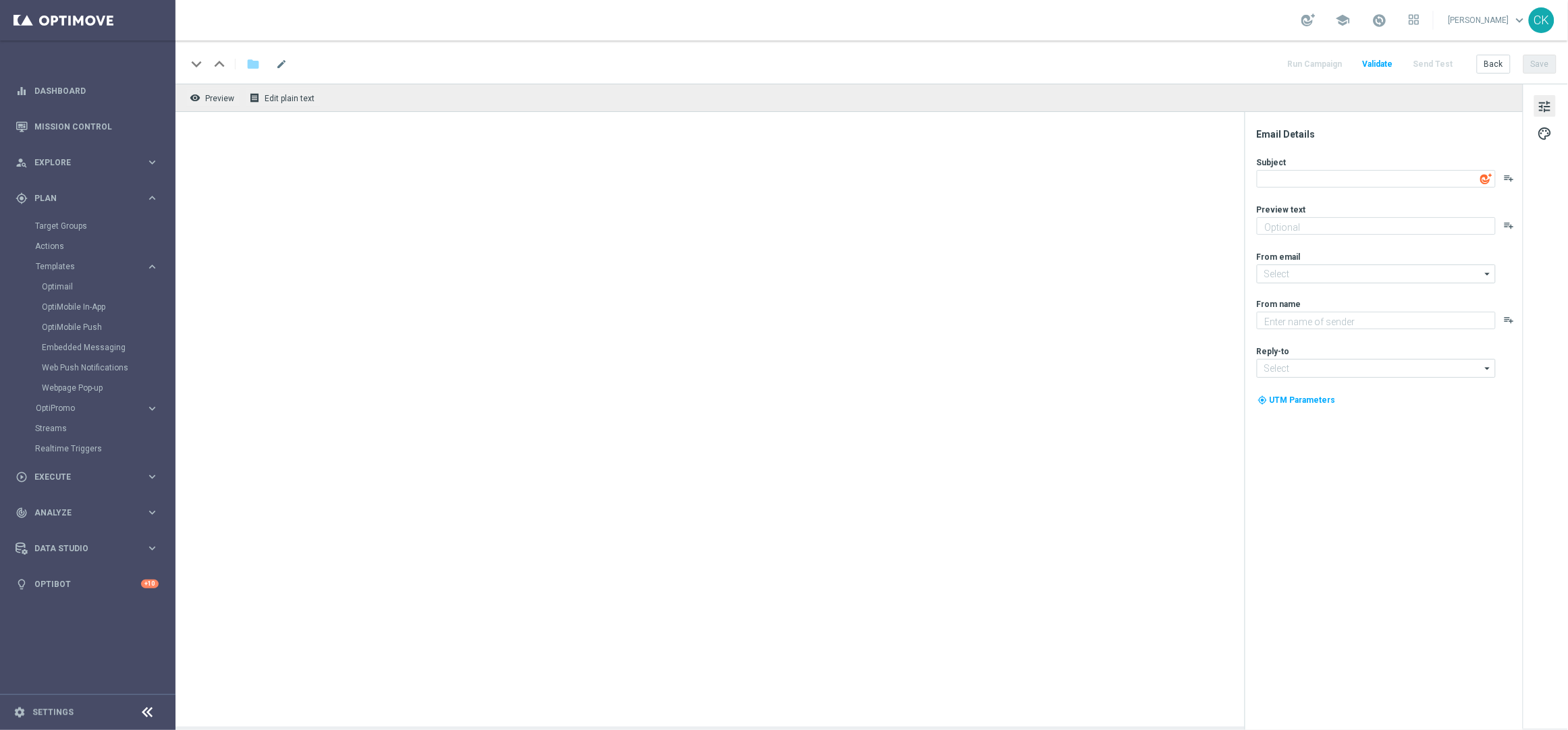
type input "[EMAIL_ADDRESS][DOMAIN_NAME]"
type textarea "Lottoland"
type textarea "🧐 [%FIRST_NAME%], Jackpotknacker gesucht! 🧐"
type textarea "Heute 30 % [DEMOGRAPHIC_DATA] auf dein Los"
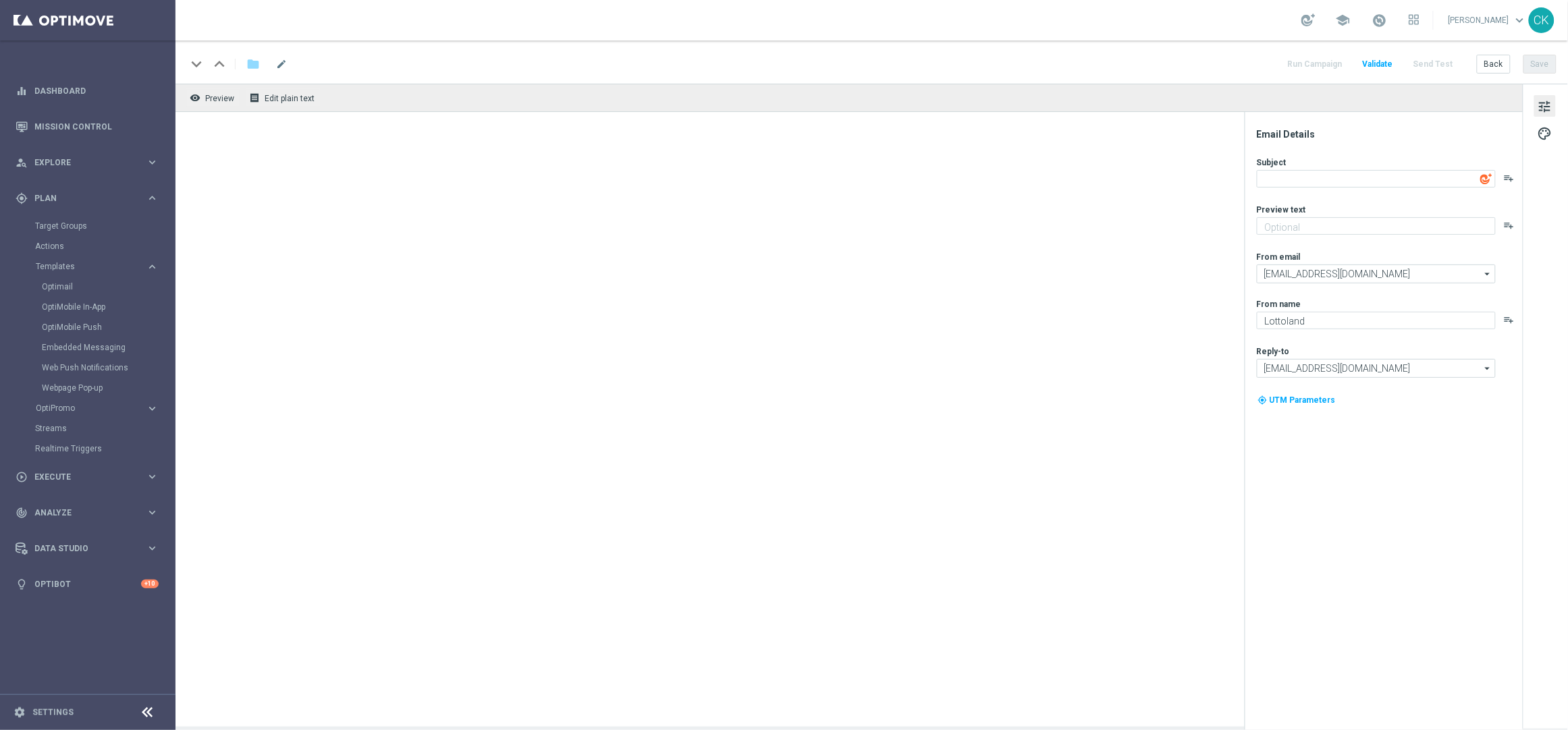
type input "[EMAIL_ADDRESS][DOMAIN_NAME]"
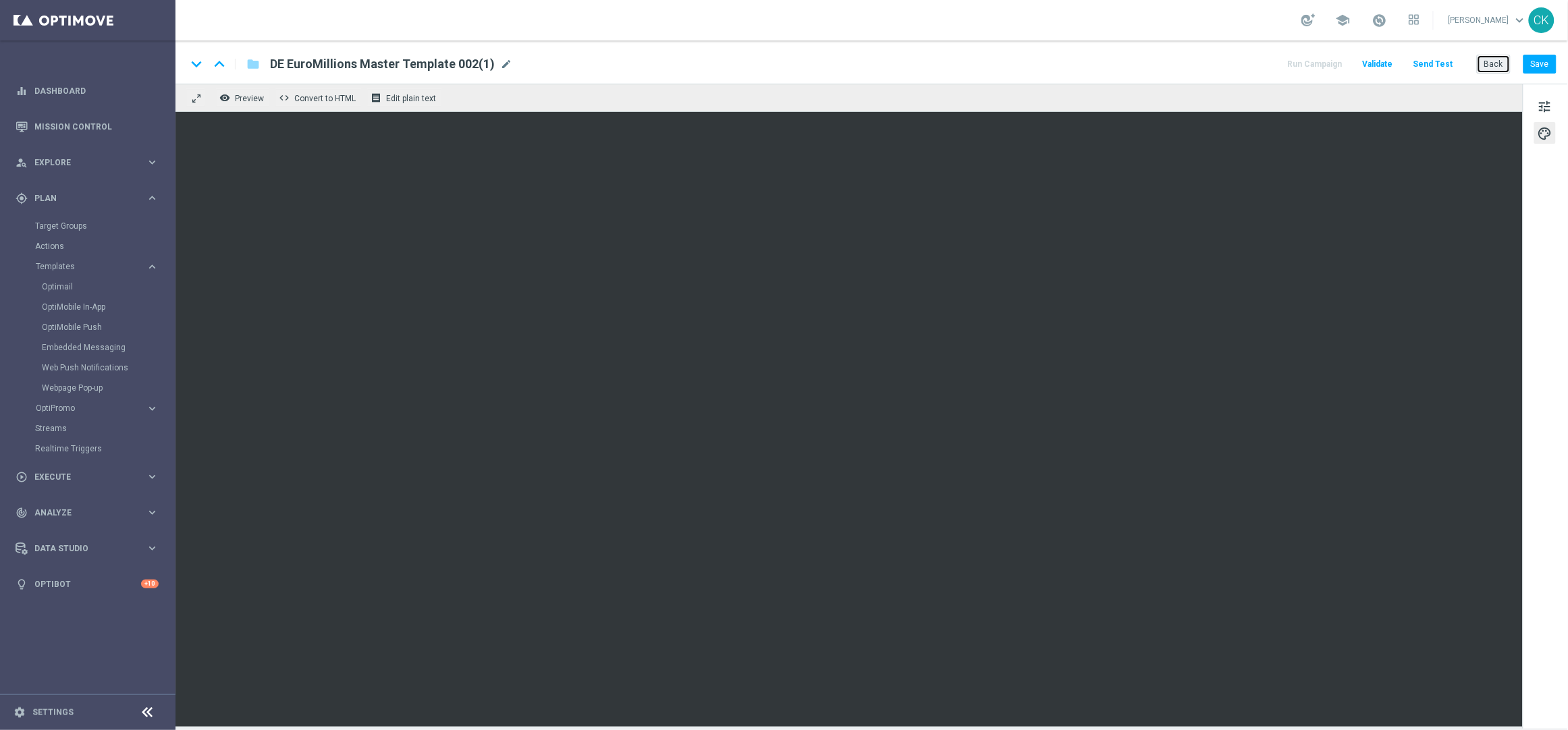
click at [1483, 65] on button "Back" at bounding box center [1494, 64] width 34 height 19
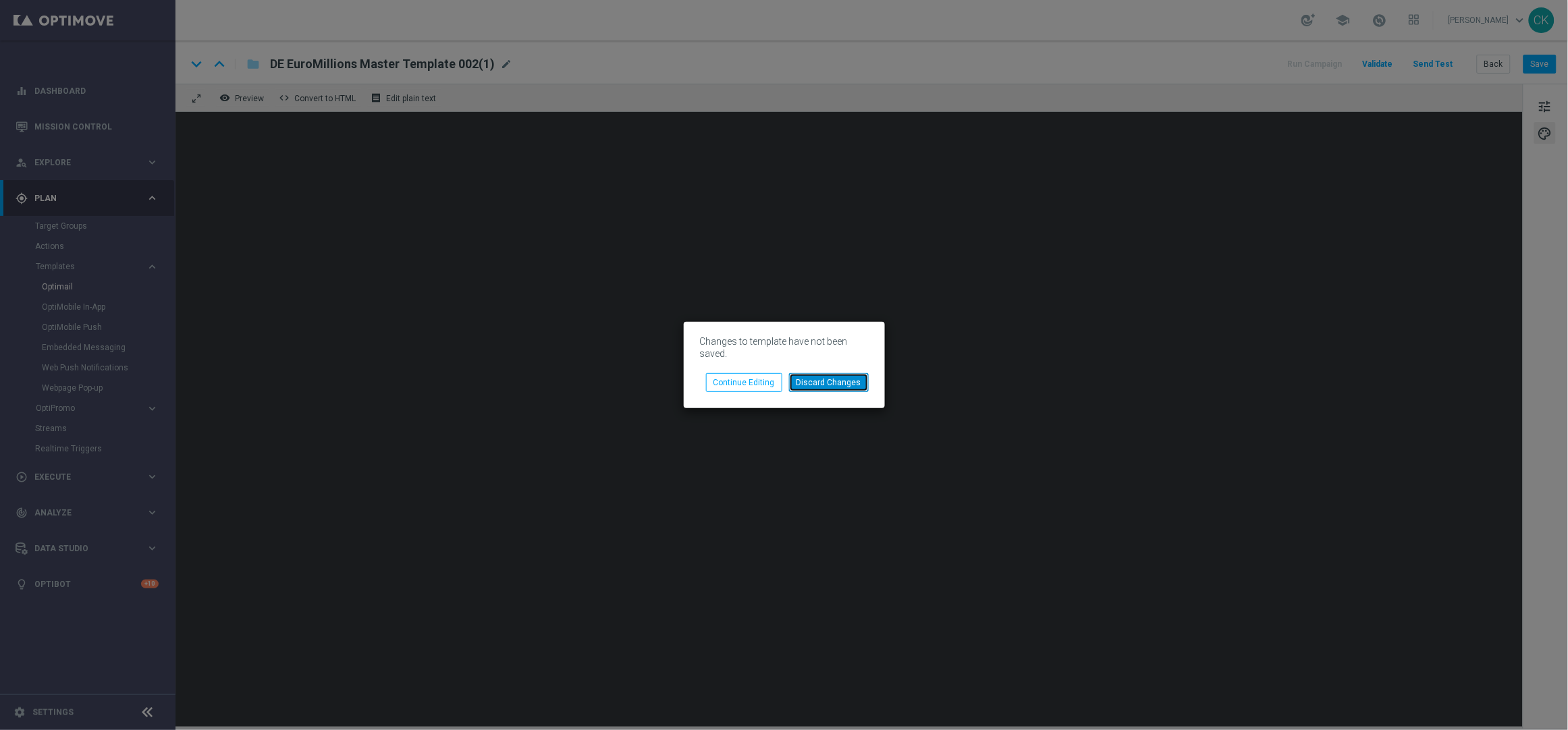
click at [832, 379] on button "Discard Changes" at bounding box center [829, 382] width 79 height 19
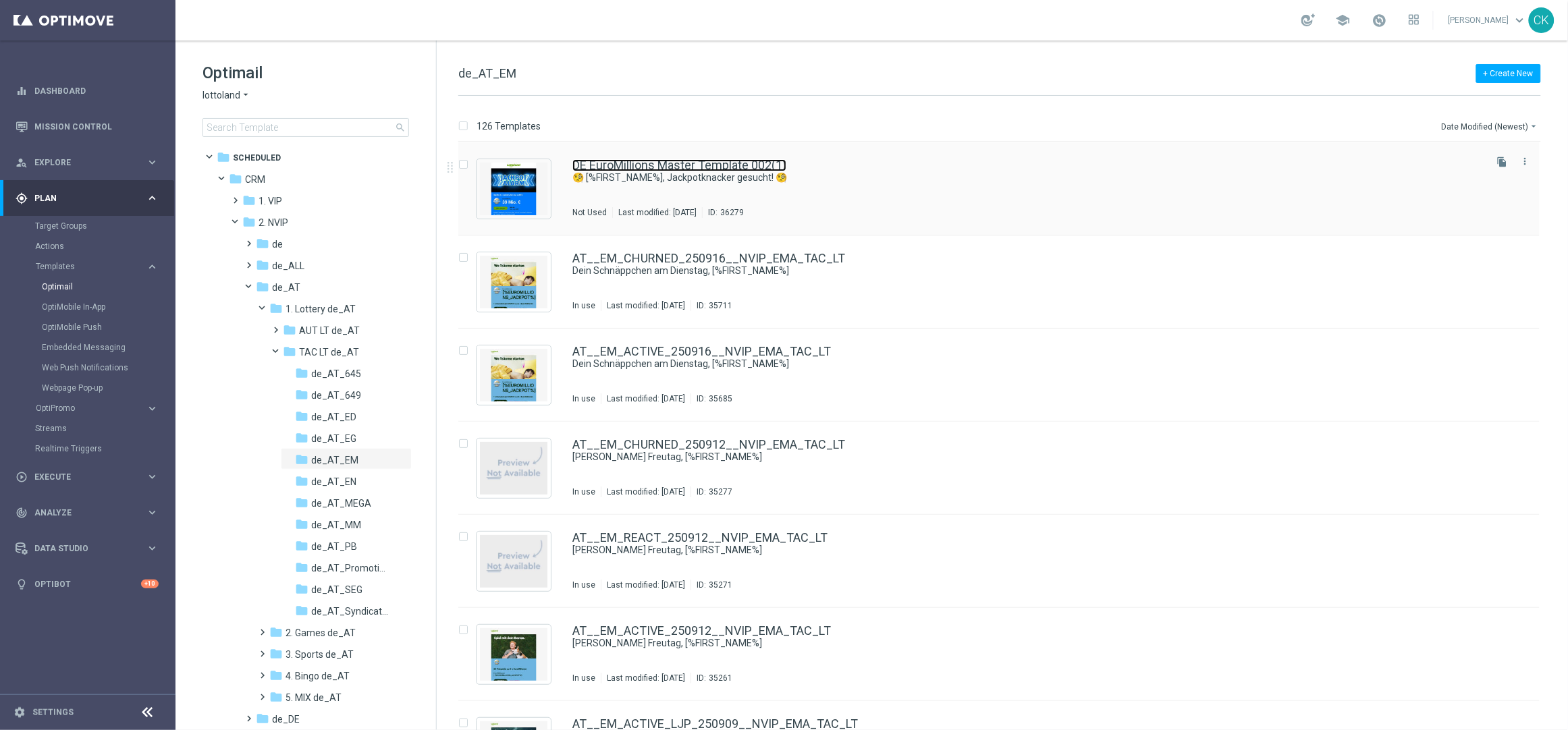
click at [623, 162] on link "DE EuroMillions Master Template 002(1)" at bounding box center [680, 165] width 214 height 12
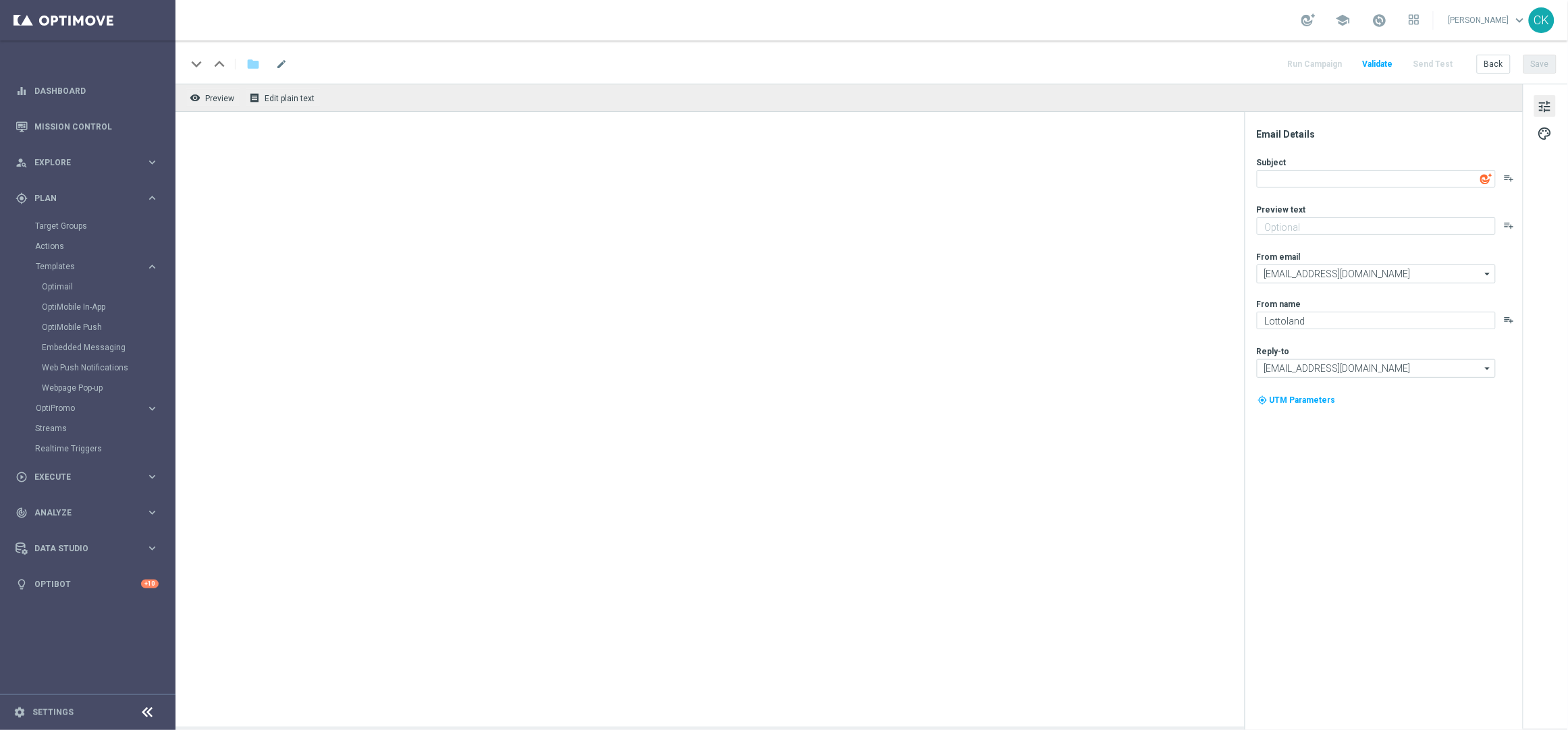
type textarea "🧐 [%FIRST_NAME%], Jackpotknacker gesucht! 🧐"
type textarea "Heute 30 % [DEMOGRAPHIC_DATA] auf dein Los"
type input "[EMAIL_ADDRESS][DOMAIN_NAME]"
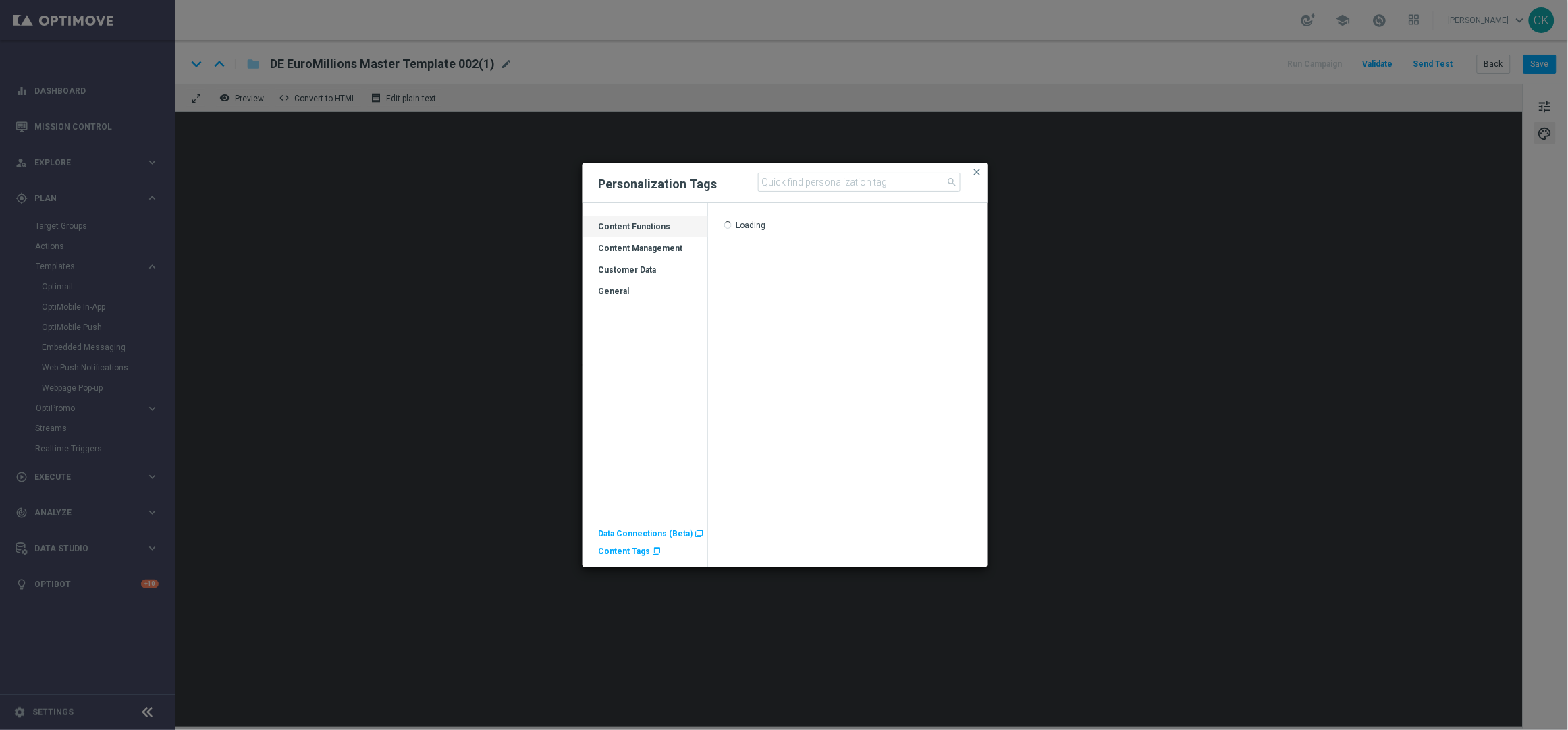
click at [626, 269] on div "Customer Data" at bounding box center [645, 274] width 125 height 22
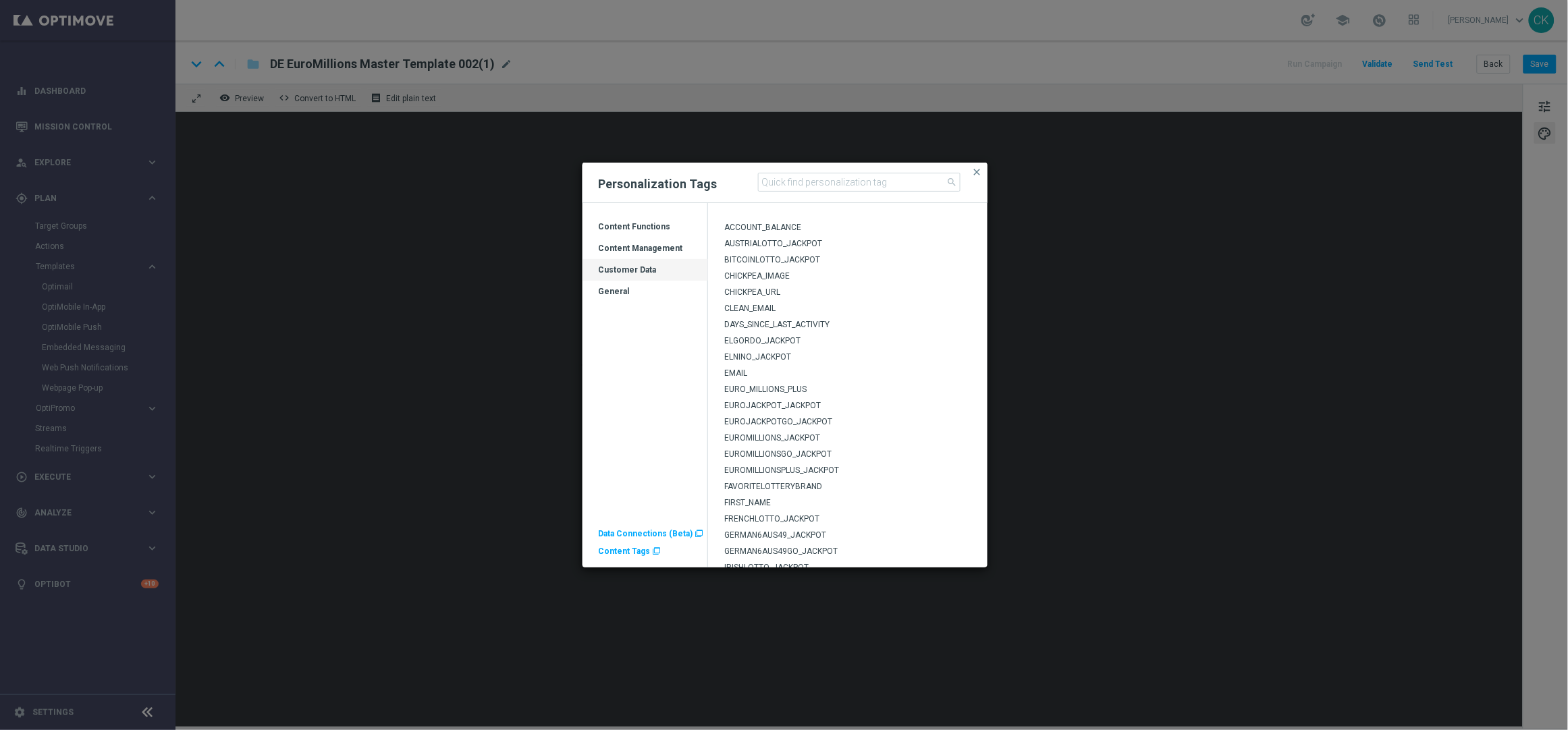
click at [764, 437] on span "EUROMILLIONS_JACKPOT" at bounding box center [772, 437] width 96 height 9
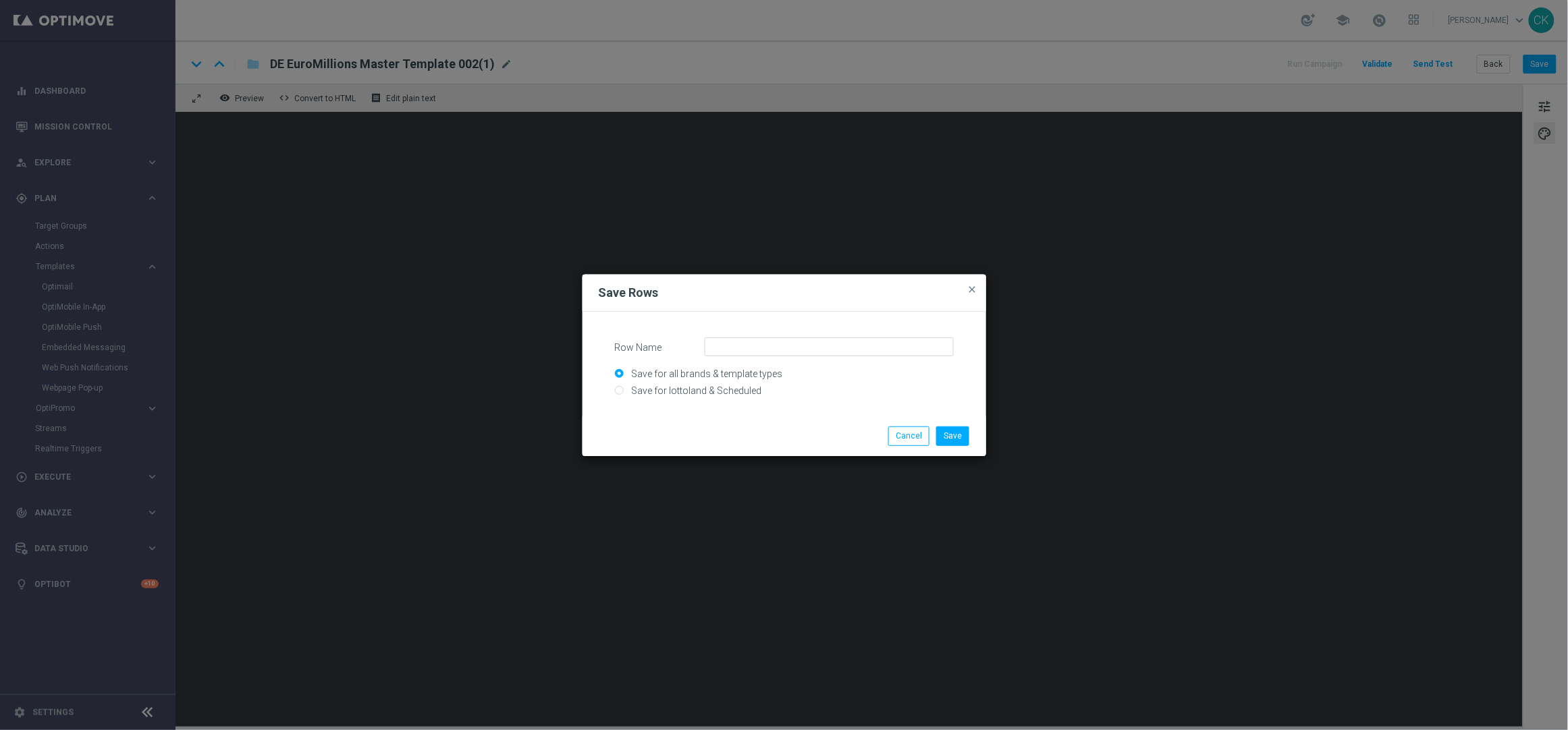
click at [704, 387] on input "Save for lottoland & Scheduled" at bounding box center [784, 397] width 338 height 19
radio input "true"
click at [774, 349] on input "Row Name" at bounding box center [829, 347] width 249 height 19
type input "AT_Content_EM_Logo_JP"
click at [961, 431] on button "Save" at bounding box center [952, 436] width 33 height 19
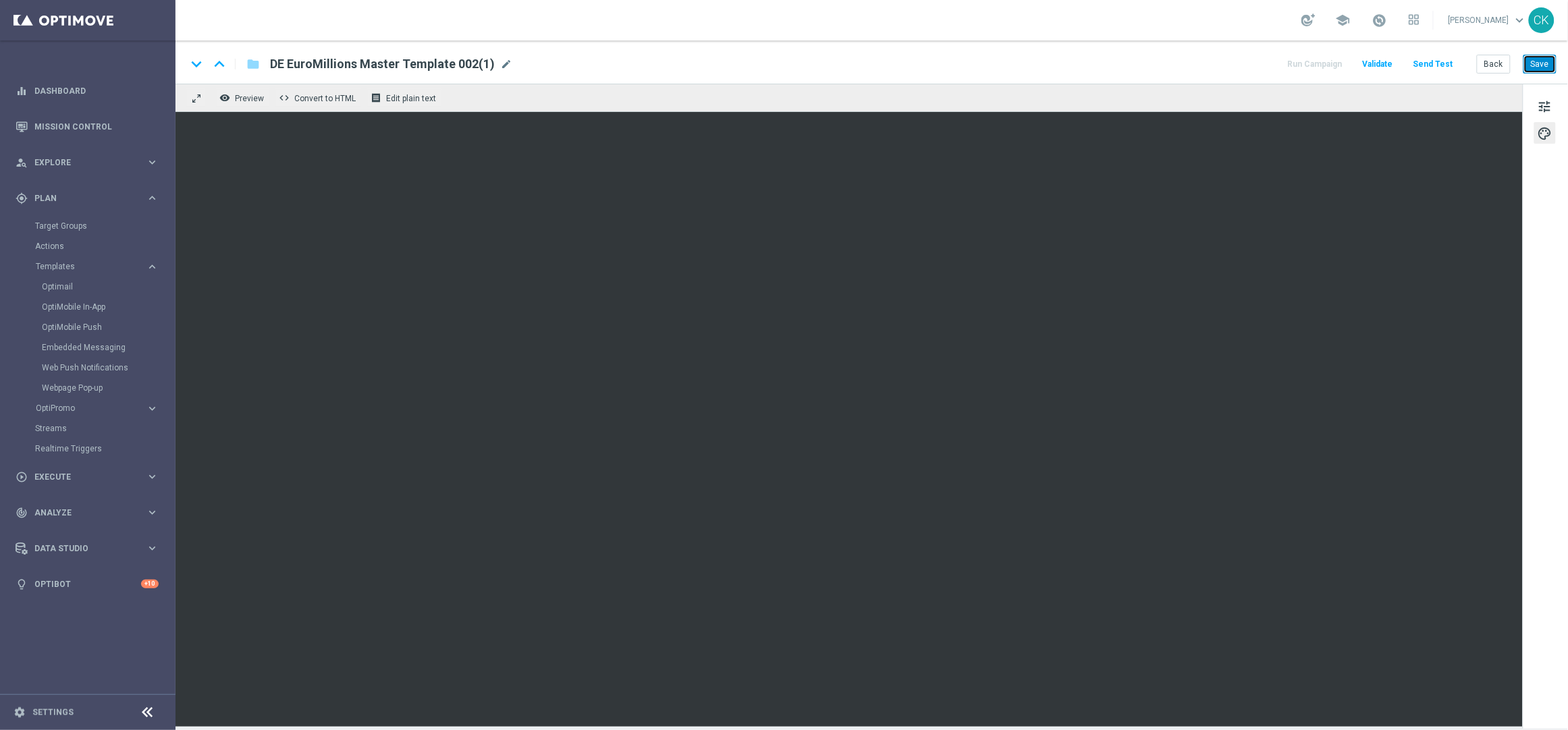
click at [1545, 60] on button "Save" at bounding box center [1540, 64] width 33 height 19
click at [1489, 63] on button "Back" at bounding box center [1494, 64] width 34 height 19
